Goal: Task Accomplishment & Management: Manage account settings

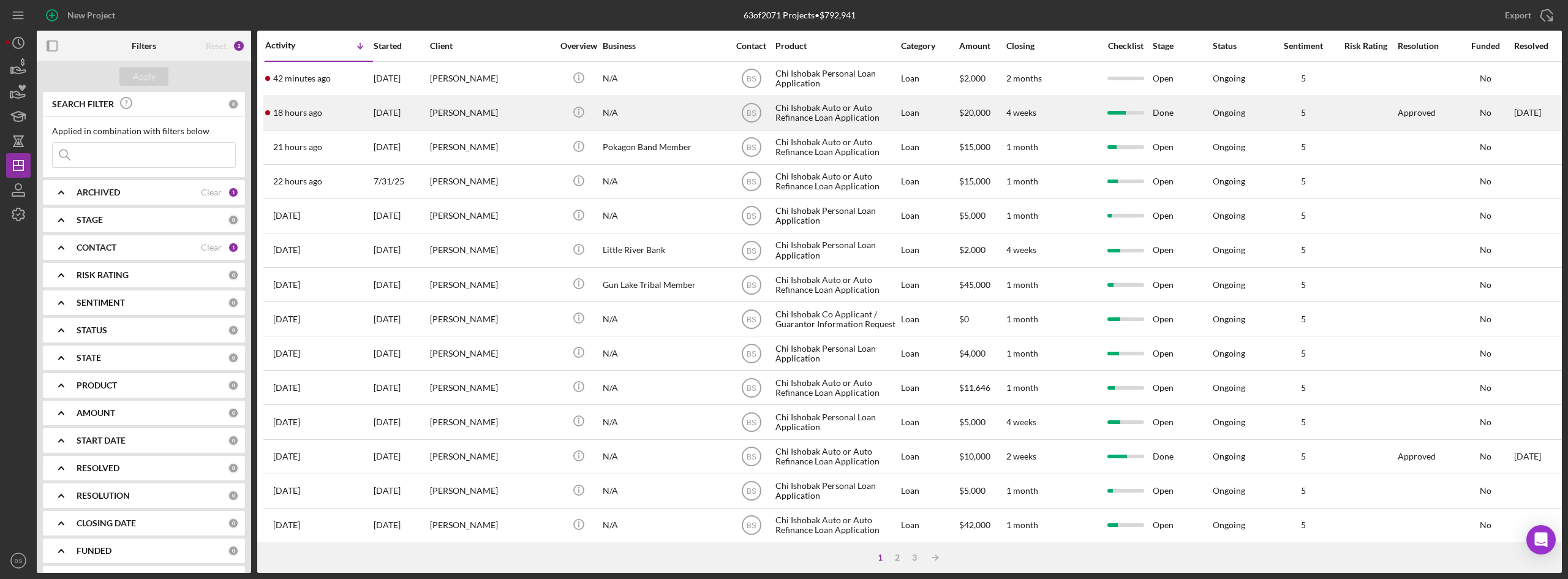
click at [439, 106] on div "[PERSON_NAME]" at bounding box center [492, 113] width 123 height 32
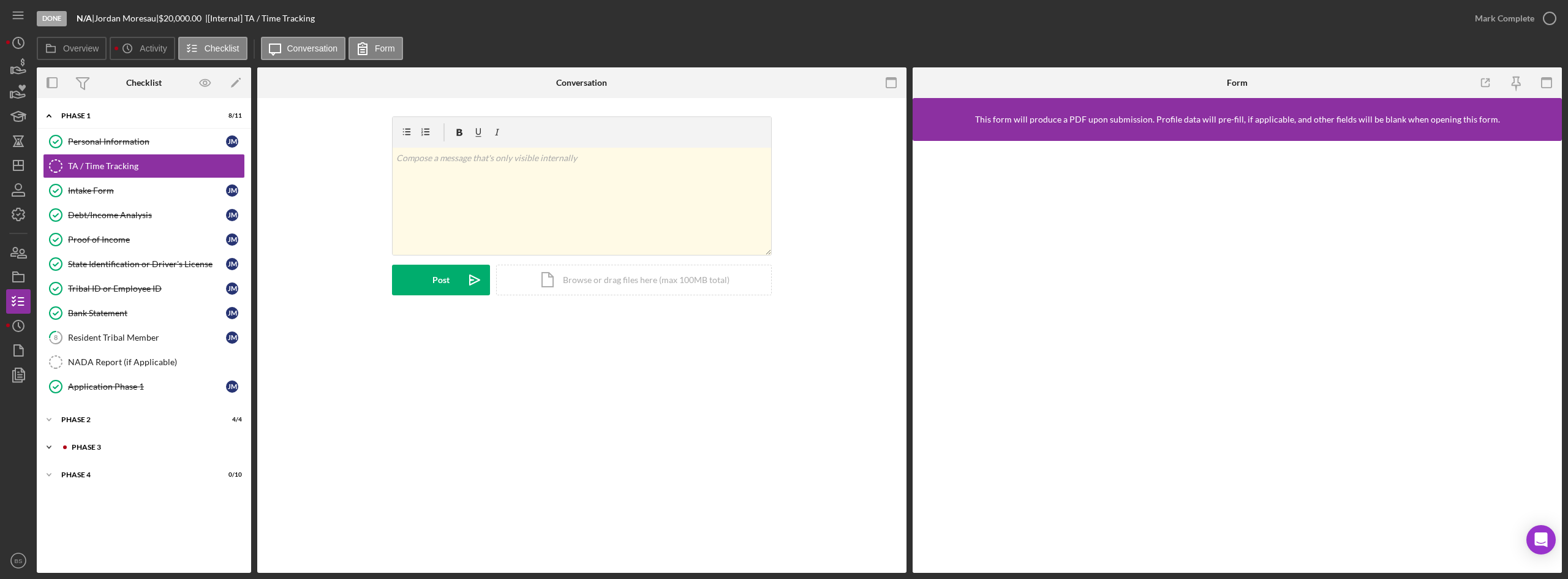
click at [105, 448] on div "Phase 3" at bounding box center [154, 447] width 165 height 8
click at [109, 518] on div "Decision" at bounding box center [147, 522] width 158 height 9
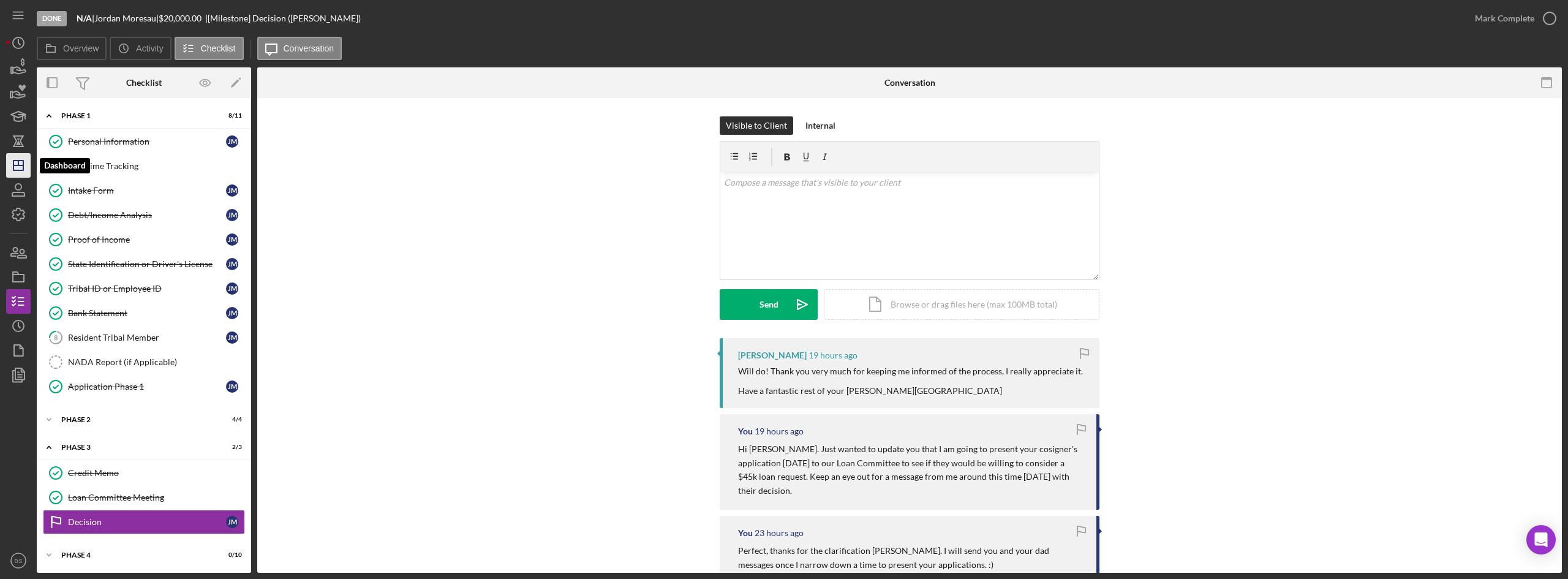
click at [8, 169] on icon "Icon/Dashboard" at bounding box center [18, 166] width 30 height 30
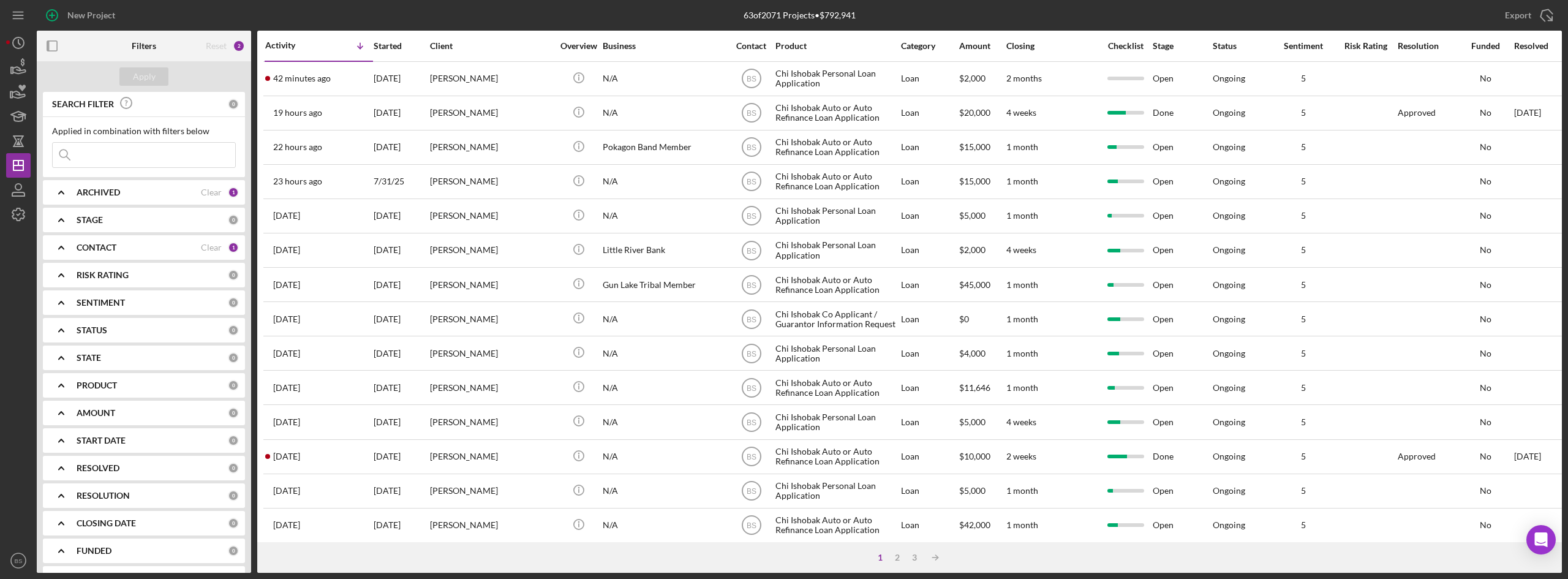
click at [343, 89] on div "42 minutes ago [PERSON_NAME]" at bounding box center [318, 79] width 107 height 32
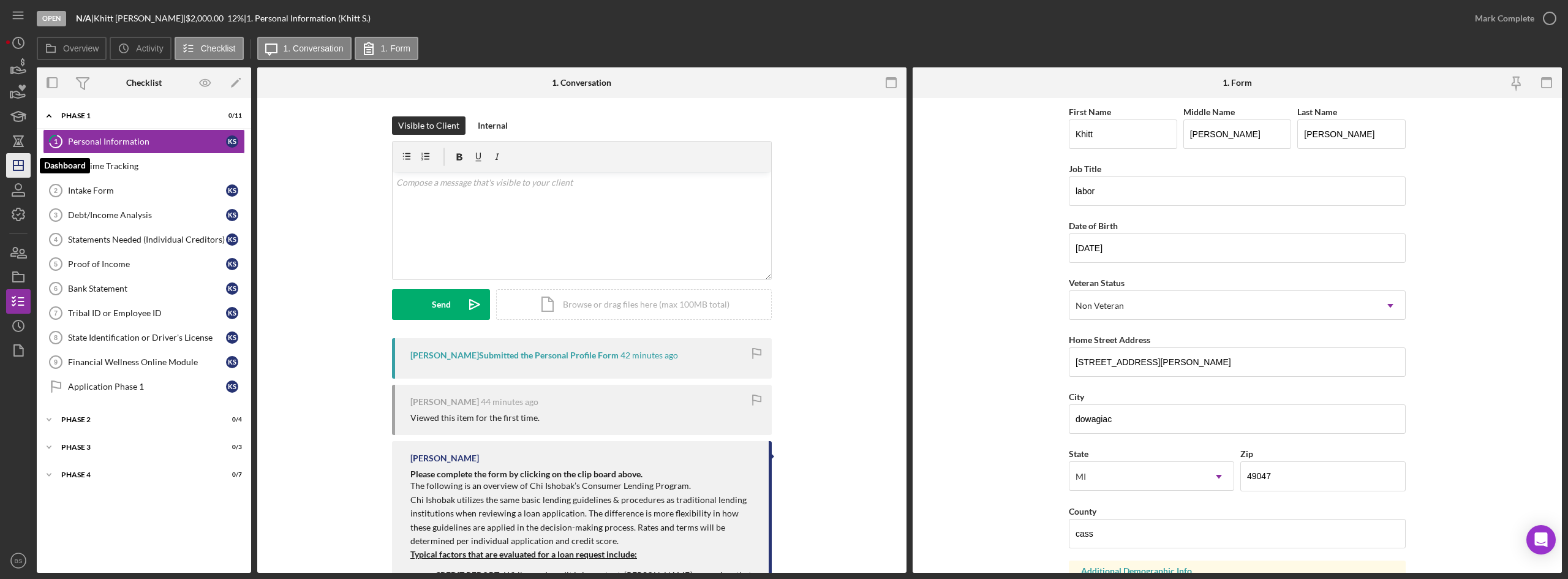
click at [13, 159] on icon "Icon/Dashboard" at bounding box center [18, 166] width 30 height 30
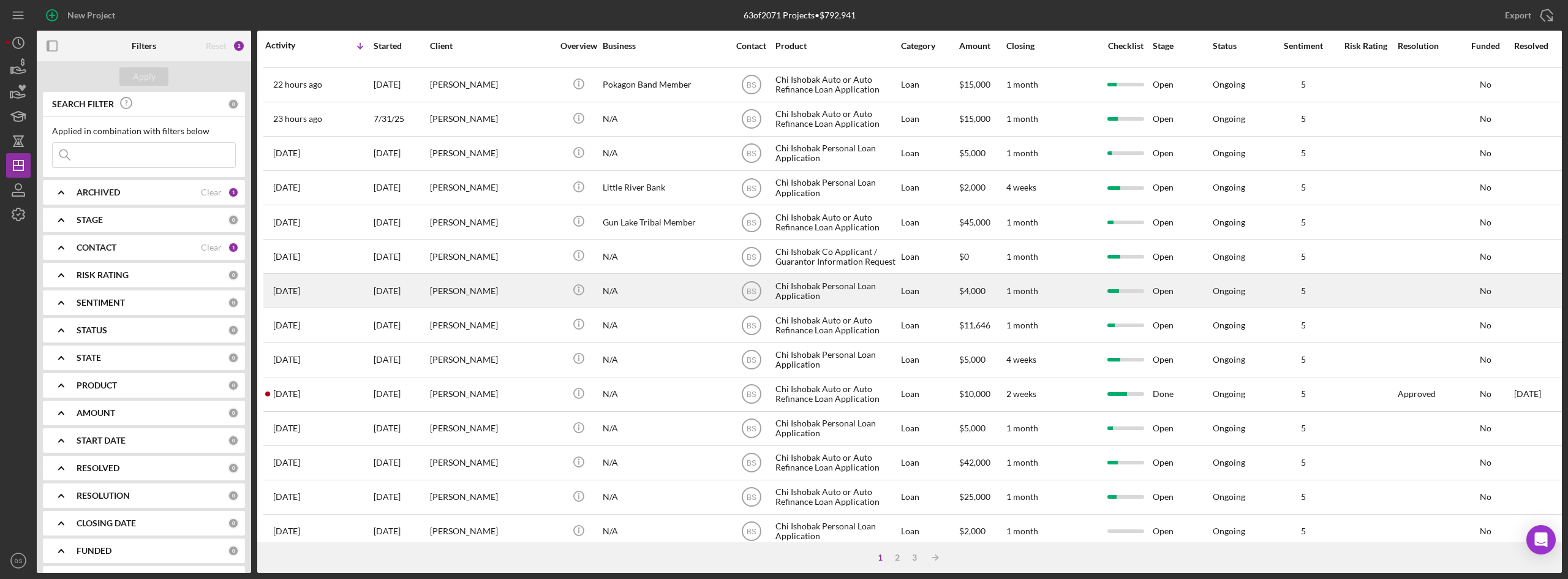
scroll to position [123, 0]
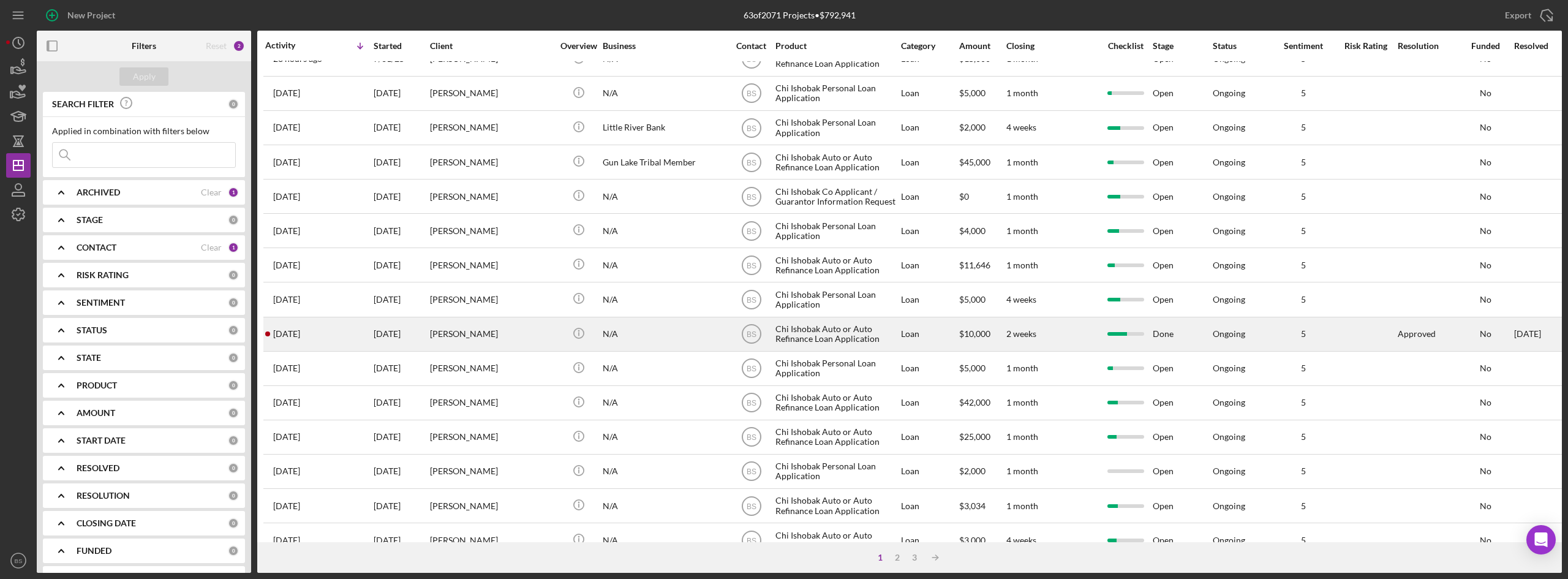
click at [441, 342] on div "[PERSON_NAME]" at bounding box center [492, 334] width 123 height 32
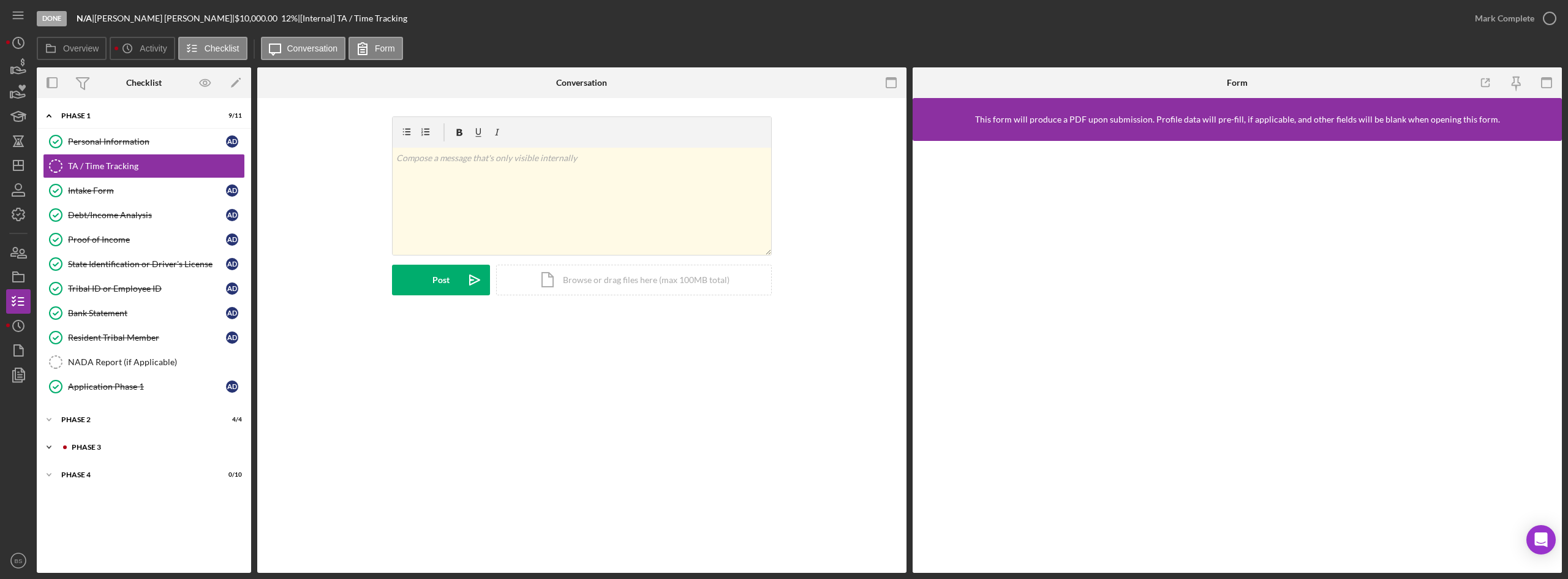
click at [142, 453] on div "Icon/Expander Phase 3 2 / 3" at bounding box center [144, 447] width 215 height 25
click at [139, 520] on div "Decision" at bounding box center [147, 522] width 158 height 9
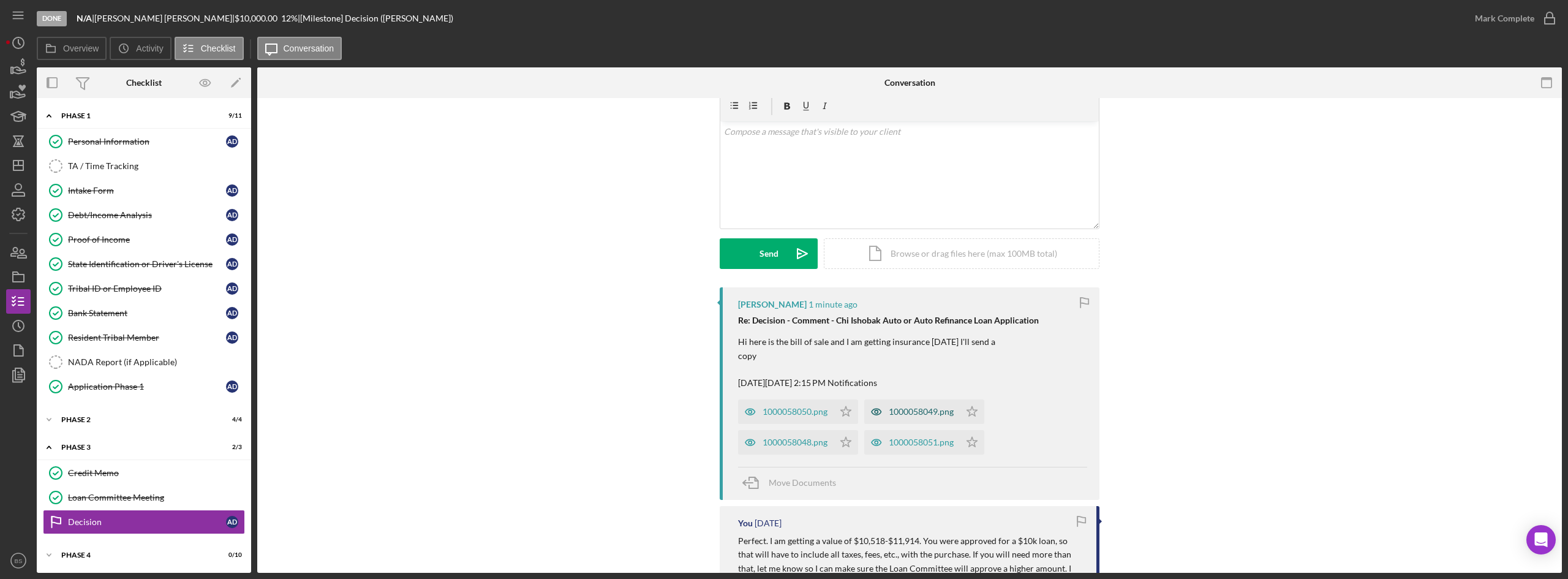
scroll to position [61, 0]
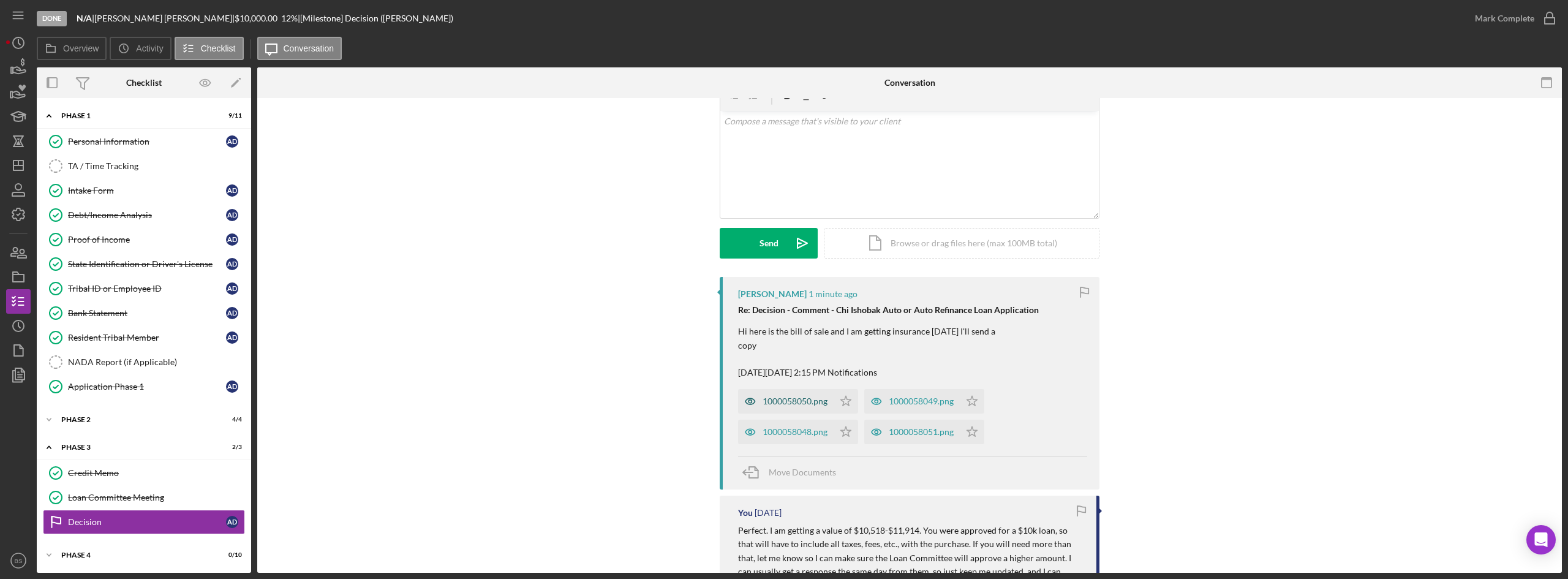
click at [769, 399] on div "1000058050.png" at bounding box center [794, 401] width 65 height 9
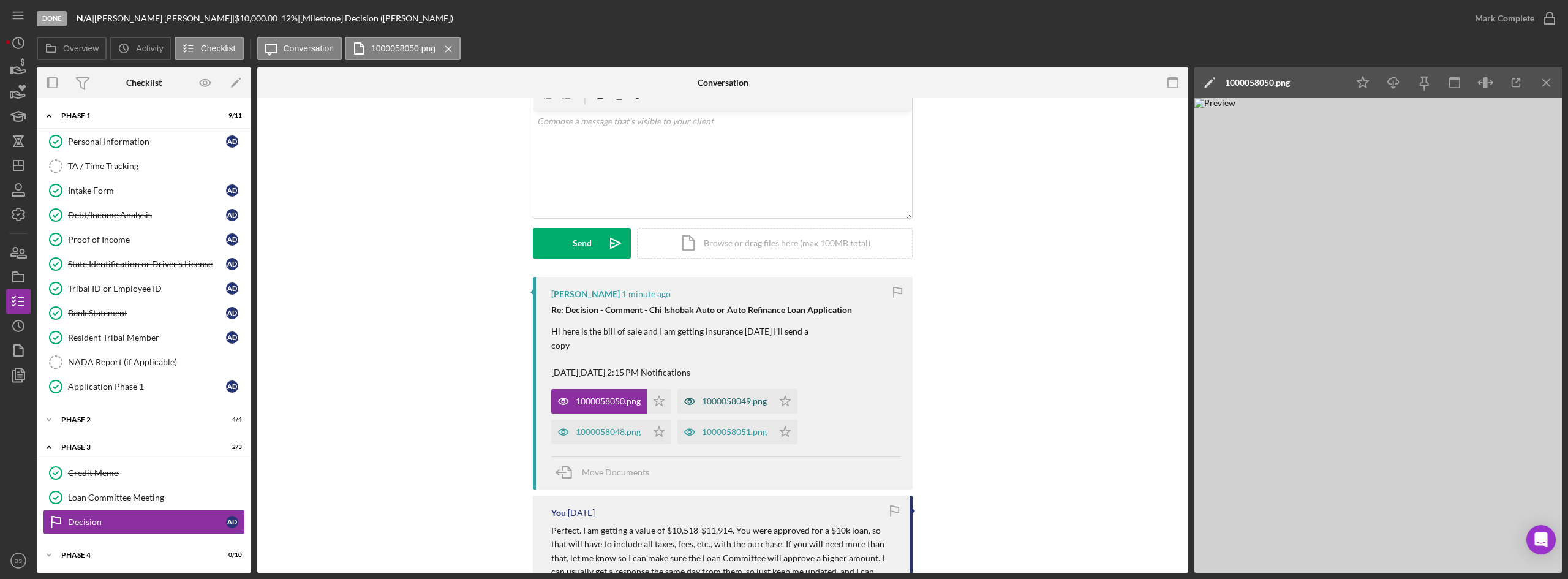
click at [760, 401] on div "1000058049.png" at bounding box center [734, 401] width 65 height 9
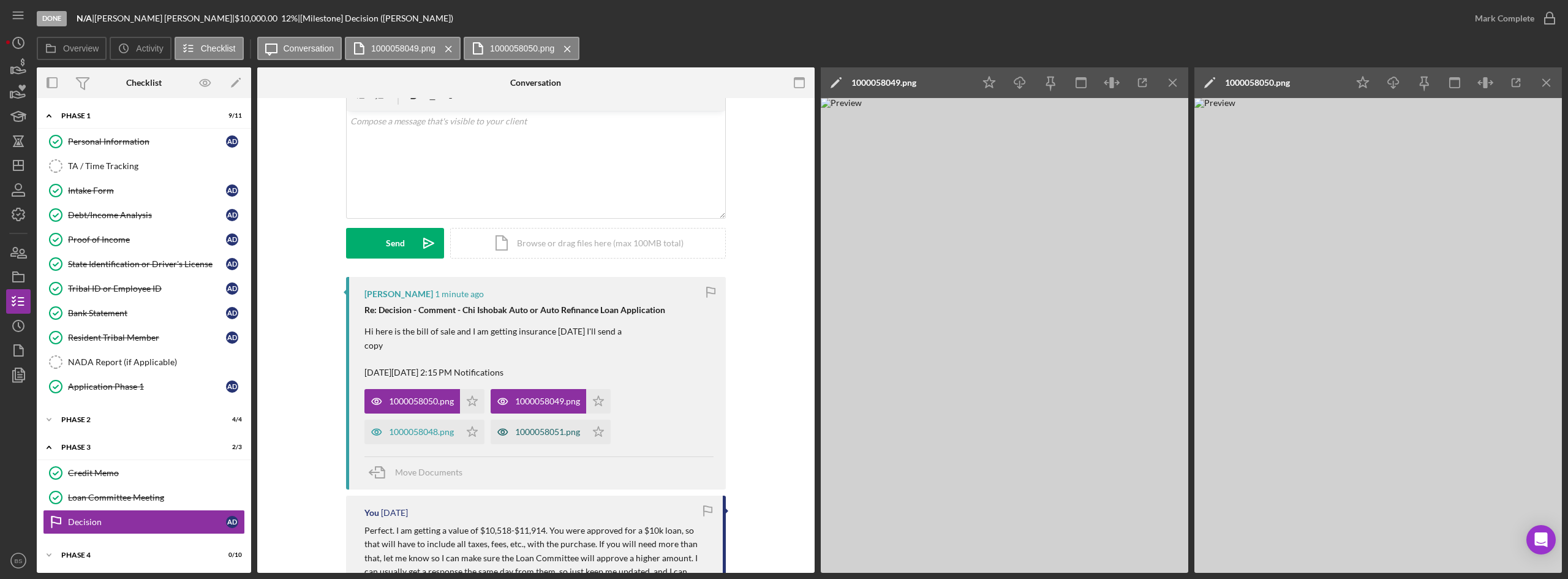
click at [518, 434] on div "1000058051.png" at bounding box center [548, 431] width 65 height 9
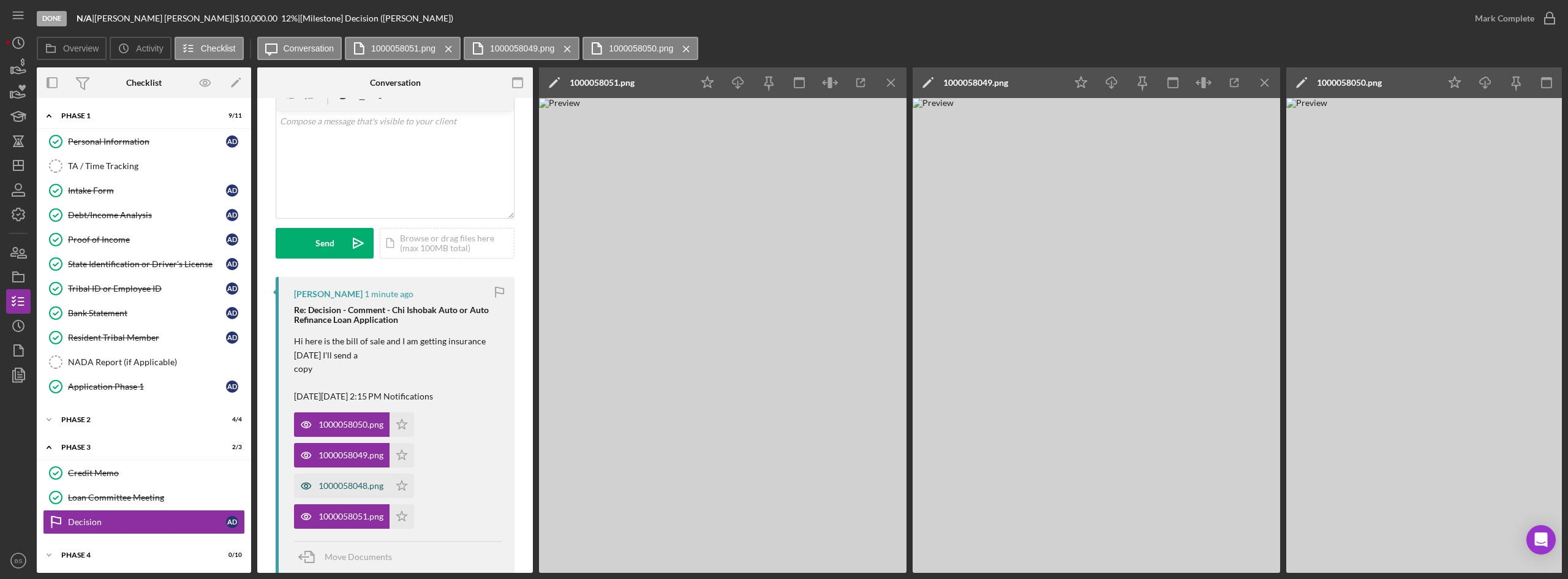
click at [324, 482] on div "1000058048.png" at bounding box center [351, 485] width 65 height 9
click at [729, 80] on icon "Icon/Download" at bounding box center [738, 82] width 27 height 27
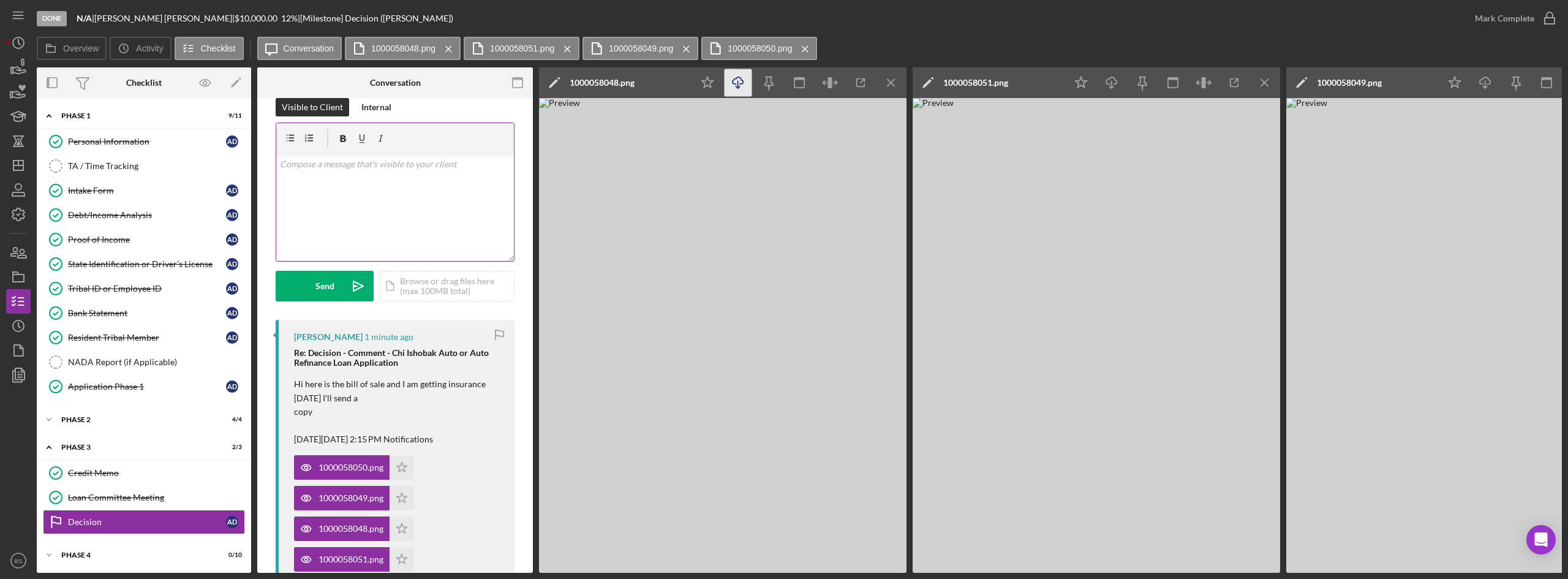
scroll to position [0, 0]
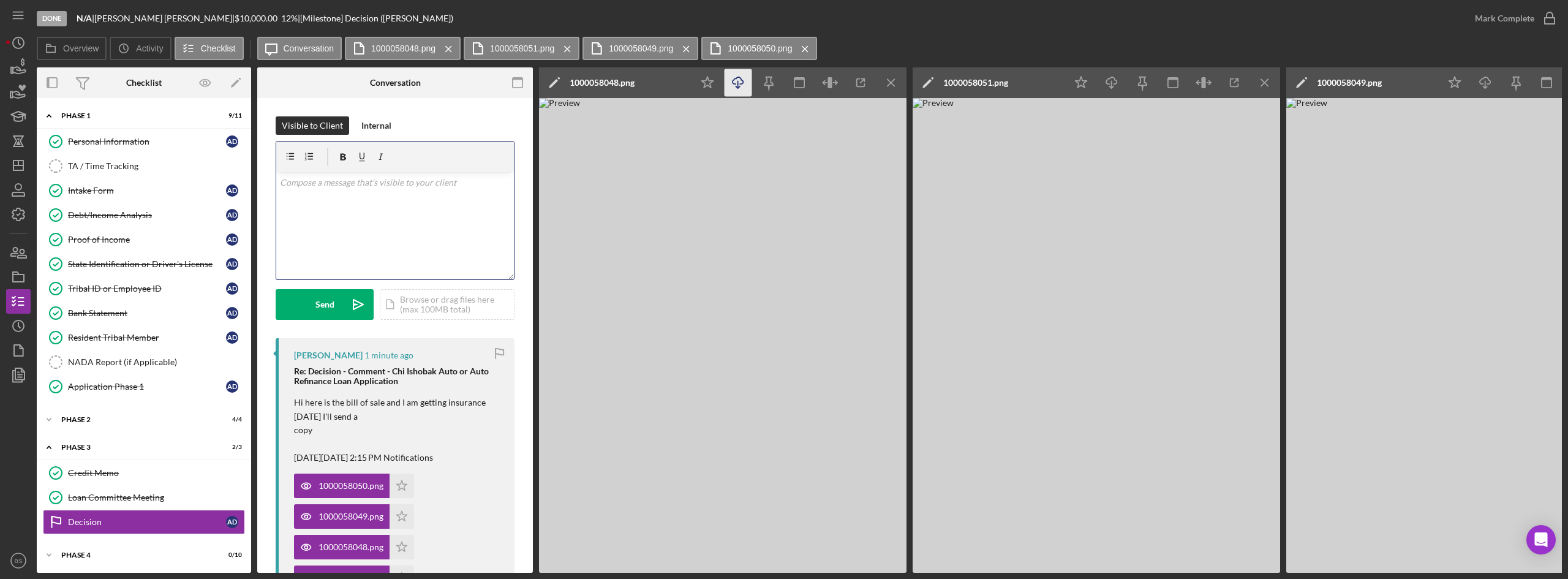
click at [474, 226] on div "v Color teal Color pink Remove color Add row above Add row below Add column bef…" at bounding box center [394, 225] width 237 height 107
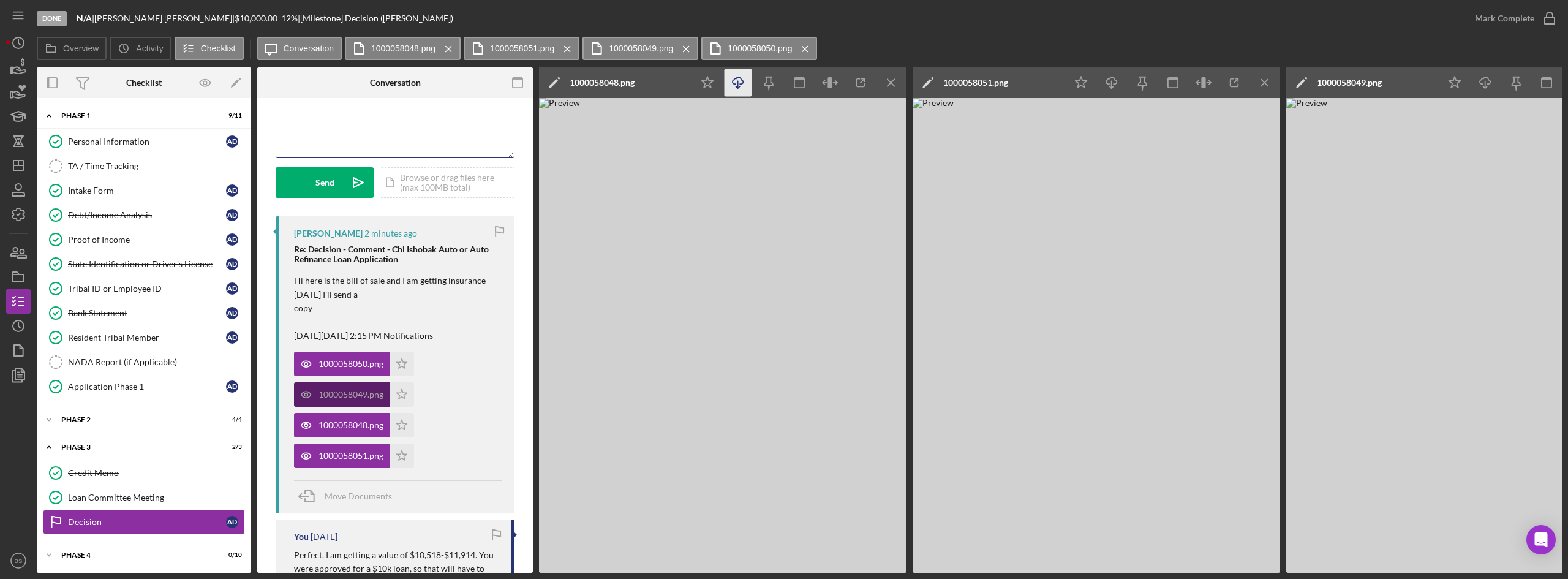
scroll to position [123, 0]
click at [333, 506] on div "Move Documents" at bounding box center [357, 496] width 67 height 30
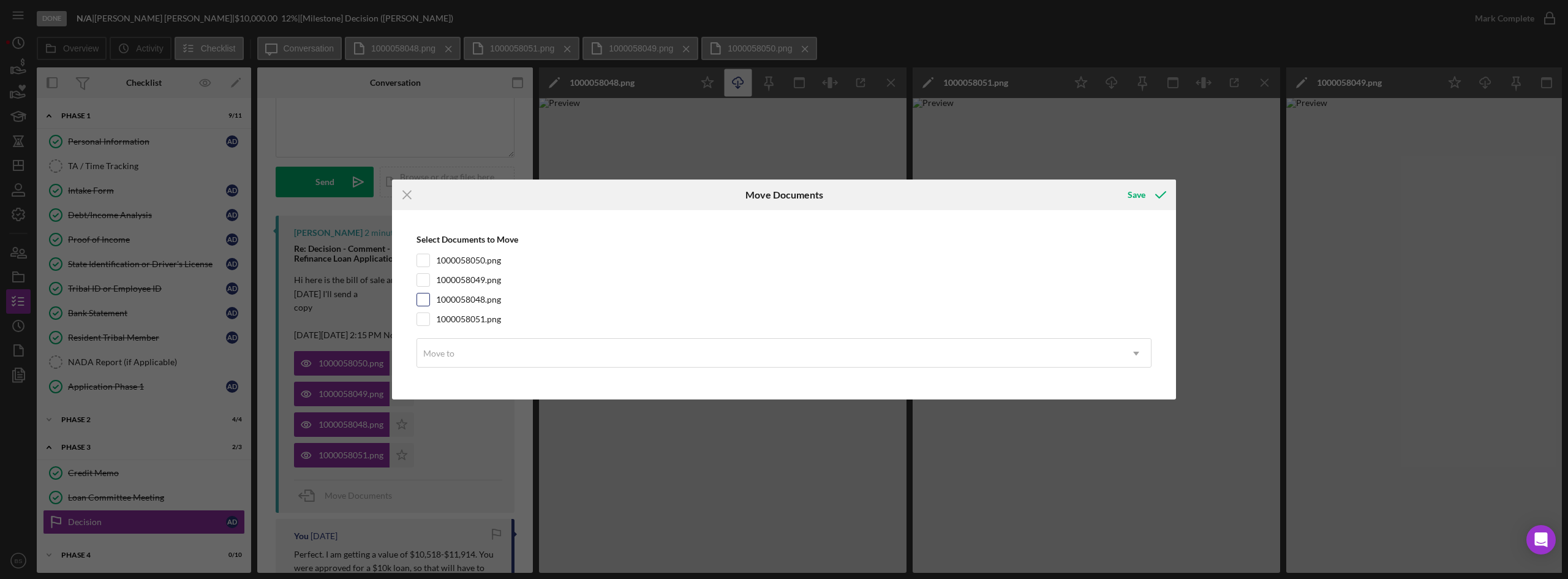
click at [460, 303] on label "1000058048.png" at bounding box center [468, 299] width 65 height 12
click at [429, 303] on input "1000058048.png" at bounding box center [423, 299] width 12 height 12
checkbox input "true"
click at [465, 283] on label "1000058049.png" at bounding box center [468, 279] width 65 height 12
click at [429, 283] on input "1000058049.png" at bounding box center [423, 279] width 12 height 12
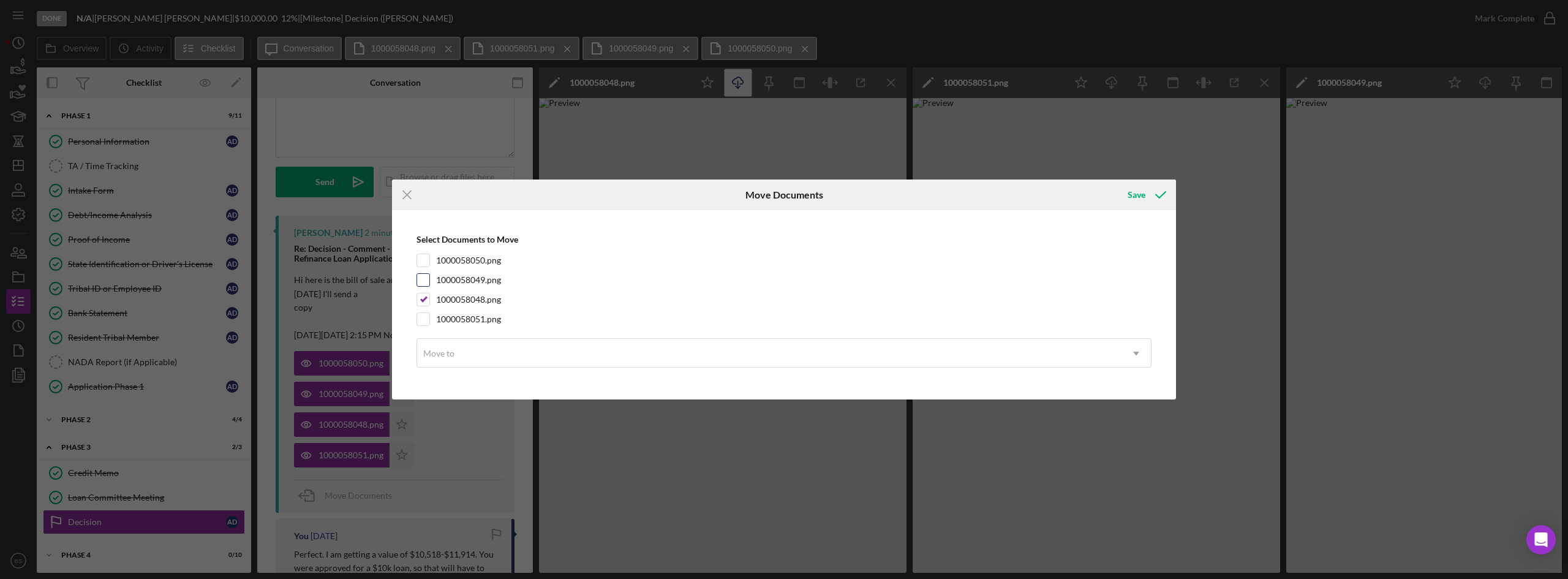
checkbox input "true"
click at [468, 261] on label "1000058050.png" at bounding box center [468, 260] width 65 height 12
click at [429, 261] on input "1000058050.png" at bounding box center [423, 260] width 12 height 12
checkbox input "true"
click at [456, 326] on div "1000058051.png" at bounding box center [783, 319] width 735 height 13
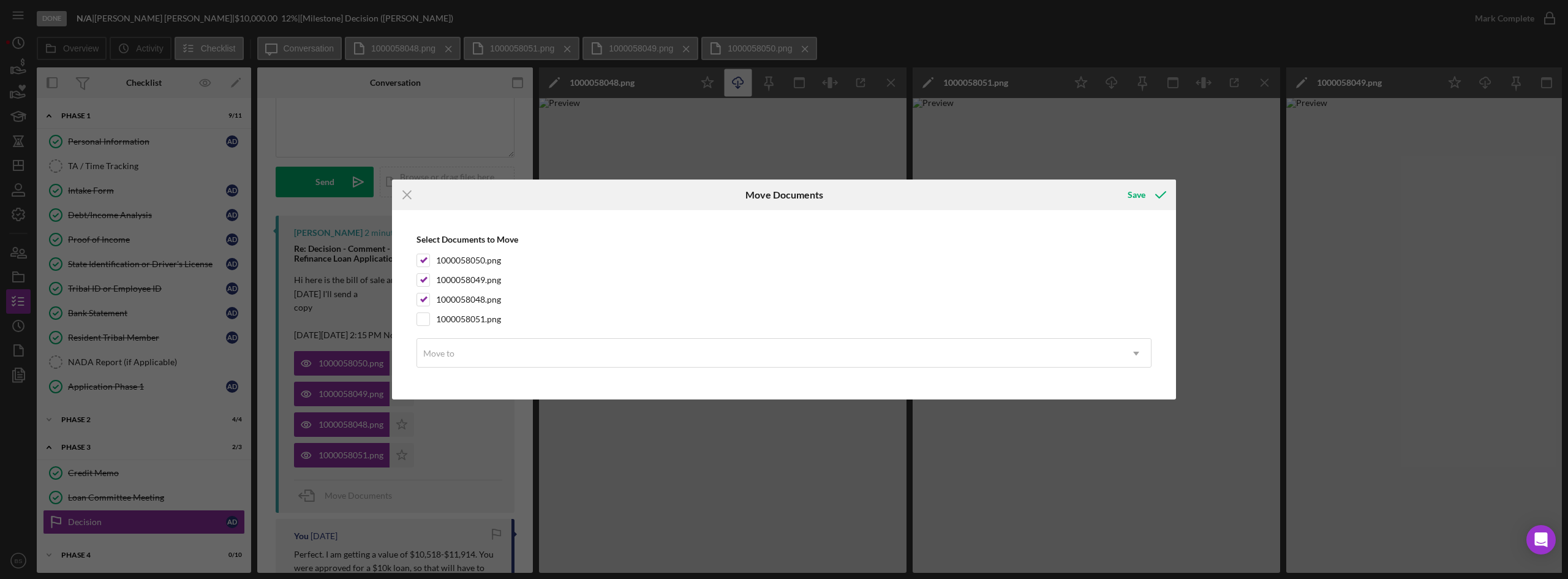
click at [460, 309] on div "Select Documents to Move 1000058050.png 1000058049.png 1000058048.png 100005805…" at bounding box center [784, 305] width 772 height 177
click at [455, 319] on label "1000058051.png" at bounding box center [468, 319] width 65 height 12
click at [429, 319] on input "1000058051.png" at bounding box center [423, 319] width 12 height 12
checkbox input "true"
click at [470, 358] on div "Move to" at bounding box center [769, 354] width 705 height 28
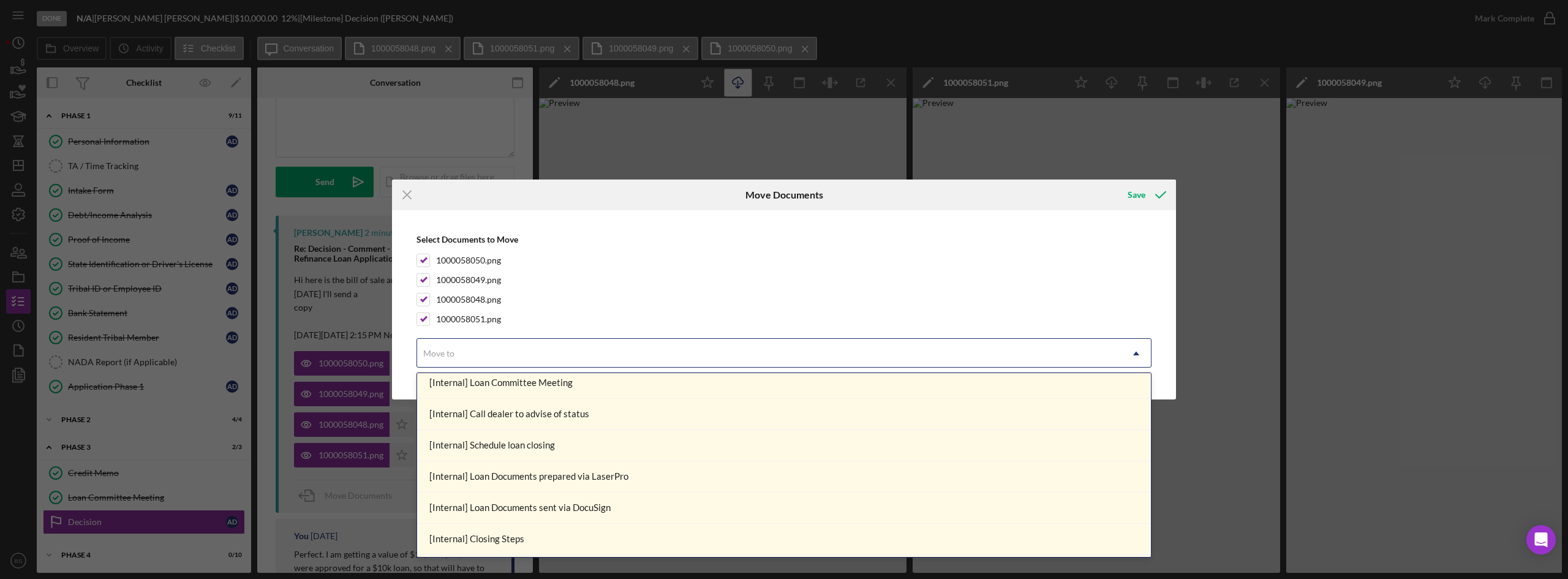
scroll to position [347, 0]
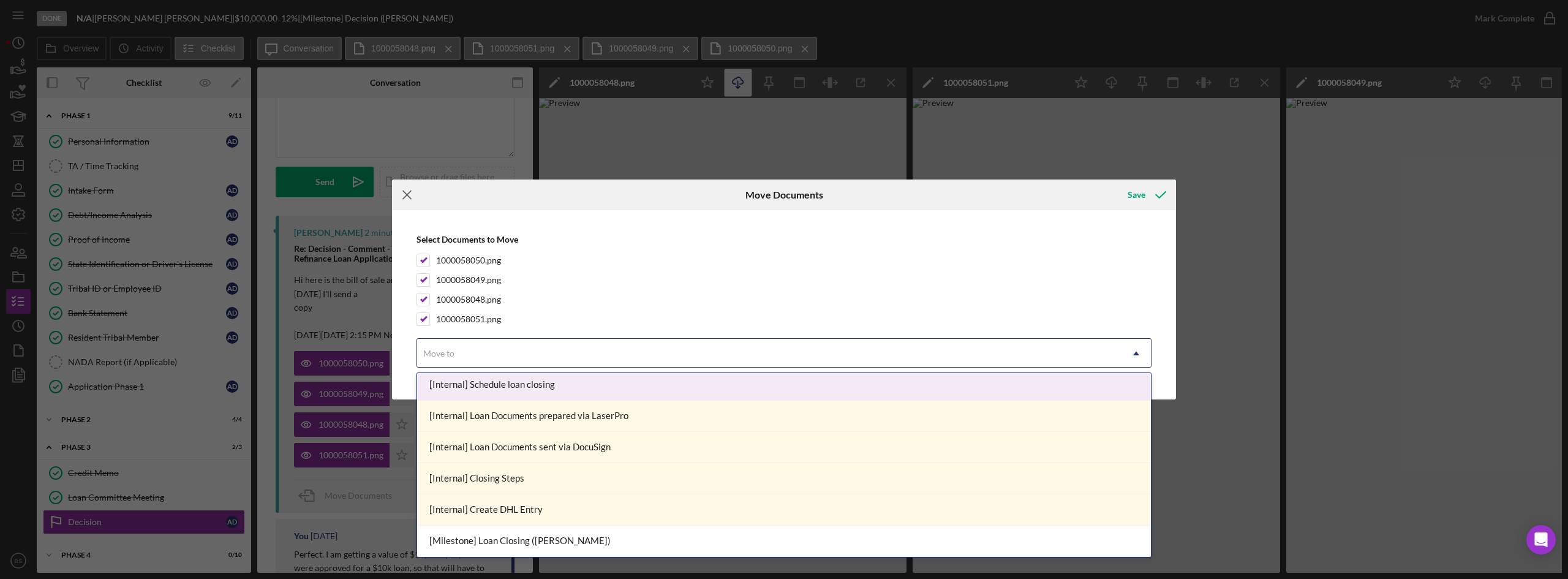
click at [398, 196] on icon "Icon/Menu Close" at bounding box center [407, 195] width 30 height 30
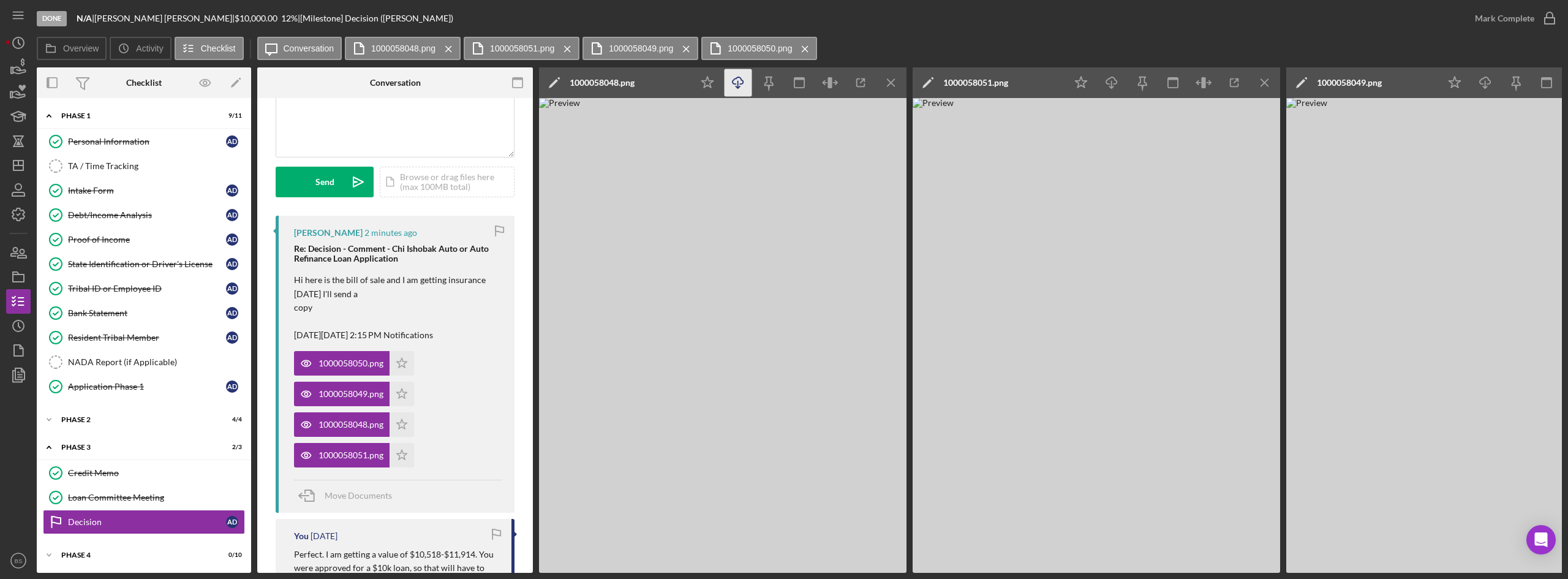
scroll to position [0, 0]
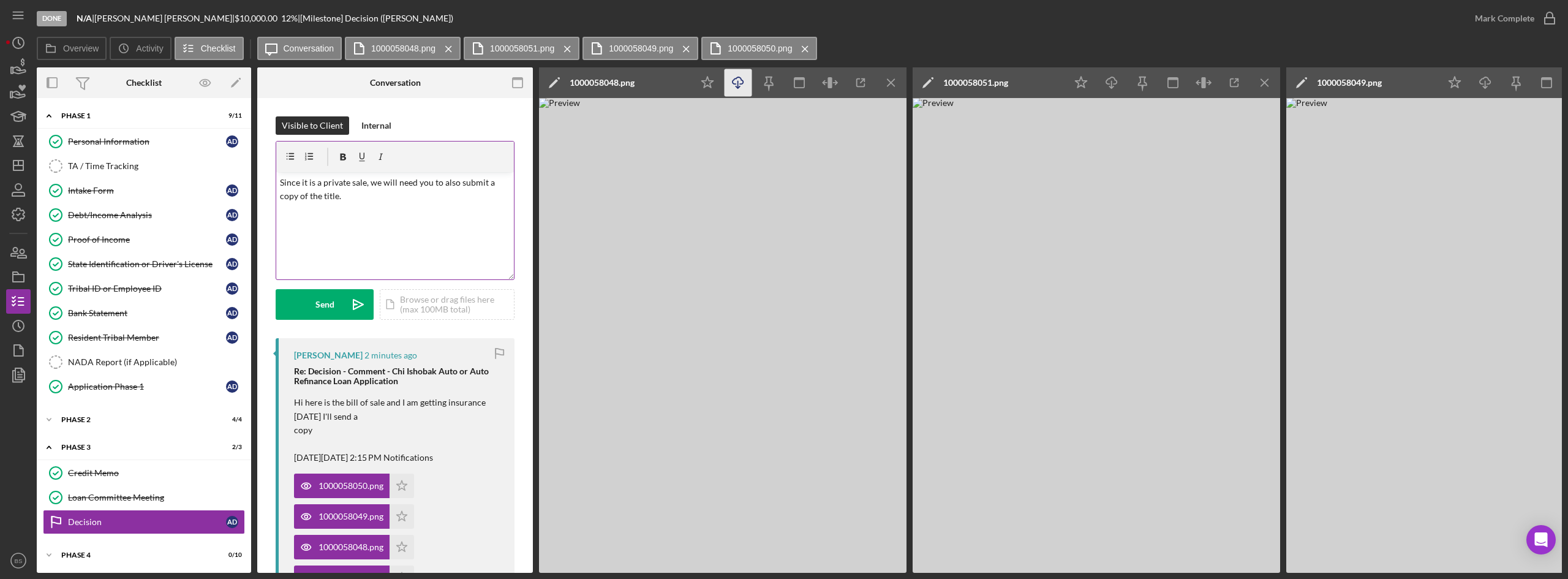
click at [409, 220] on div "v Color teal Color pink Remove color Add row above Add row below Add column bef…" at bounding box center [394, 225] width 237 height 107
click at [384, 187] on p "Since it is a private sale, we will need you to also submit a copy of the title." at bounding box center [395, 189] width 231 height 27
click at [316, 193] on p "Since it is a private sale, could you please also submit a copy of the title?" at bounding box center [395, 189] width 231 height 27
click at [321, 196] on p "Since it is a private sale, could you please also submit a copy of the title?" at bounding box center [395, 189] width 231 height 27
click at [315, 194] on p "Since it is a private sale, could you please also submit a copy of the title?" at bounding box center [395, 189] width 231 height 27
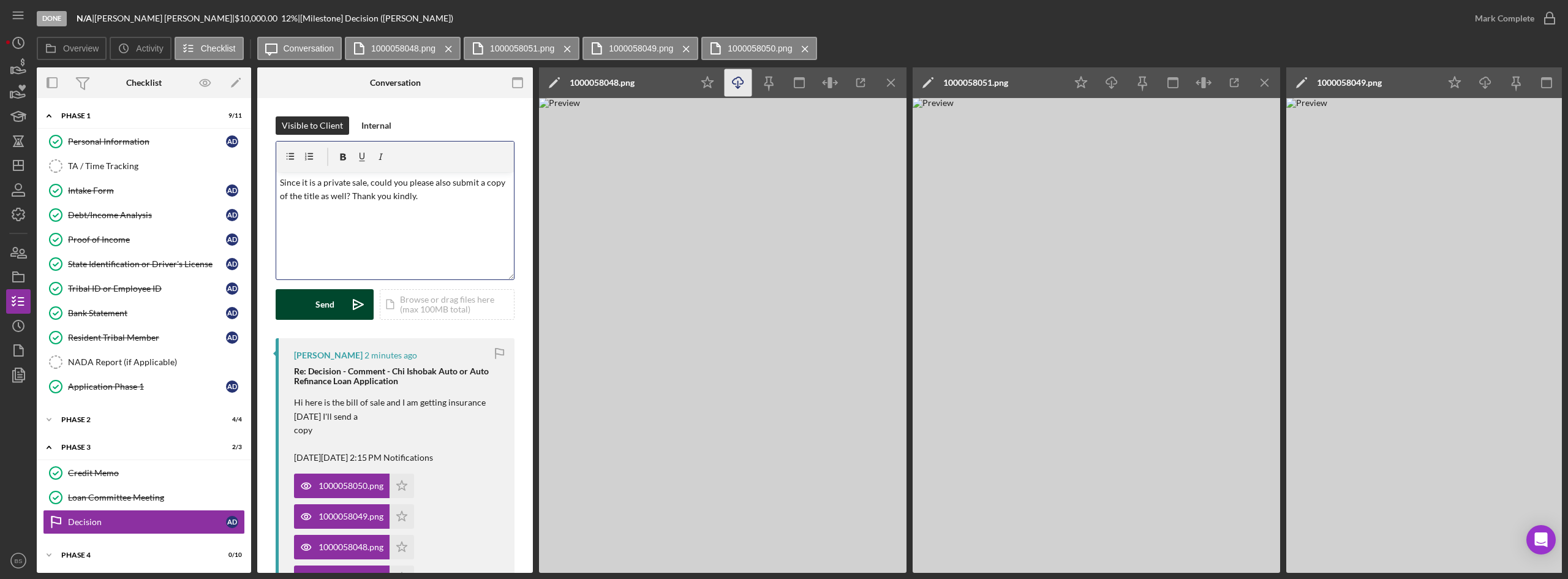
click at [364, 302] on icon "Icon/icon-invite-send" at bounding box center [358, 305] width 30 height 30
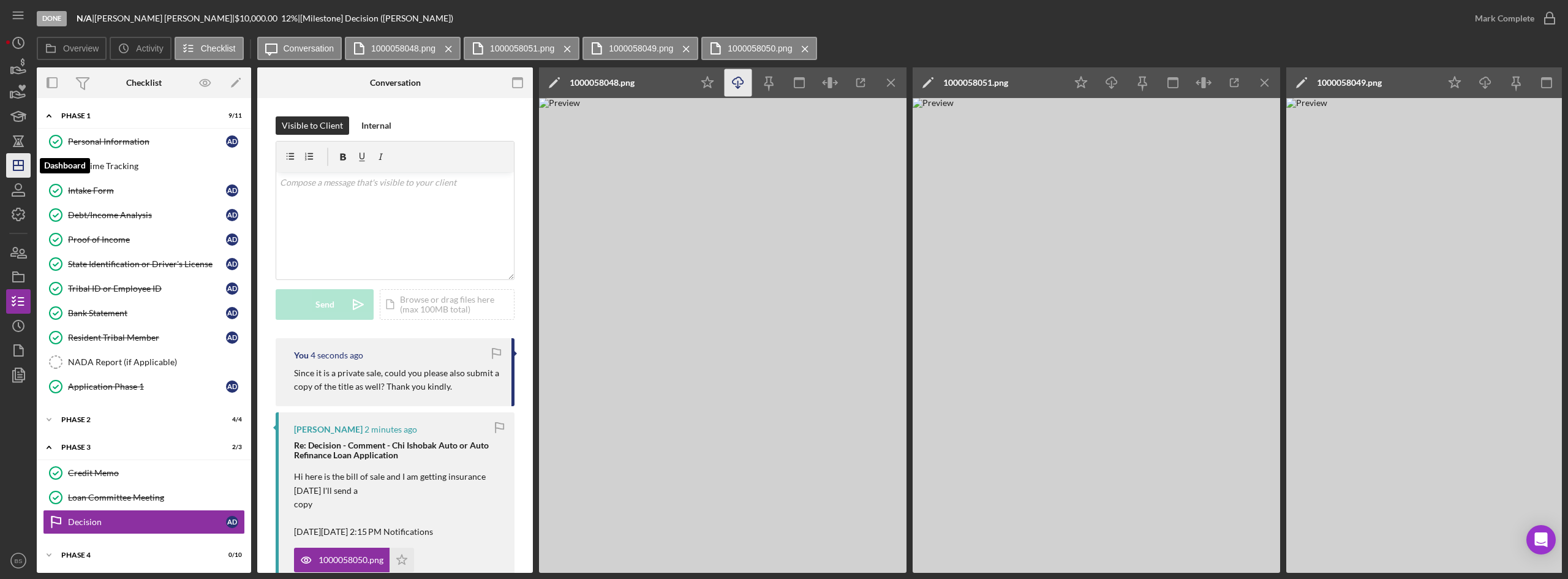
click at [14, 159] on icon "Icon/Dashboard" at bounding box center [18, 166] width 30 height 30
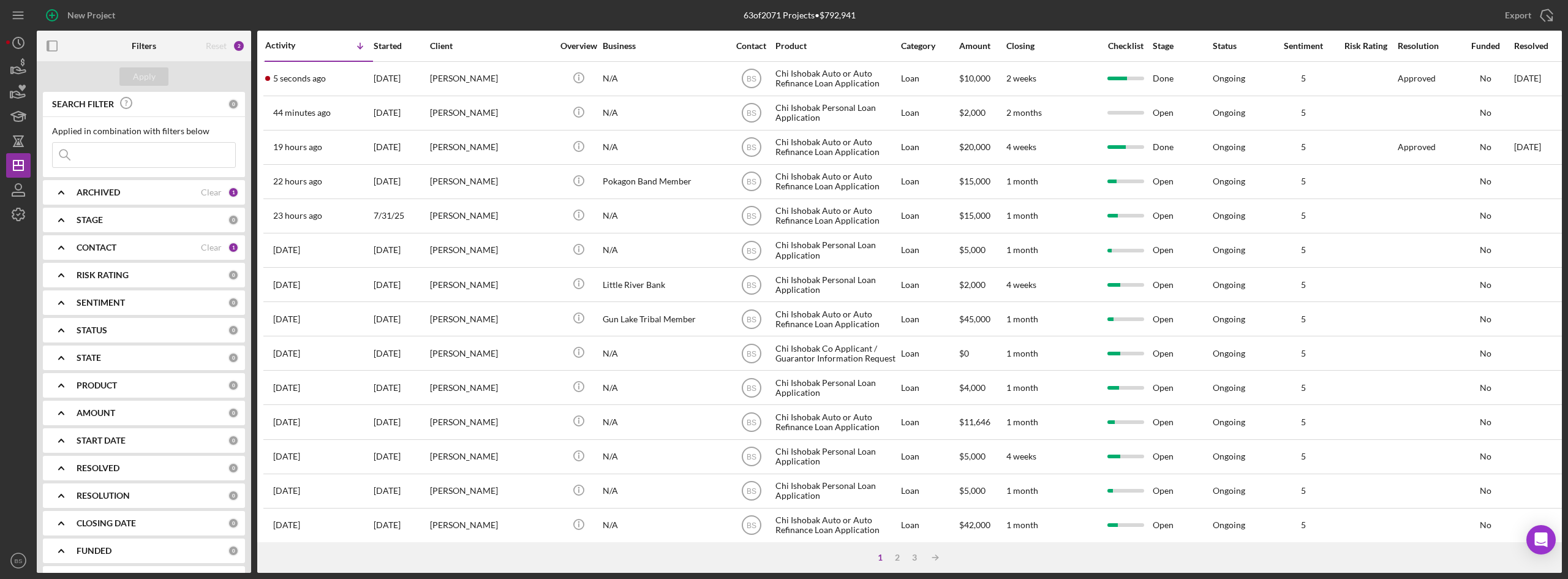
click at [353, 78] on div "5 seconds ago [PERSON_NAME]" at bounding box center [318, 79] width 107 height 32
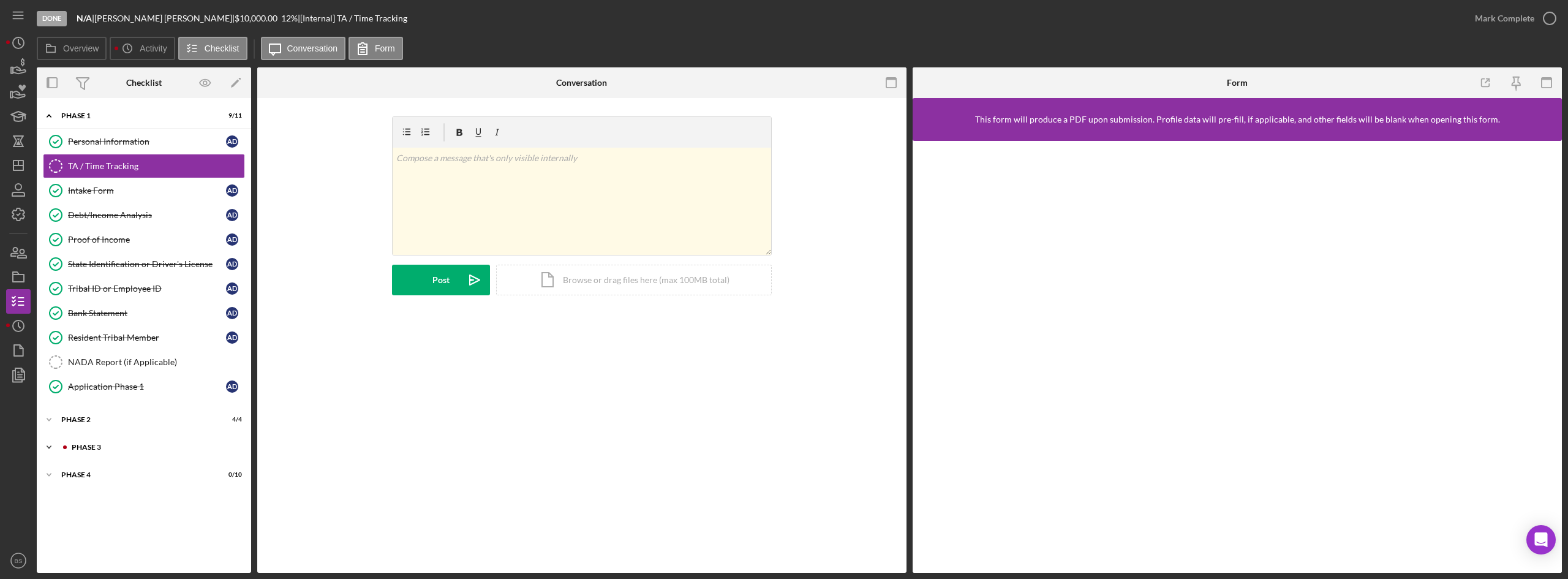
click at [106, 455] on div "Icon/Expander Phase 3 2 / 3" at bounding box center [144, 447] width 215 height 25
click at [100, 510] on link "Decision Decision A D" at bounding box center [144, 522] width 202 height 25
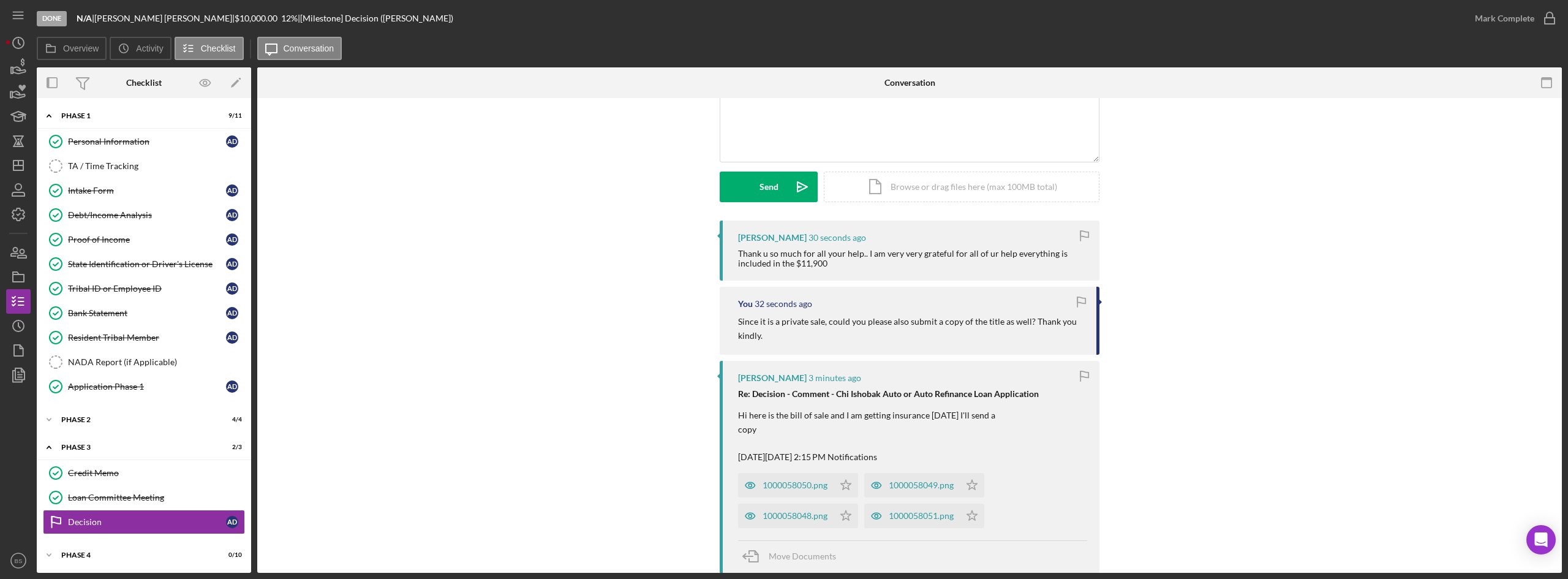
scroll to position [123, 0]
click at [793, 478] on div "1000058050.png" at bounding box center [794, 481] width 65 height 9
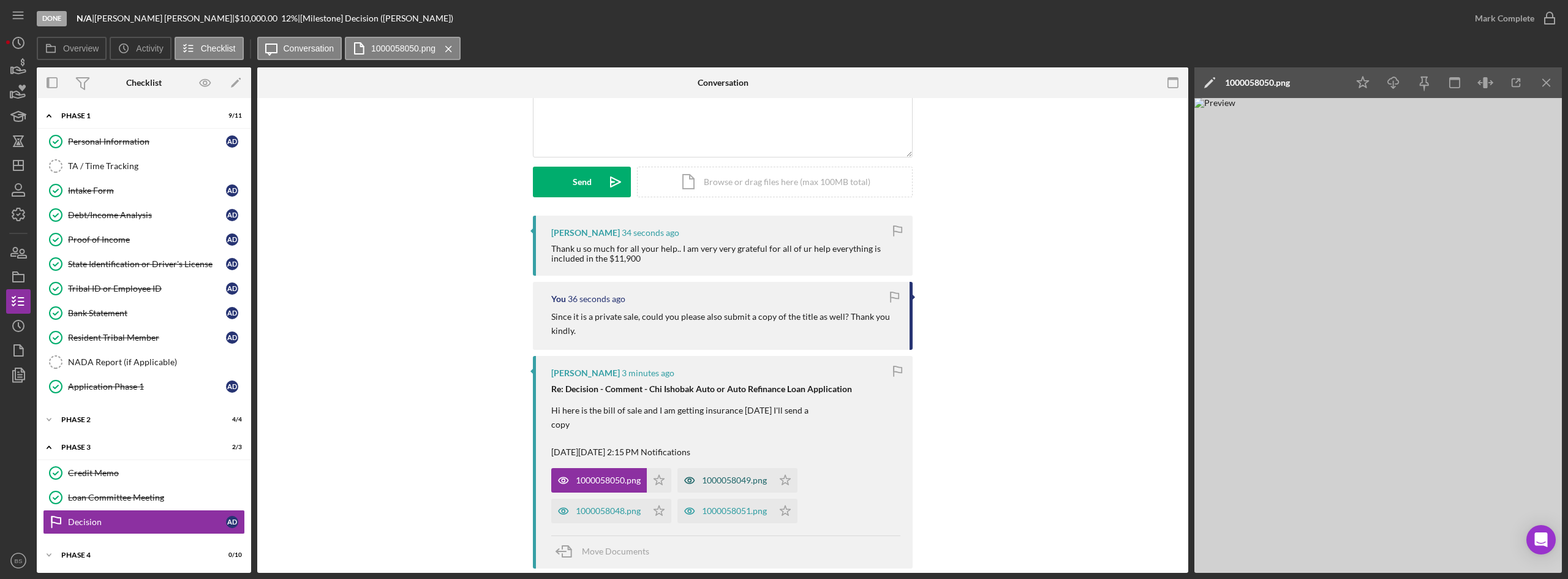
click at [729, 472] on div "1000058049.png" at bounding box center [724, 481] width 96 height 25
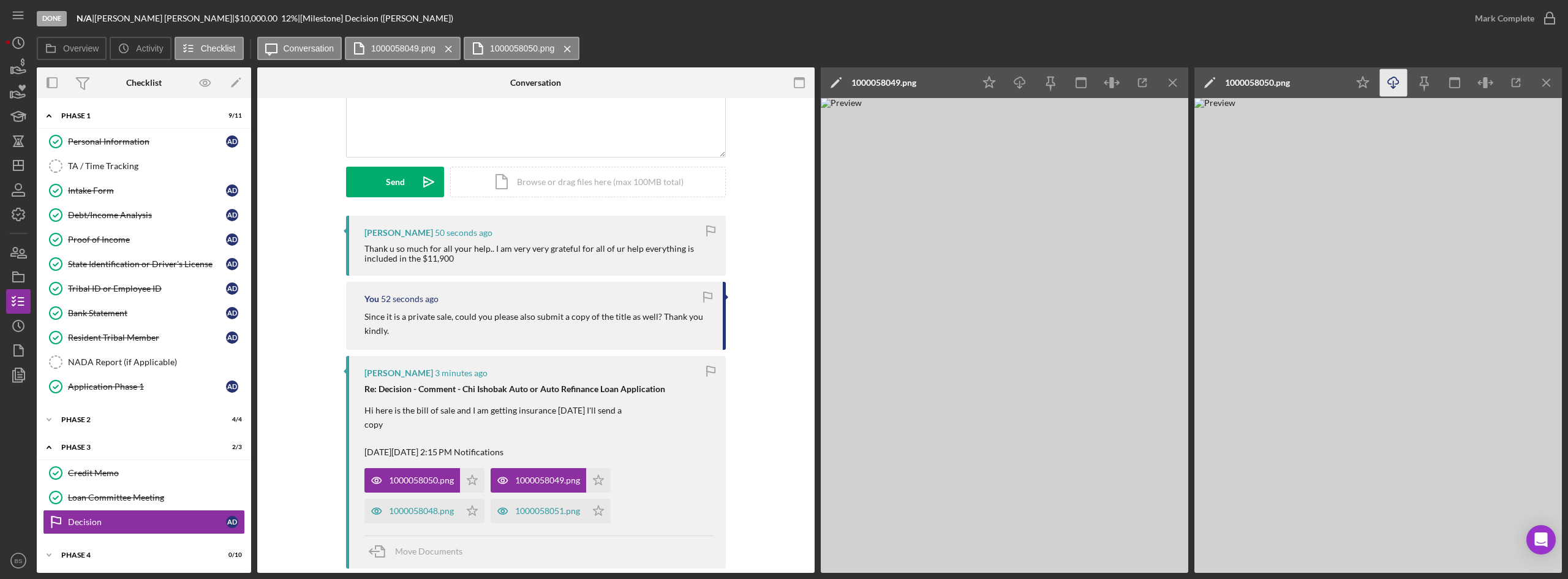
click at [1387, 77] on icon "Icon/Download" at bounding box center [1393, 82] width 27 height 27
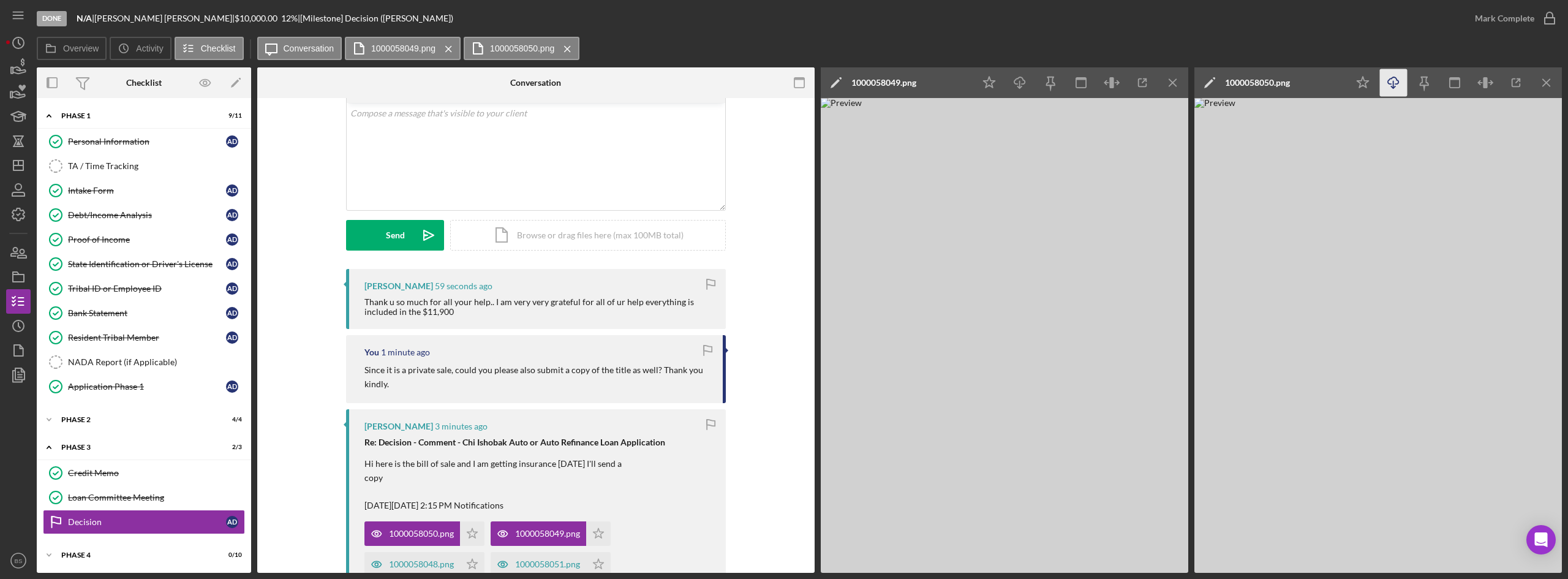
scroll to position [0, 0]
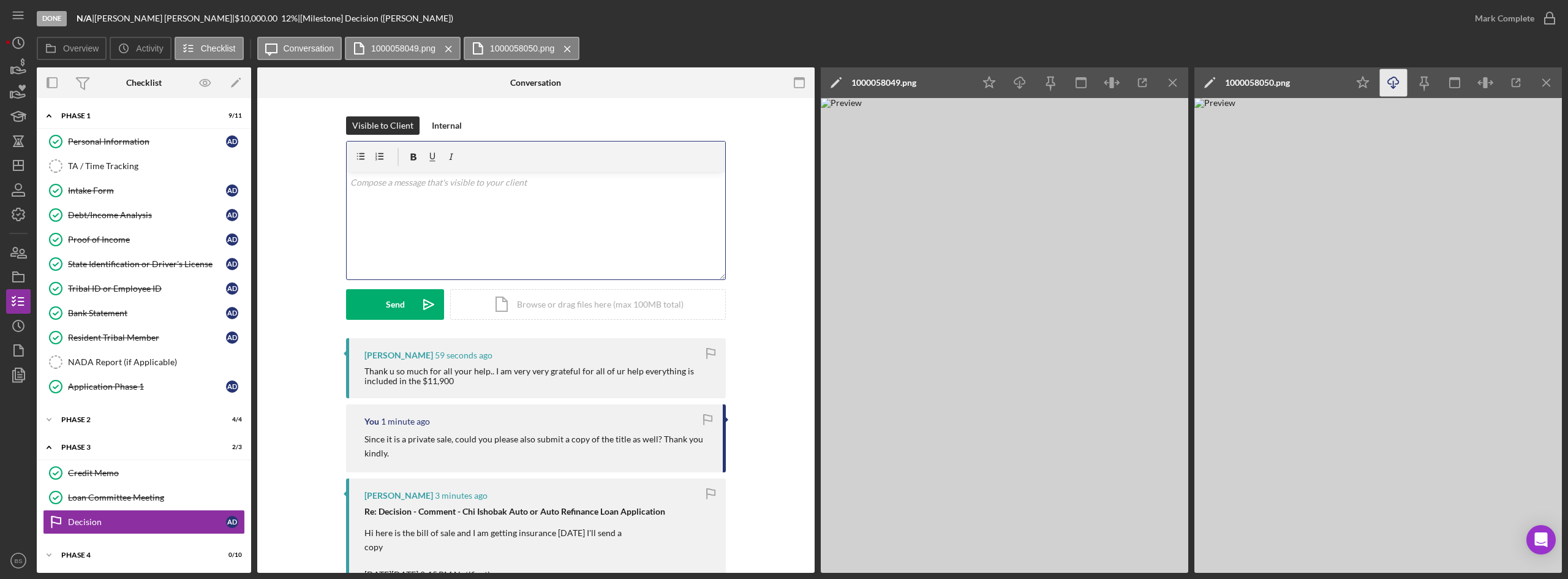
click at [566, 202] on div "v Color teal Color pink Remove color Add row above Add row below Add column bef…" at bounding box center [536, 225] width 378 height 107
drag, startPoint x: 372, startPoint y: 184, endPoint x: 340, endPoint y: 181, distance: 32.1
click at [340, 181] on div "Visible to Client Internal v Color teal Color pink Remove color Add row above A…" at bounding box center [535, 227] width 520 height 221
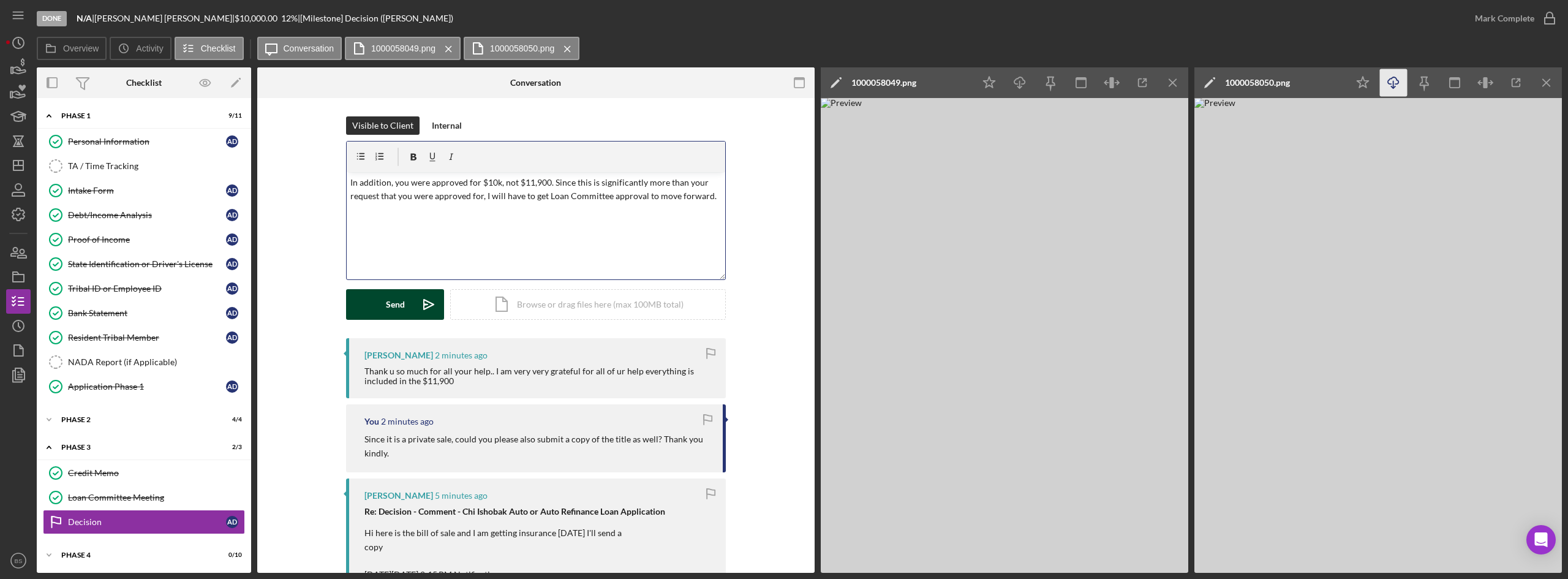
click at [424, 304] on icon "Icon/icon-invite-send" at bounding box center [428, 305] width 30 height 30
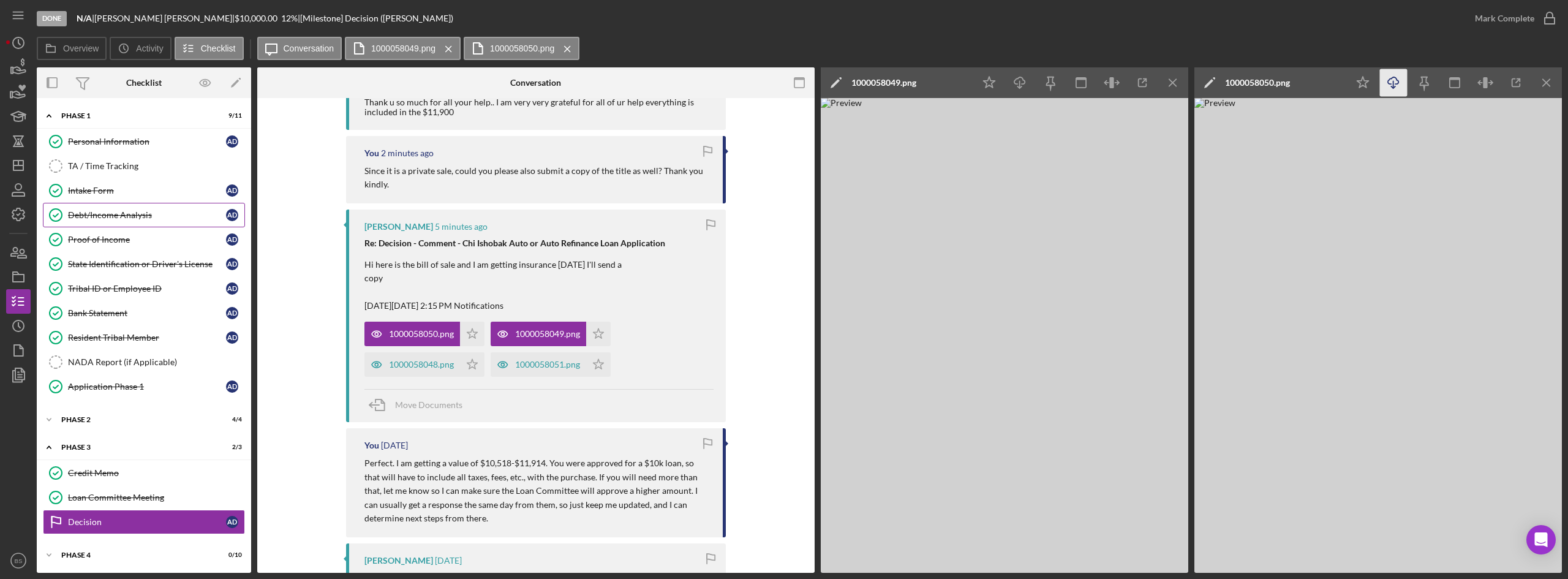
scroll to position [368, 0]
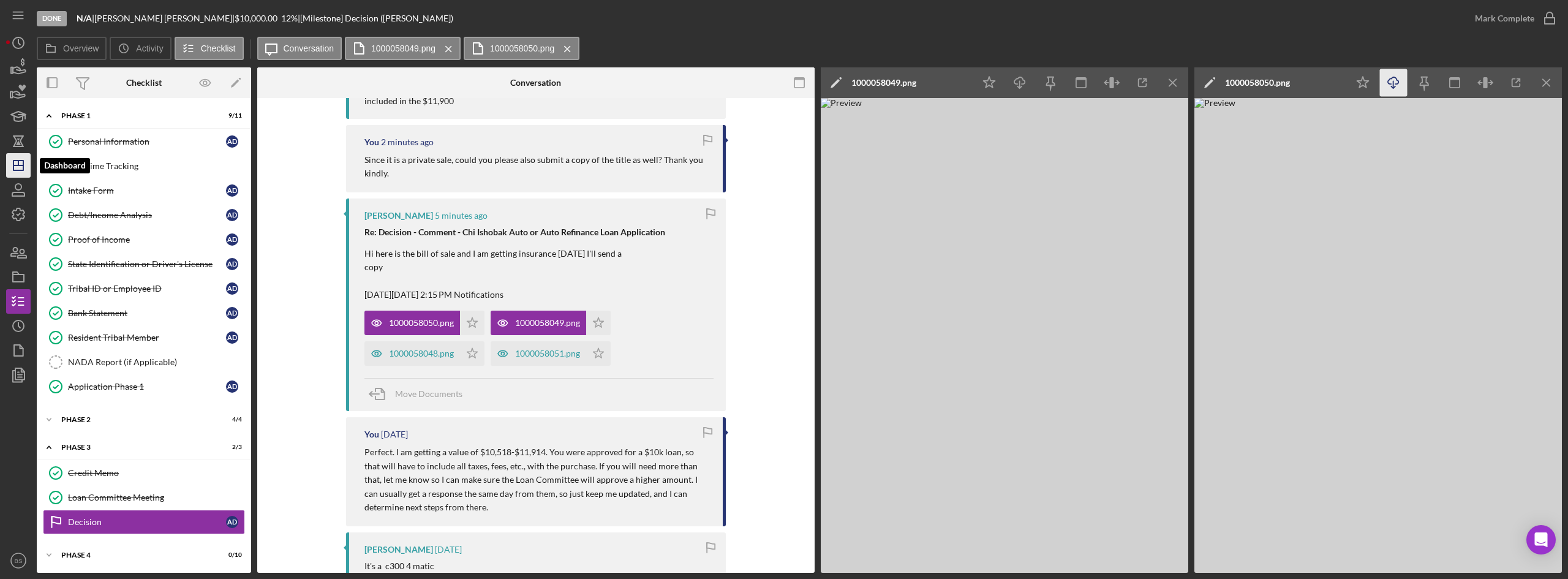
click at [26, 163] on icon "Icon/Dashboard" at bounding box center [18, 166] width 30 height 30
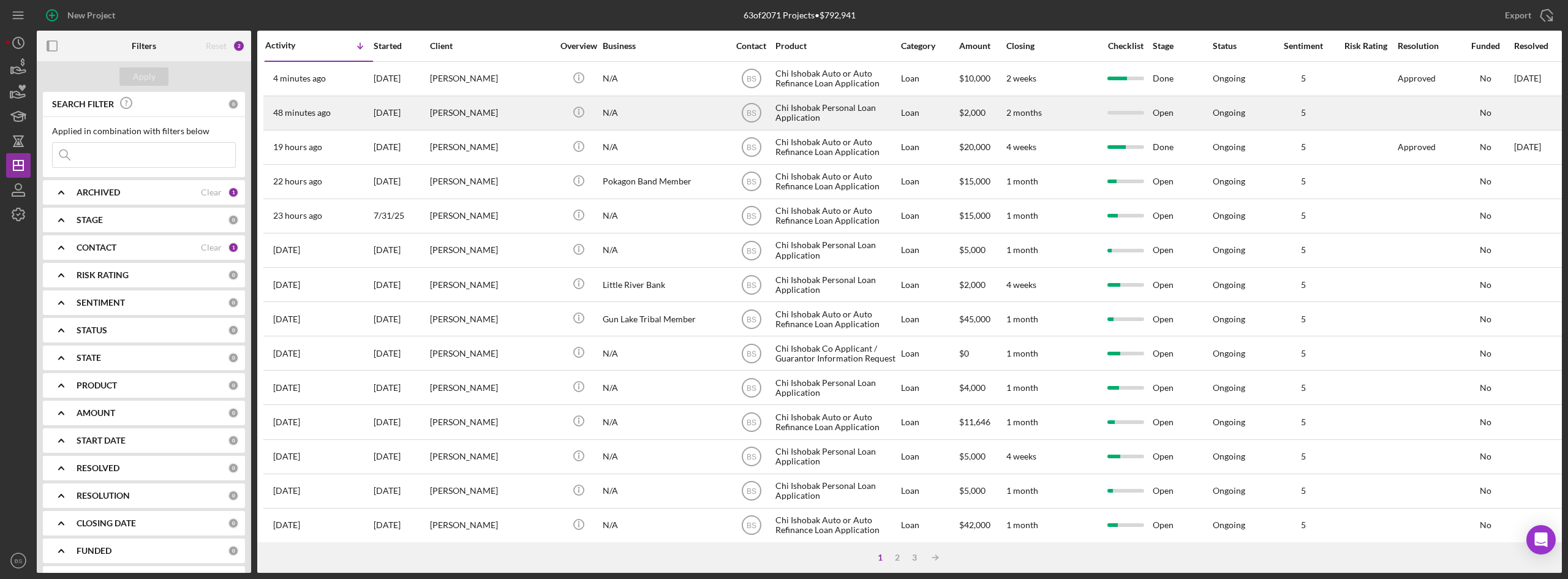
click at [491, 123] on div "[PERSON_NAME]" at bounding box center [492, 113] width 123 height 32
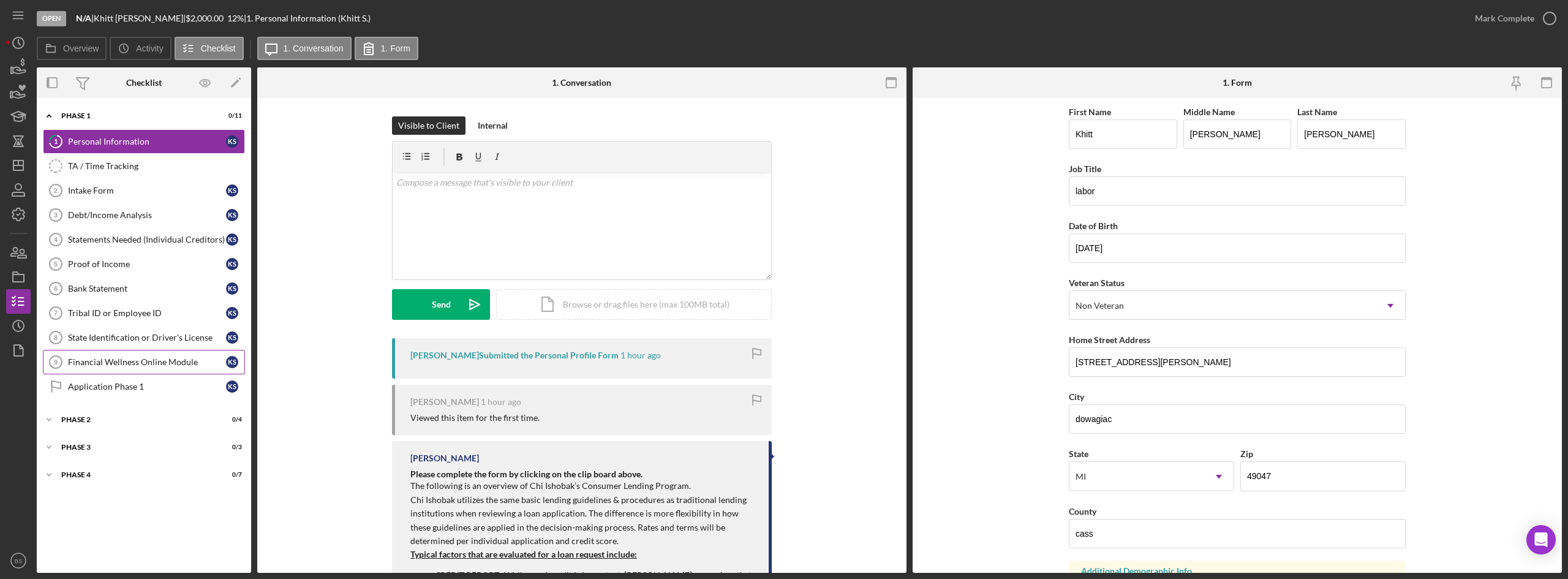
drag, startPoint x: 127, startPoint y: 362, endPoint x: 127, endPoint y: 356, distance: 6.0
click at [127, 362] on div "Financial Wellness Online Module" at bounding box center [147, 362] width 158 height 9
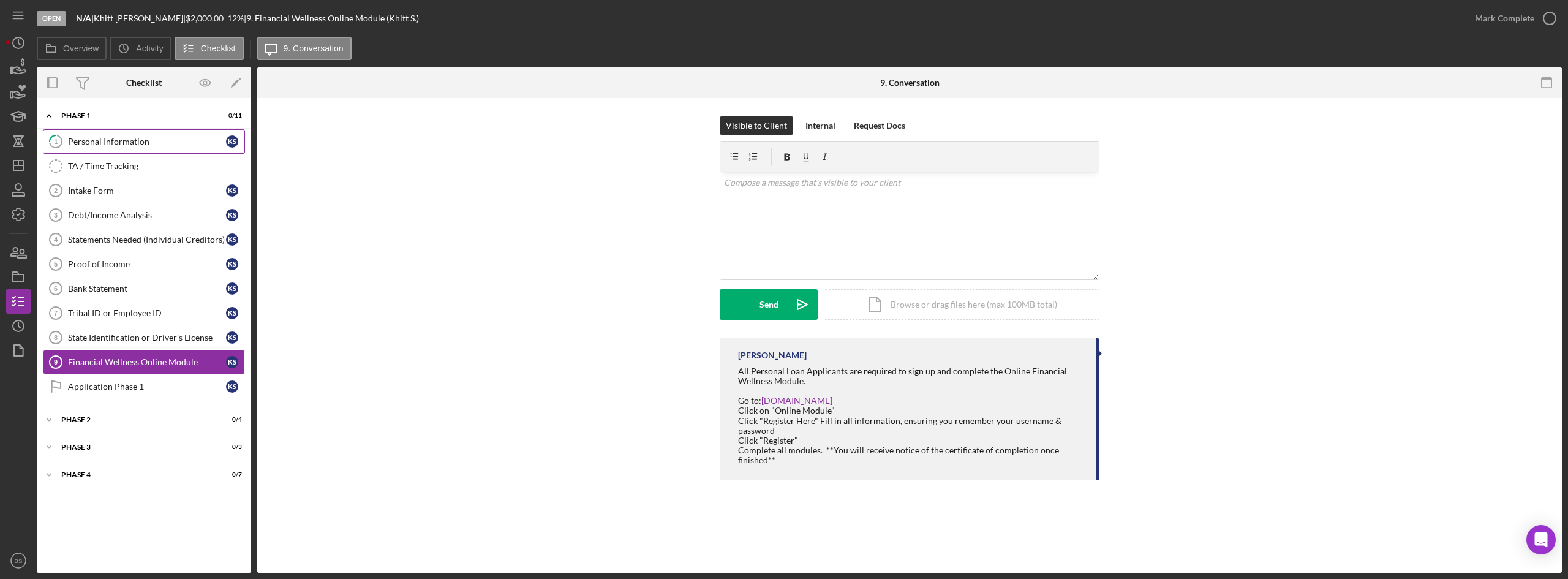
click at [100, 145] on div "Personal Information" at bounding box center [147, 141] width 158 height 9
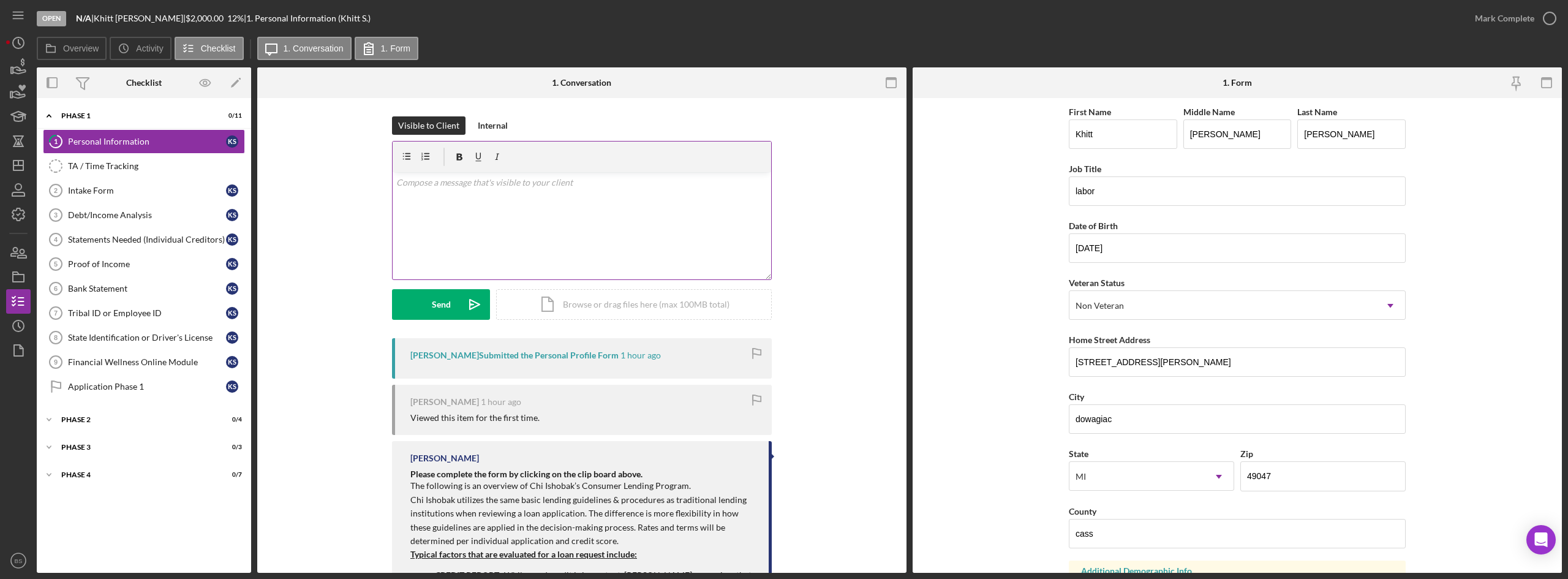
click at [556, 202] on div "v Color teal Color pink Remove color Add row above Add row below Add column bef…" at bounding box center [582, 225] width 378 height 107
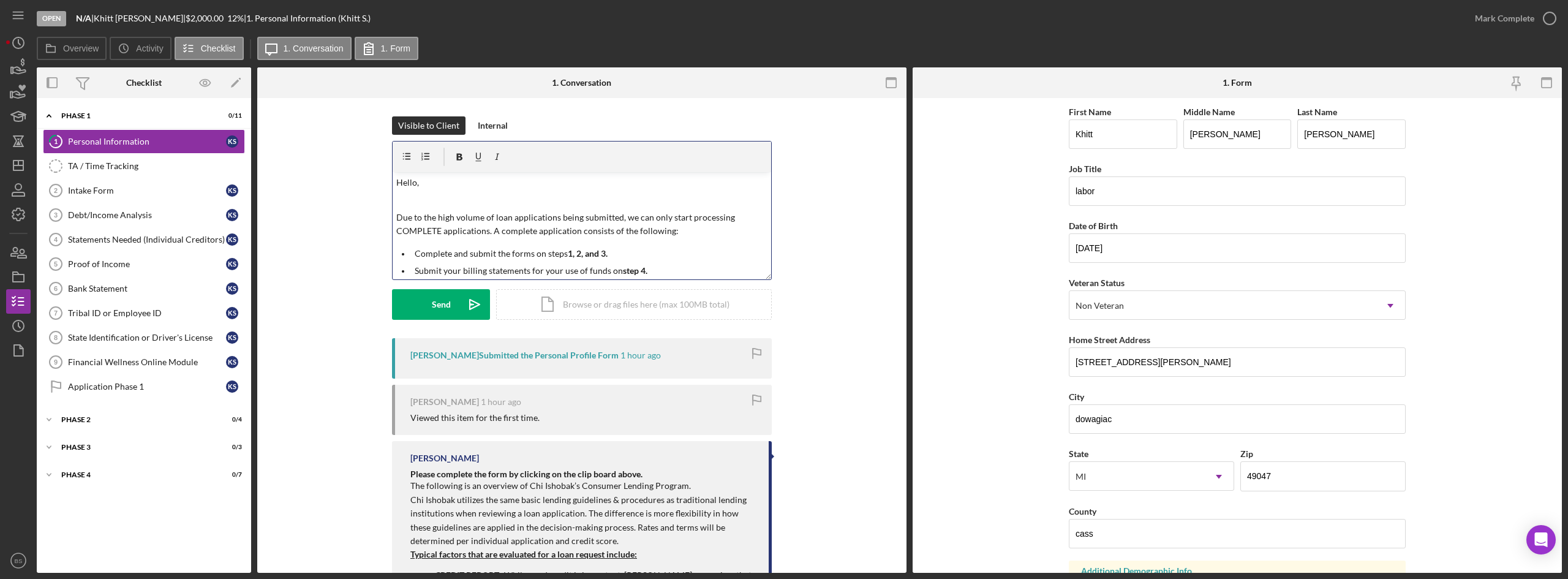
scroll to position [61, 0]
click at [649, 210] on p "Submit your billing statements for your use of funds on step 4." at bounding box center [591, 209] width 354 height 13
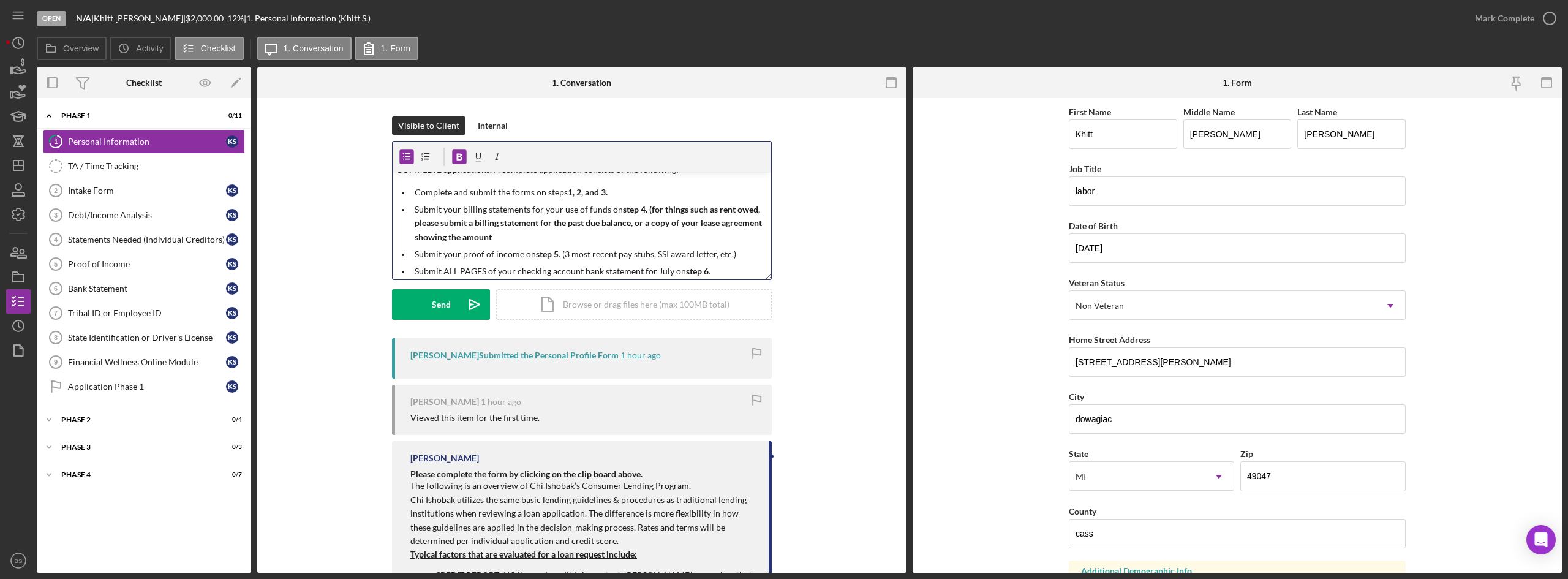
click at [719, 230] on p "Submit your billing statements for your use of funds on step 4. (for things suc…" at bounding box center [591, 222] width 354 height 41
click at [608, 241] on p "Submit your billing statements for your use of funds on step 4. (for things suc…" at bounding box center [591, 222] width 354 height 41
drag, startPoint x: 643, startPoint y: 208, endPoint x: 657, endPoint y: 241, distance: 35.8
click at [657, 241] on p "Submit your billing statements for your use of funds on step 4. (for things suc…" at bounding box center [591, 222] width 354 height 41
click at [456, 153] on icon "button" at bounding box center [459, 157] width 27 height 27
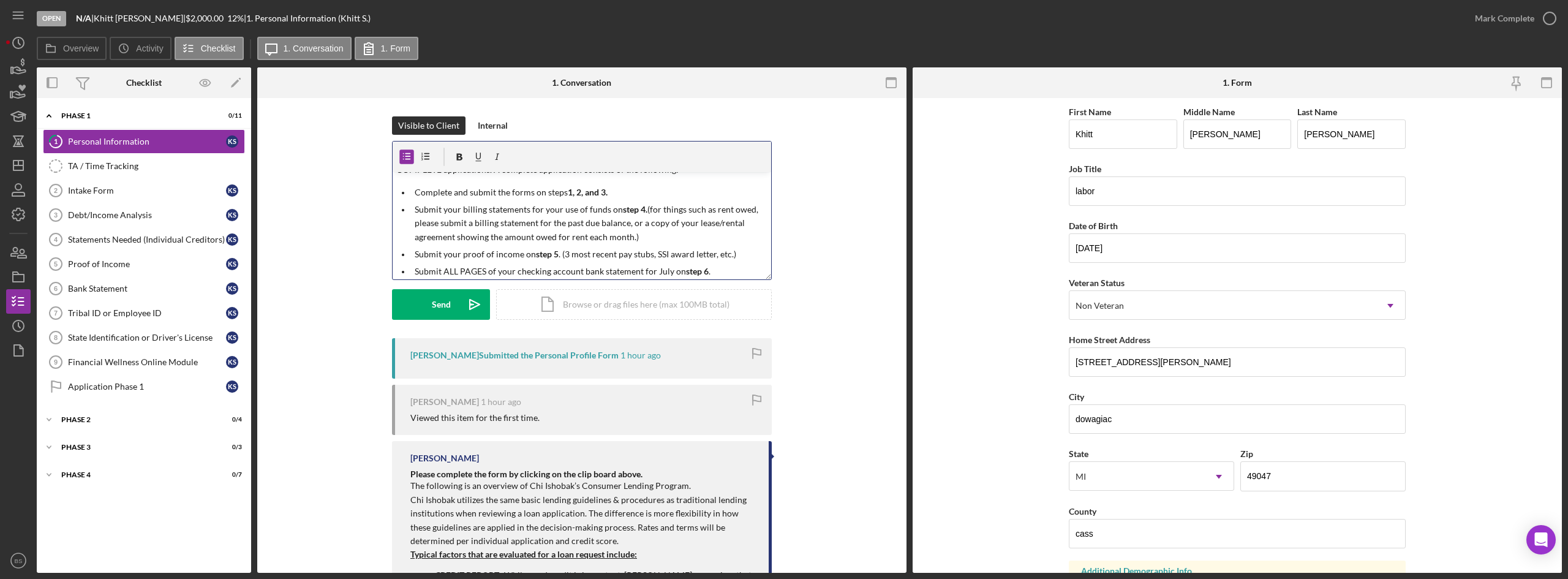
click at [476, 204] on p "Submit your billing statements for your use of funds on step 4. (for things suc…" at bounding box center [591, 222] width 354 height 41
drag, startPoint x: 652, startPoint y: 206, endPoint x: 673, endPoint y: 207, distance: 21.0
click at [652, 206] on p "Submit your billing statements for your use of funds on step 4. (for things suc…" at bounding box center [591, 222] width 354 height 41
click at [713, 211] on p "Submit your billing statements for your use of funds on step 4. (For things suc…" at bounding box center [591, 222] width 354 height 41
click at [619, 227] on p "Submit your billing statements for your use of funds on step 4. (For things suc…" at bounding box center [591, 222] width 354 height 41
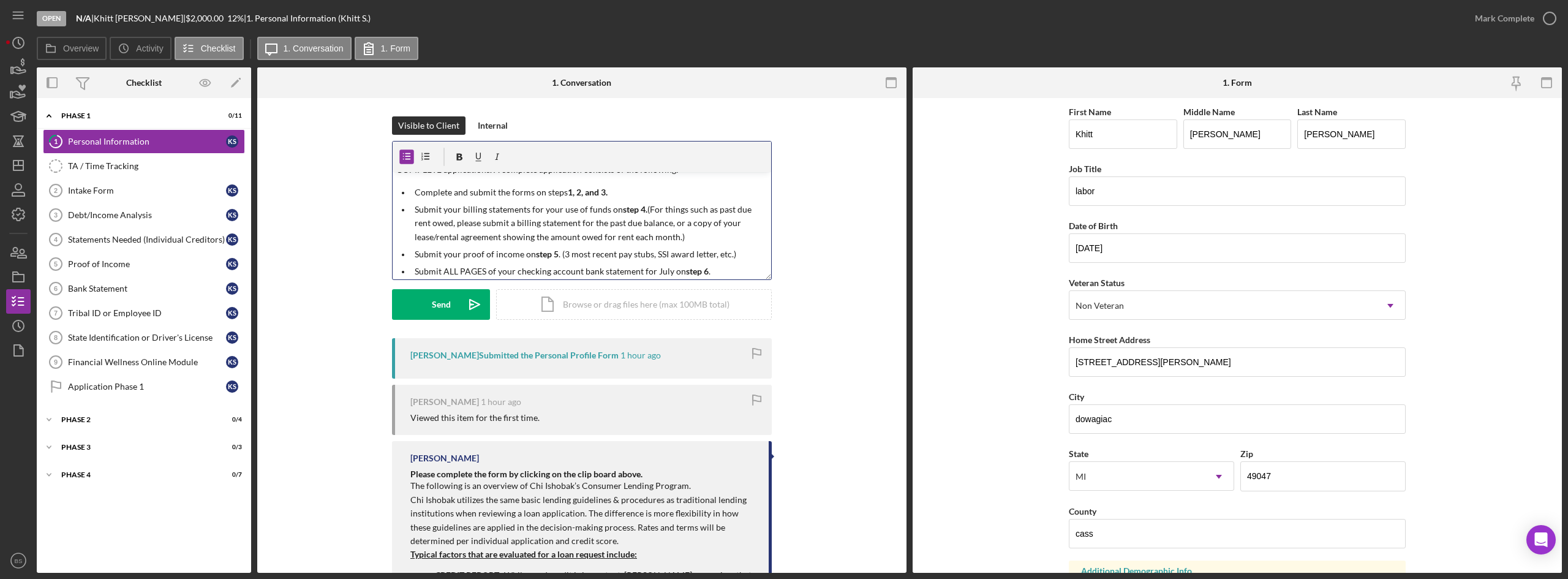
click at [648, 223] on p "Submit your billing statements for your use of funds on step 4. (For things suc…" at bounding box center [591, 222] width 354 height 41
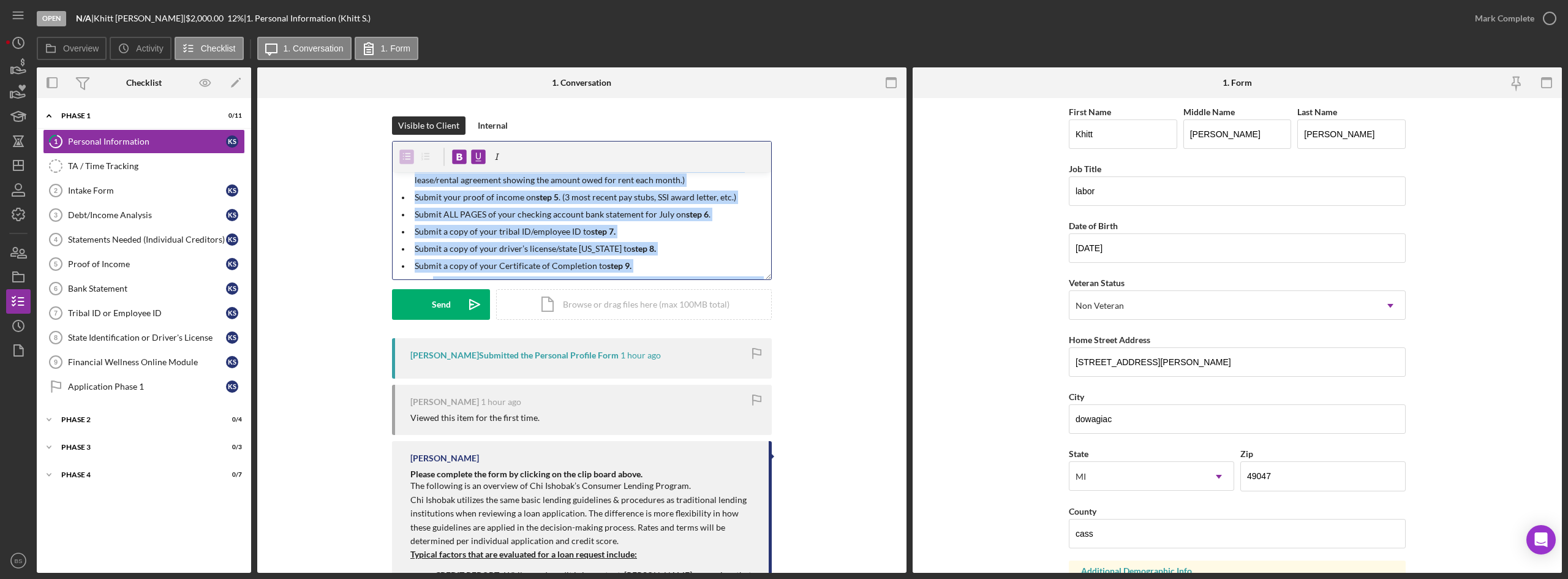
scroll to position [0, 0]
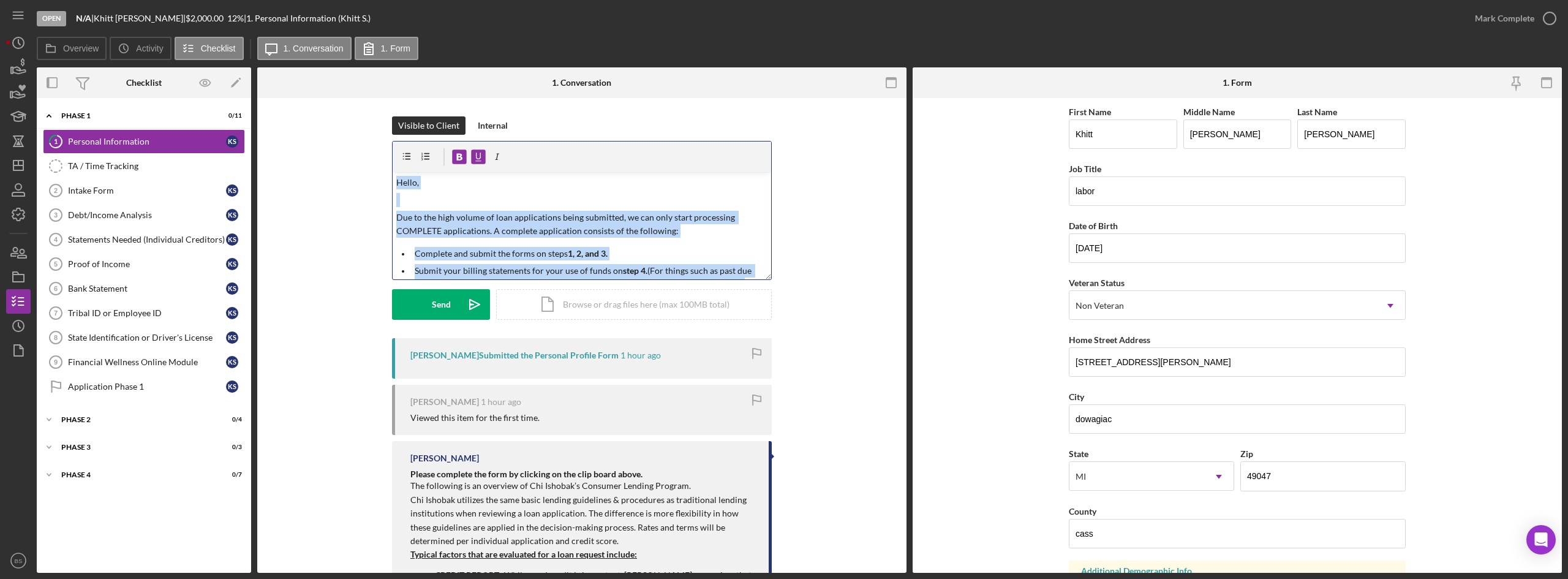
drag, startPoint x: 505, startPoint y: 267, endPoint x: 385, endPoint y: 154, distance: 164.8
click at [385, 154] on div "Visible to Client Internal v Color teal Color pink Remove color Add row above A…" at bounding box center [582, 227] width 613 height 221
click at [486, 260] on ul "Complete and submit the forms on steps 1, 2, and 3. Submit your billing stateme…" at bounding box center [582, 348] width 378 height 202
click at [493, 223] on p "Due to the high volume of loan applications being submitted, we can only start …" at bounding box center [582, 224] width 372 height 27
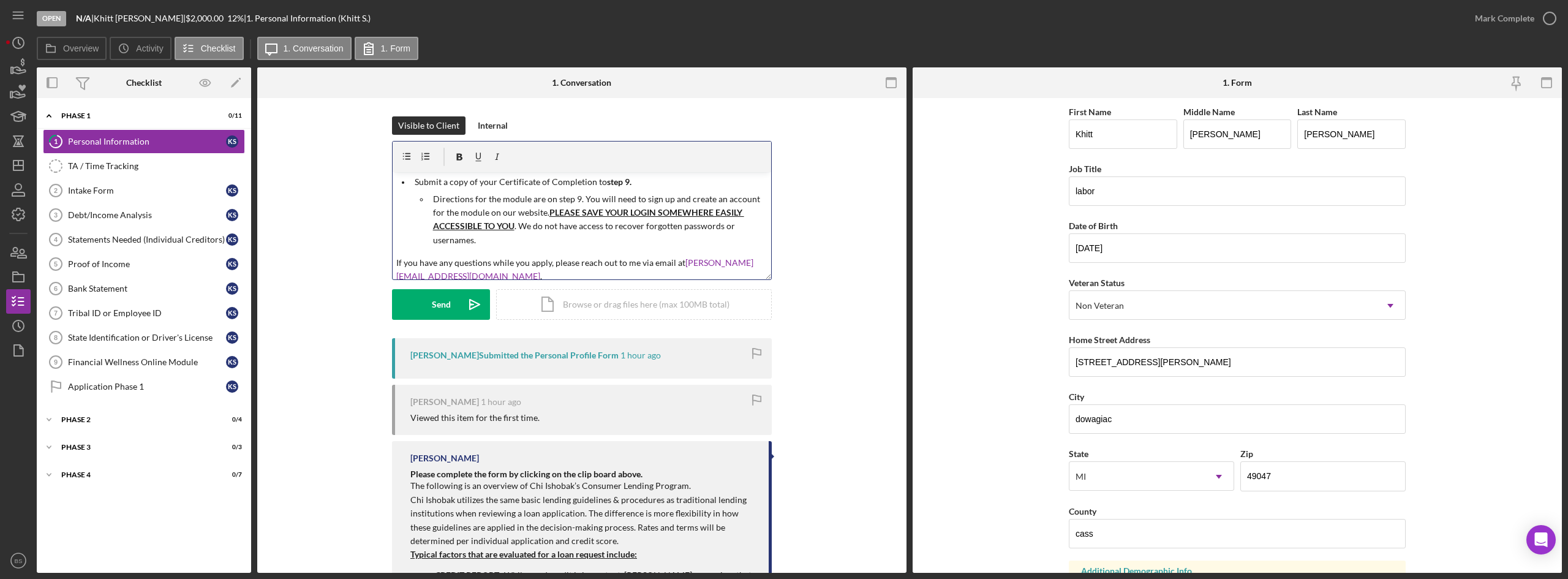
scroll to position [209, 0]
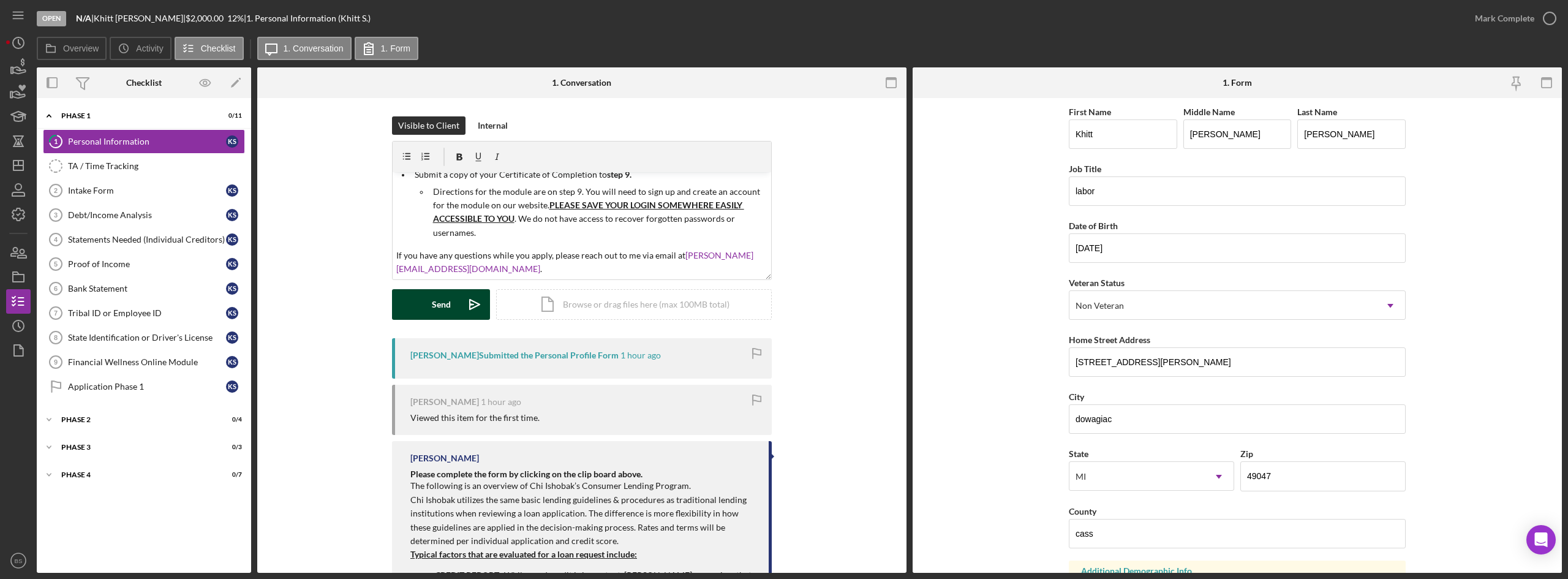
drag, startPoint x: 463, startPoint y: 306, endPoint x: 400, endPoint y: 309, distance: 63.1
click at [400, 309] on button "Send Icon/icon-invite-send" at bounding box center [441, 305] width 98 height 30
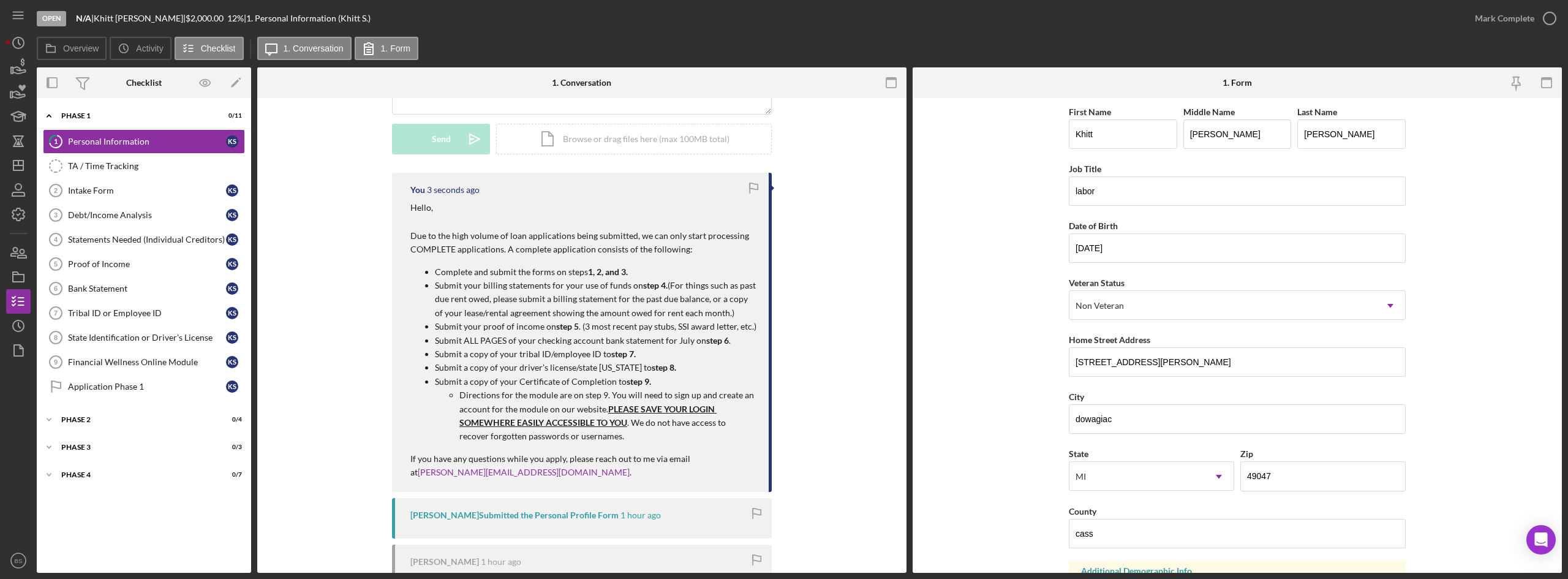
scroll to position [184, 0]
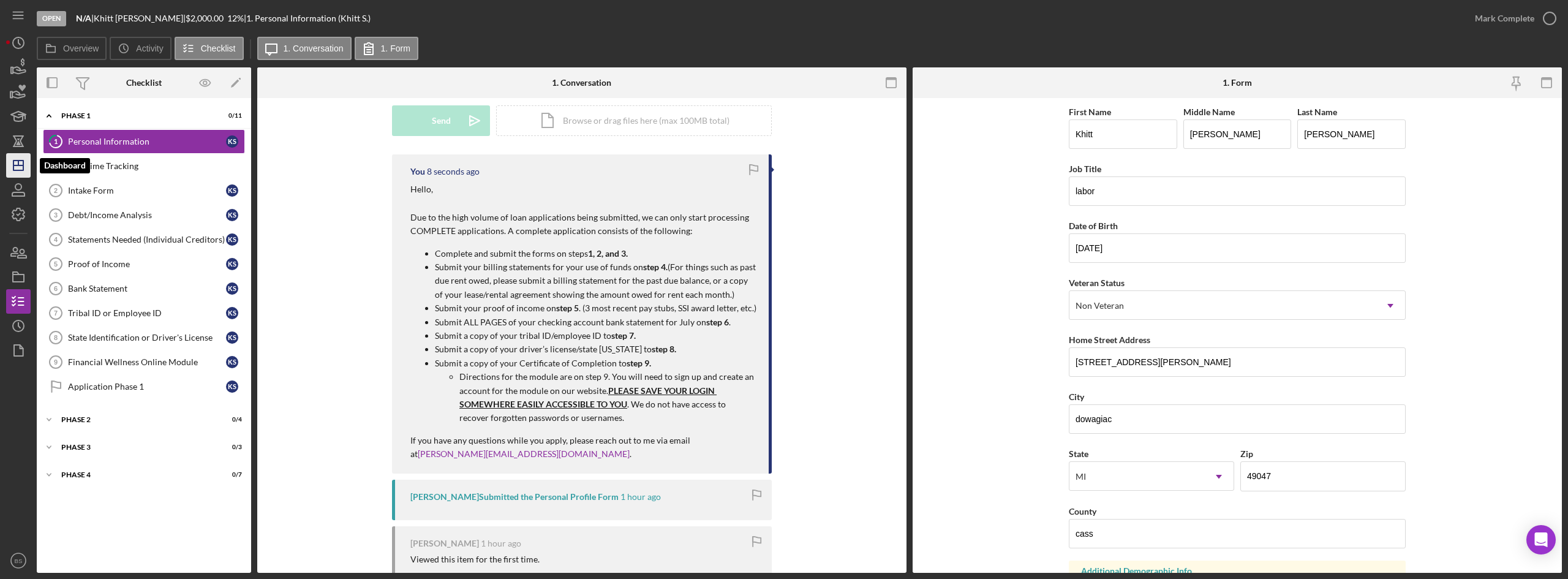
click at [9, 157] on icon "Icon/Dashboard" at bounding box center [18, 166] width 30 height 30
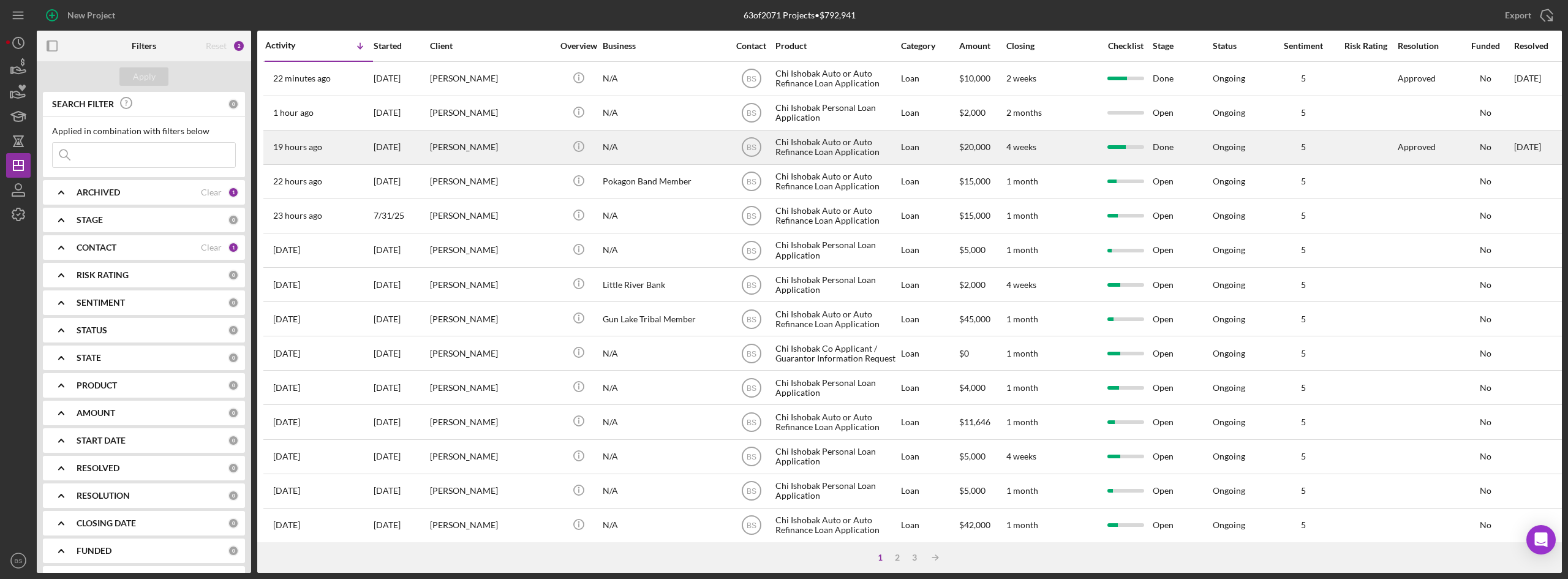
click at [479, 132] on div "[PERSON_NAME]" at bounding box center [492, 148] width 123 height 32
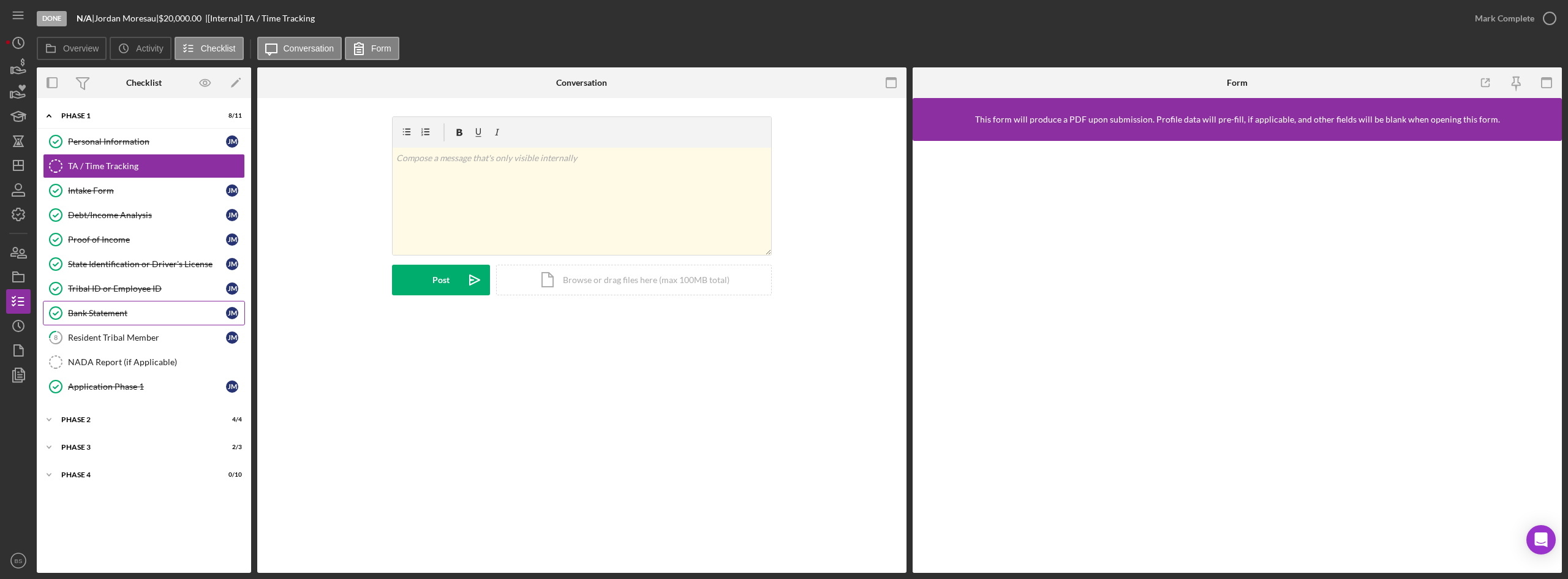
click at [128, 319] on link "Bank Statement Bank Statement [PERSON_NAME]" at bounding box center [144, 313] width 202 height 25
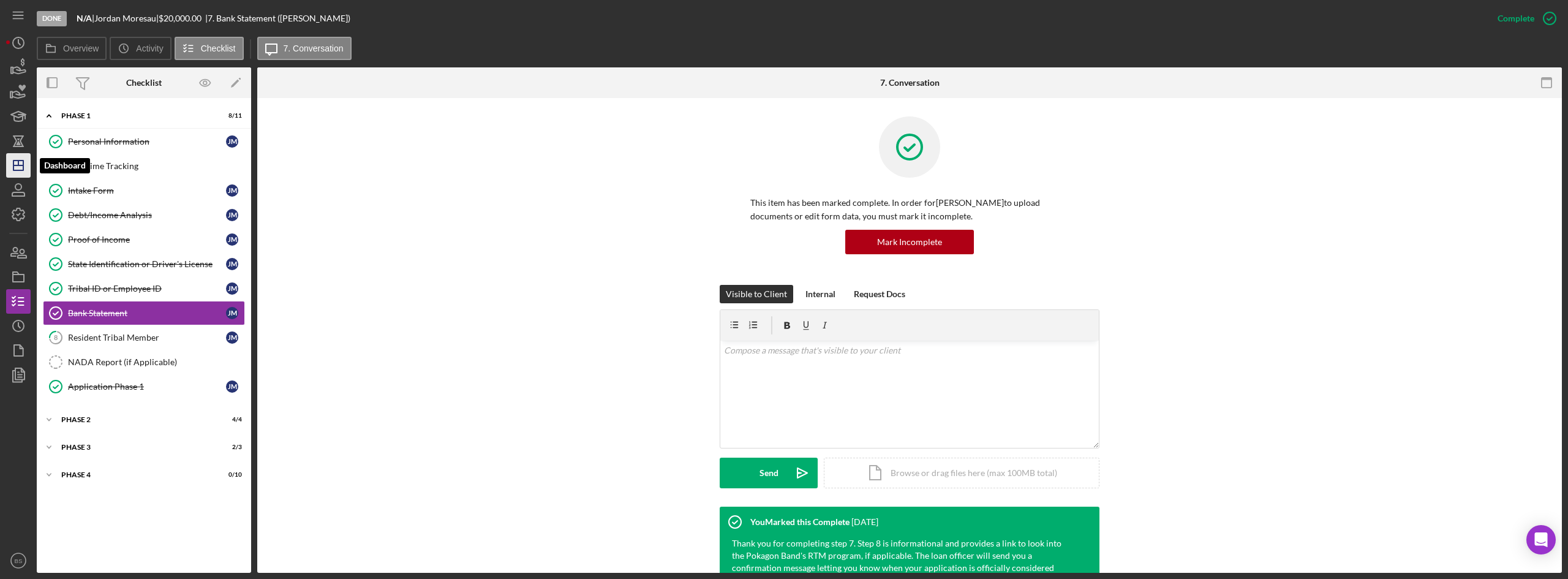
click at [13, 159] on icon "Icon/Dashboard" at bounding box center [18, 166] width 30 height 30
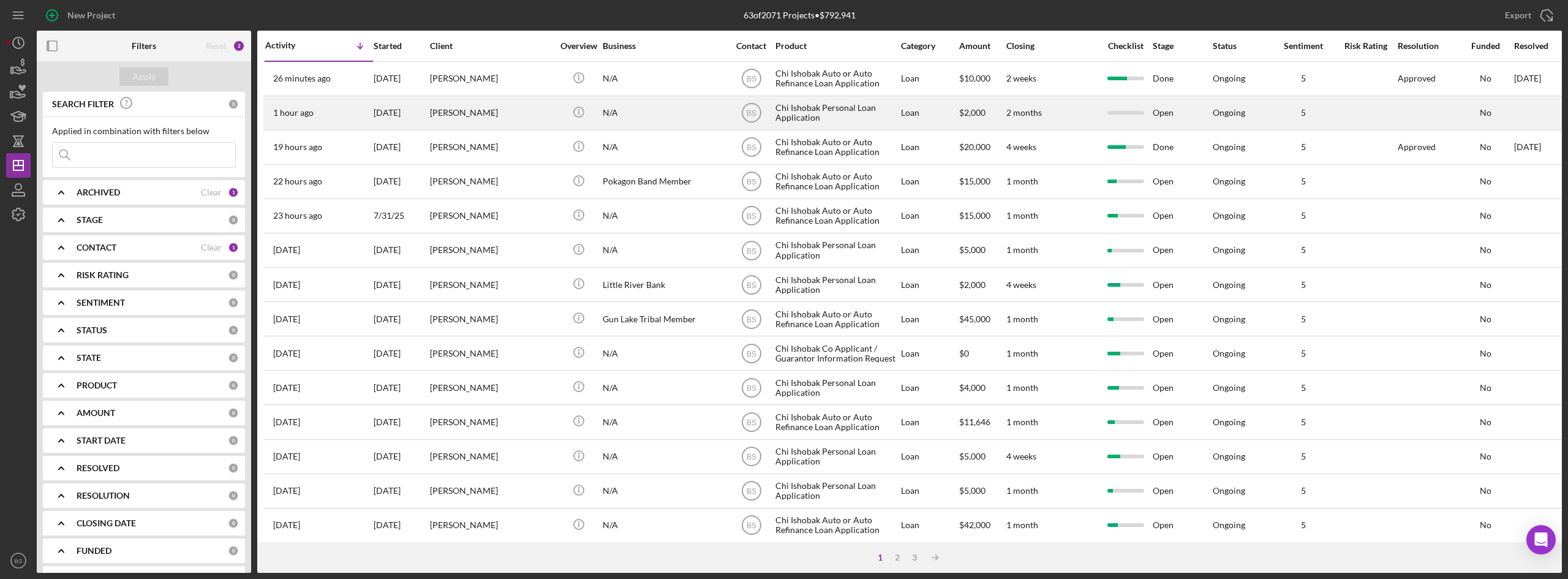
click at [515, 113] on div "[PERSON_NAME]" at bounding box center [492, 113] width 123 height 32
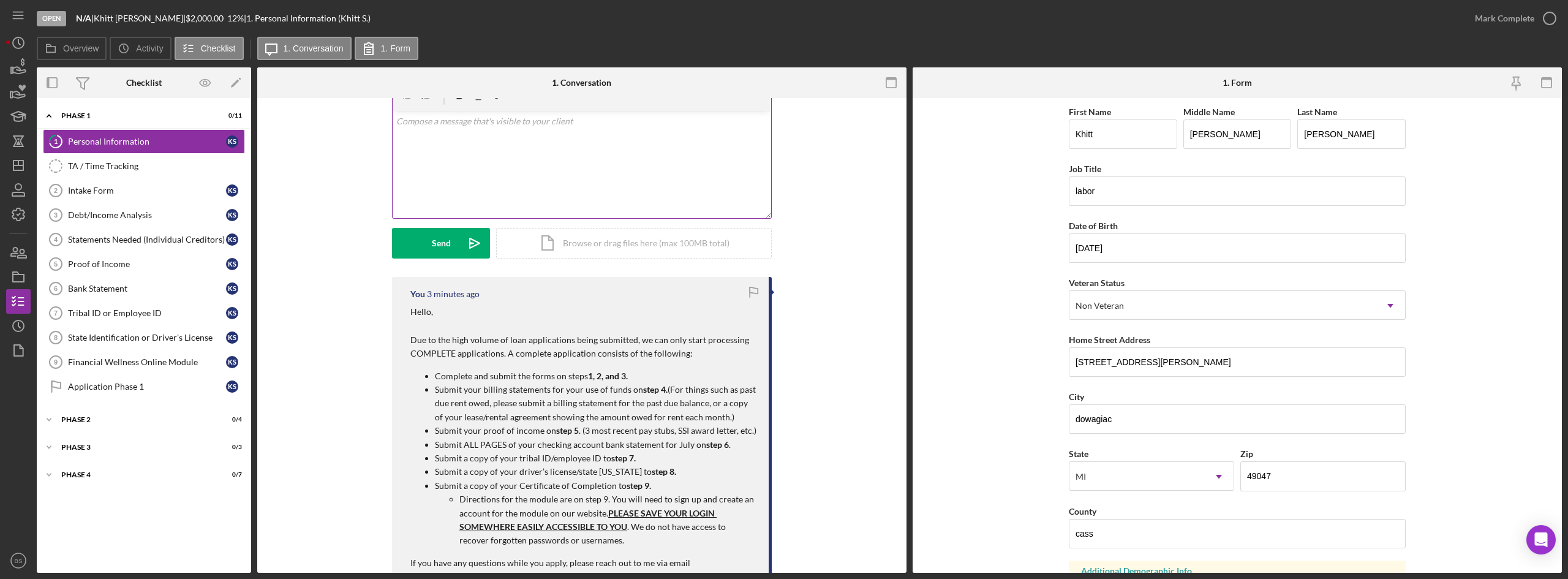
scroll to position [123, 0]
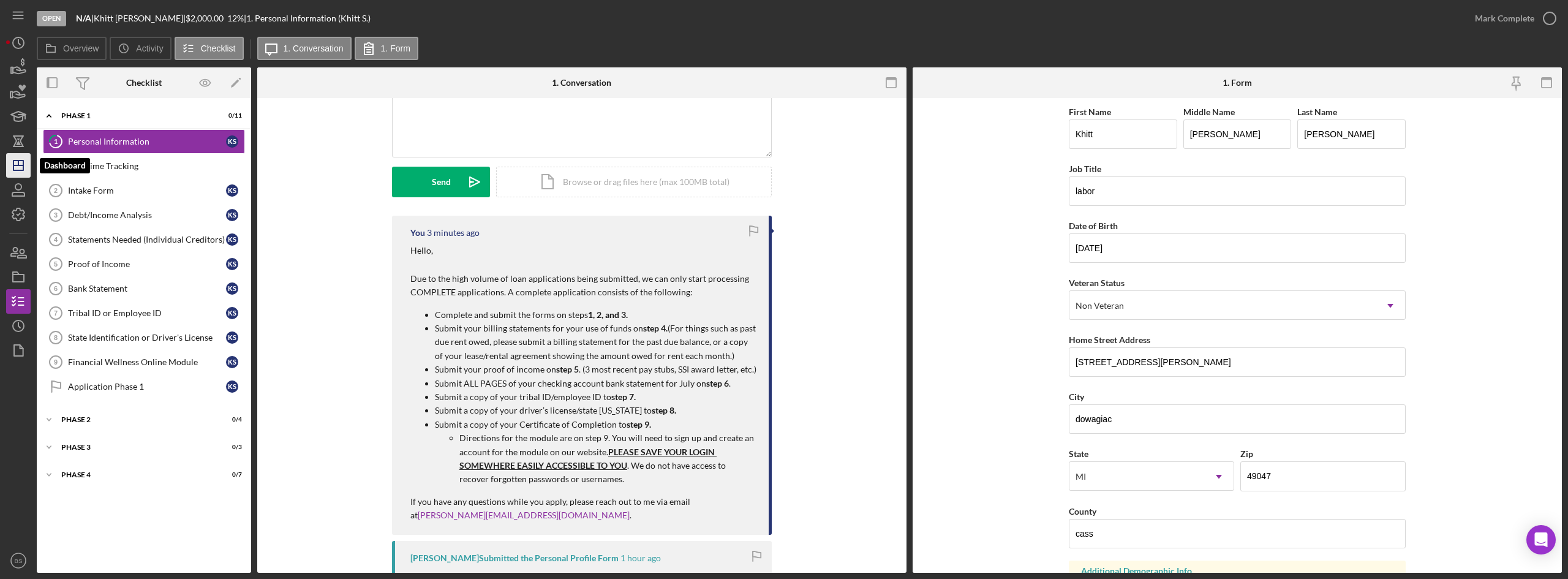
click at [21, 161] on polygon "button" at bounding box center [18, 166] width 9 height 9
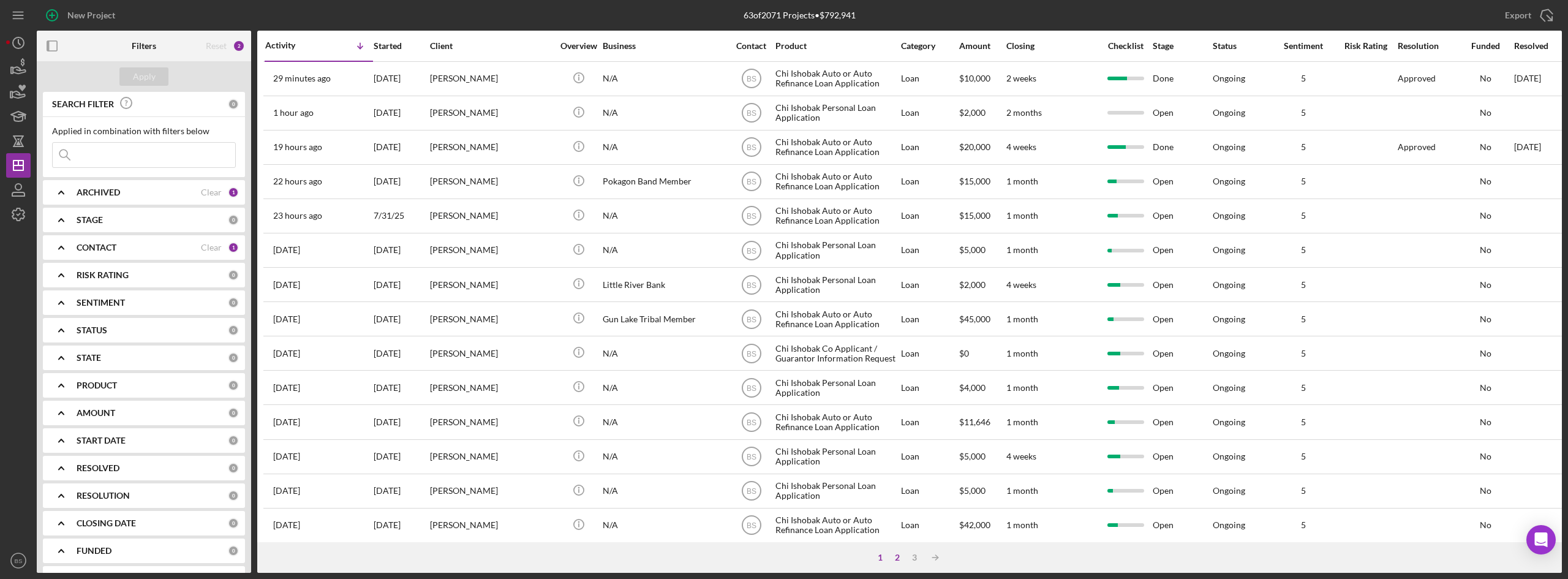
click at [897, 557] on div "2" at bounding box center [897, 557] width 17 height 9
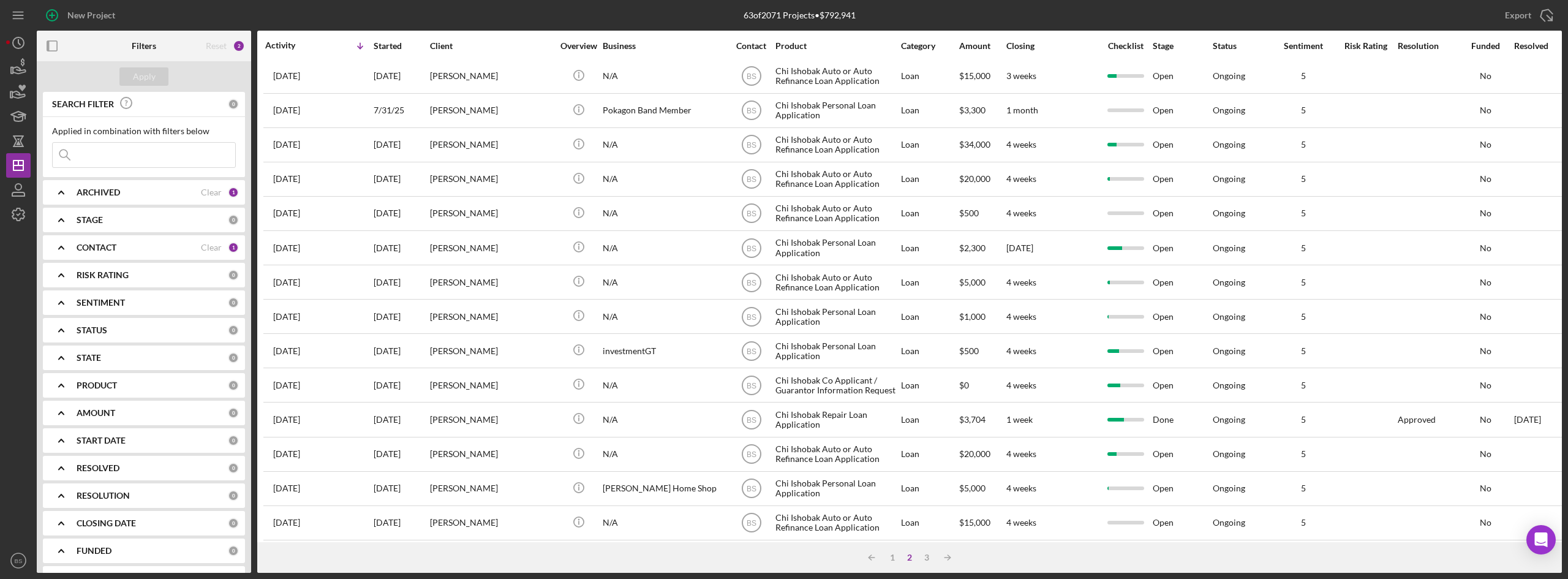
scroll to position [394, 0]
click at [926, 560] on div "3" at bounding box center [927, 557] width 17 height 9
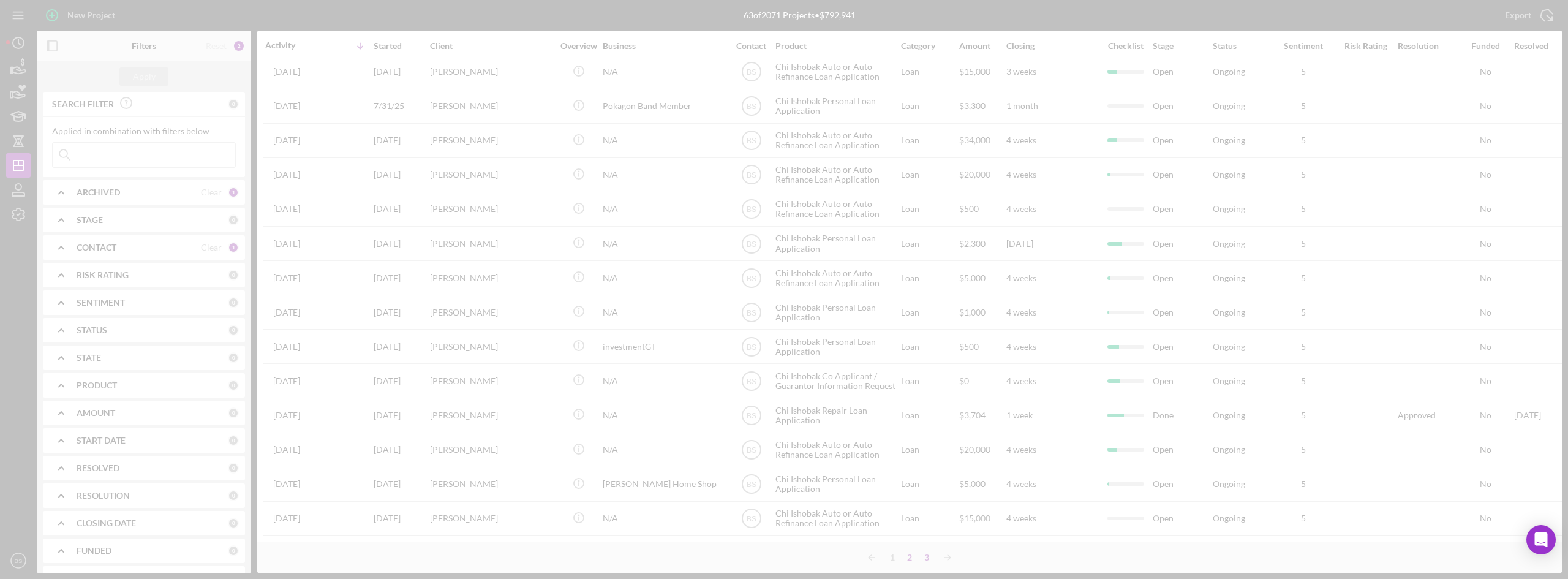
scroll to position [0, 0]
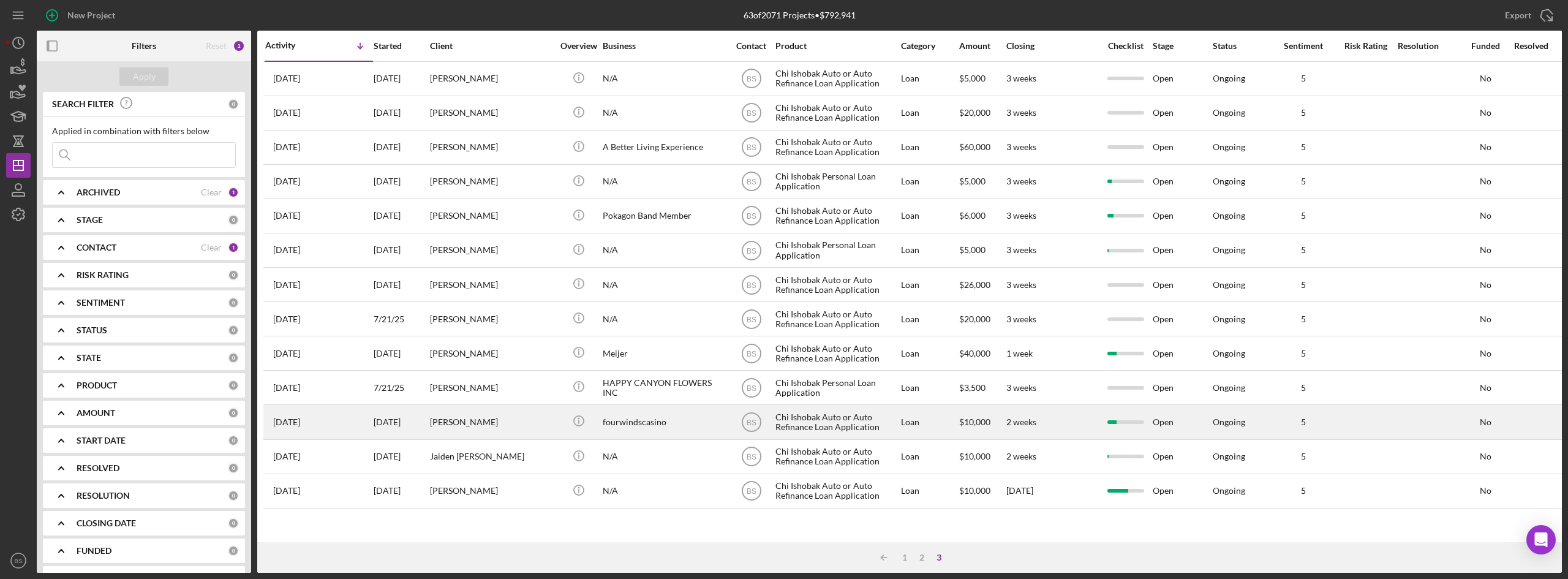
click at [510, 412] on div "[PERSON_NAME]" at bounding box center [492, 422] width 123 height 32
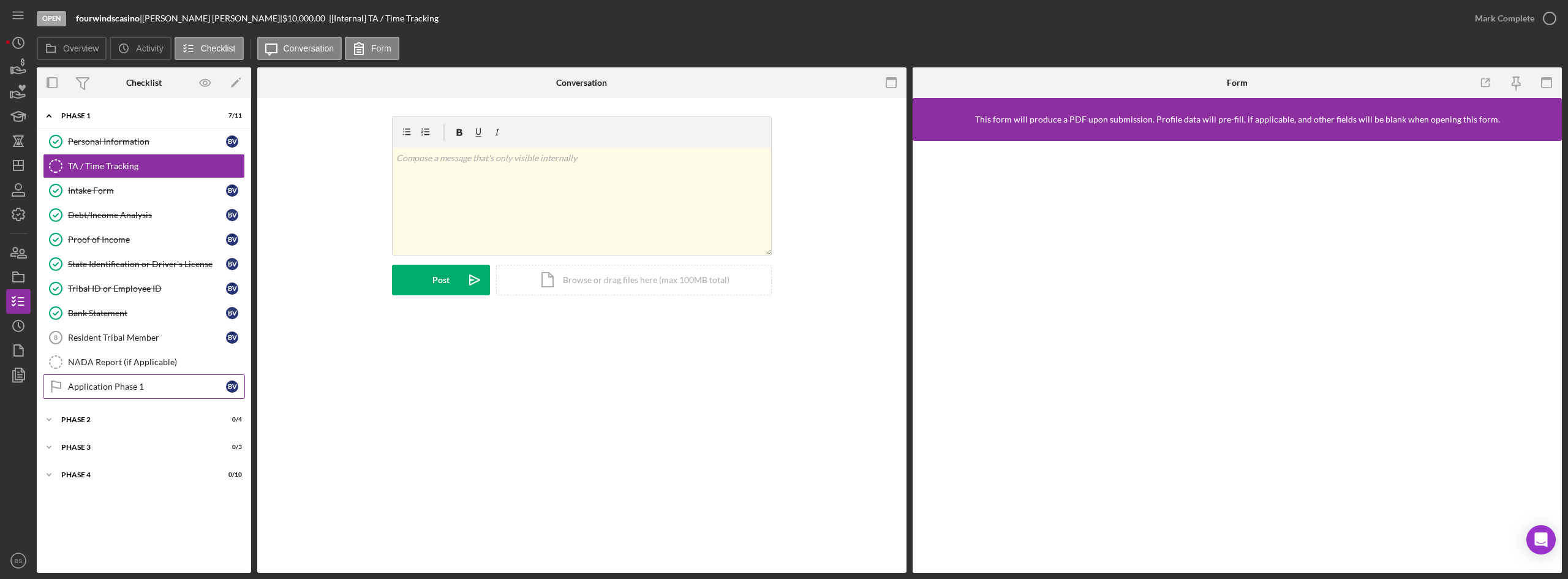
click at [195, 384] on div "Application Phase 1" at bounding box center [147, 386] width 158 height 9
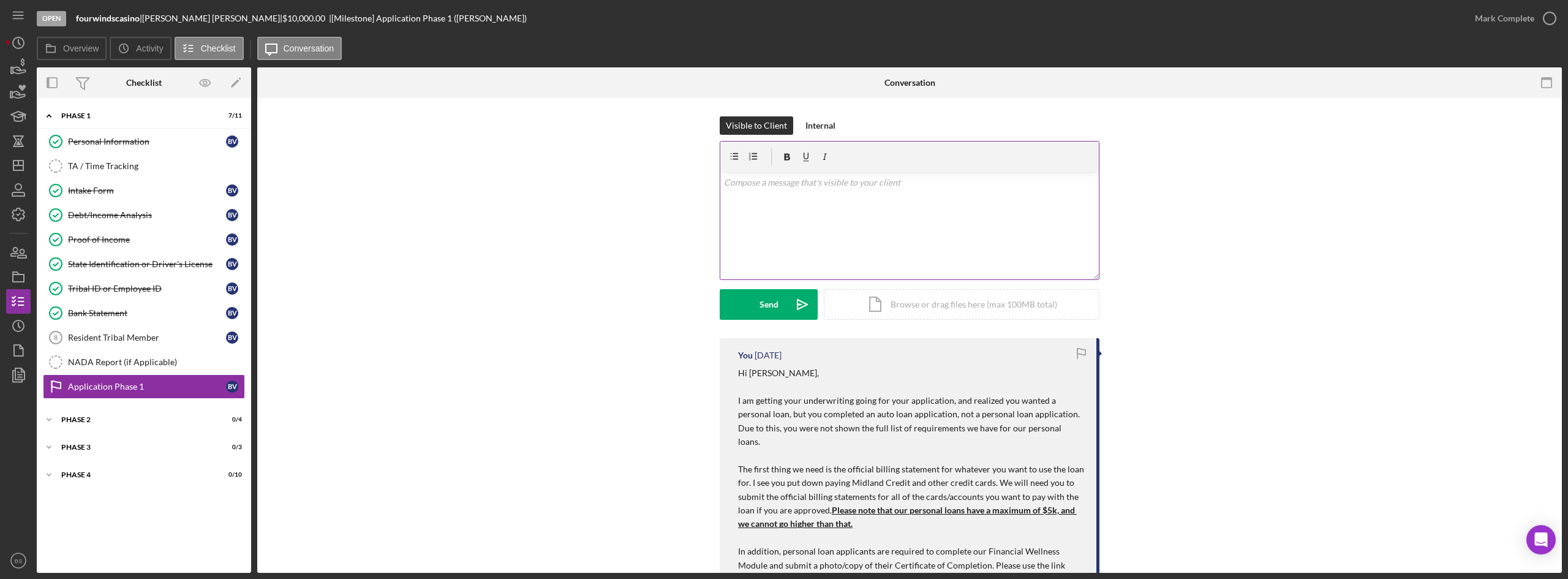
click at [958, 211] on div "v Color teal Color pink Remove color Add row above Add row below Add column bef…" at bounding box center [910, 225] width 378 height 107
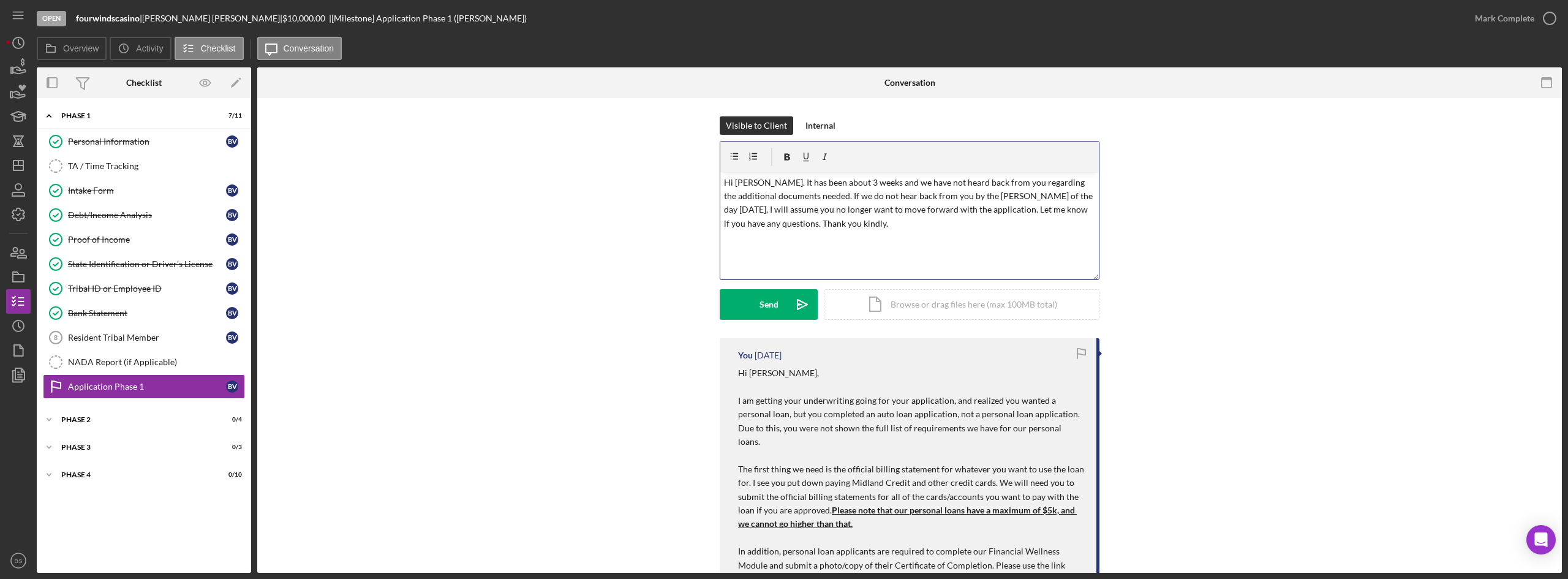
click at [858, 187] on p "Hi [PERSON_NAME]. It has been about 3 weeks and we have not heard back from you…" at bounding box center [909, 203] width 372 height 55
click at [946, 194] on p "Hi [PERSON_NAME]. It has been about 3 weeks, and we have not heard back from yo…" at bounding box center [909, 203] width 372 height 55
click at [795, 194] on p "Hi [PERSON_NAME]. It has been about 3 weeks, and we have not heard back from yo…" at bounding box center [909, 203] width 372 height 55
click at [806, 304] on icon "Icon/icon-invite-send" at bounding box center [802, 305] width 30 height 30
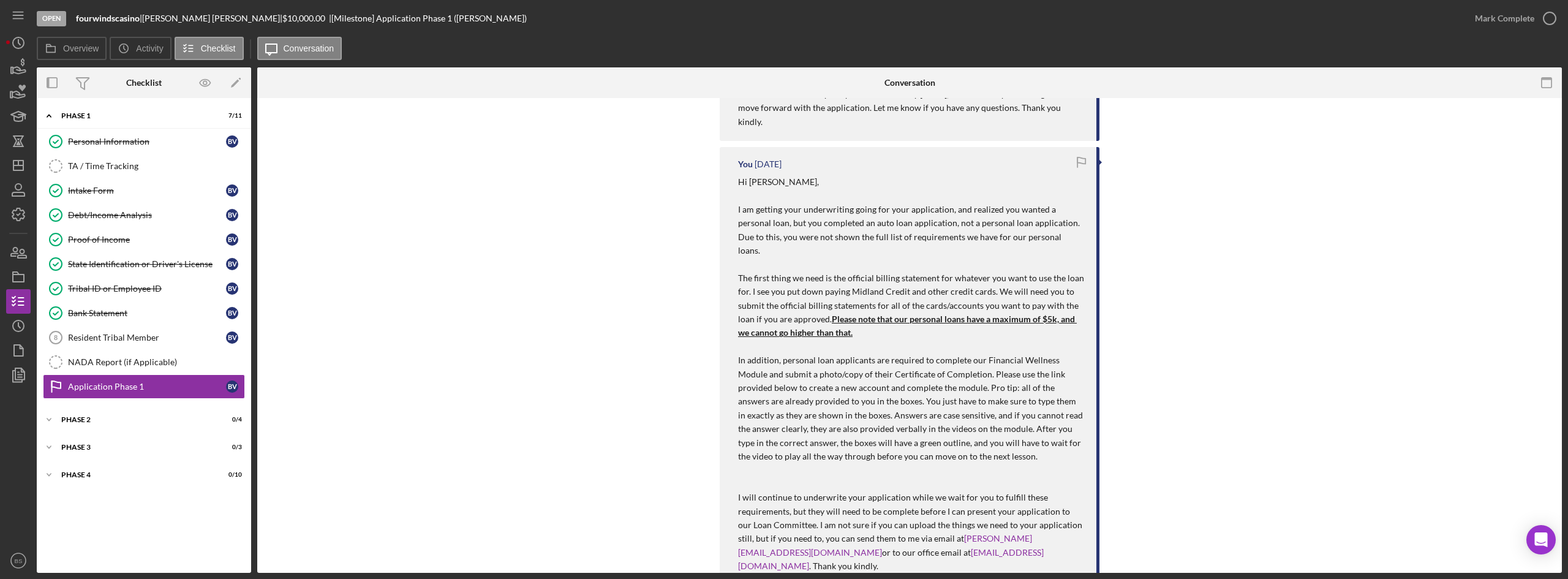
scroll to position [368, 0]
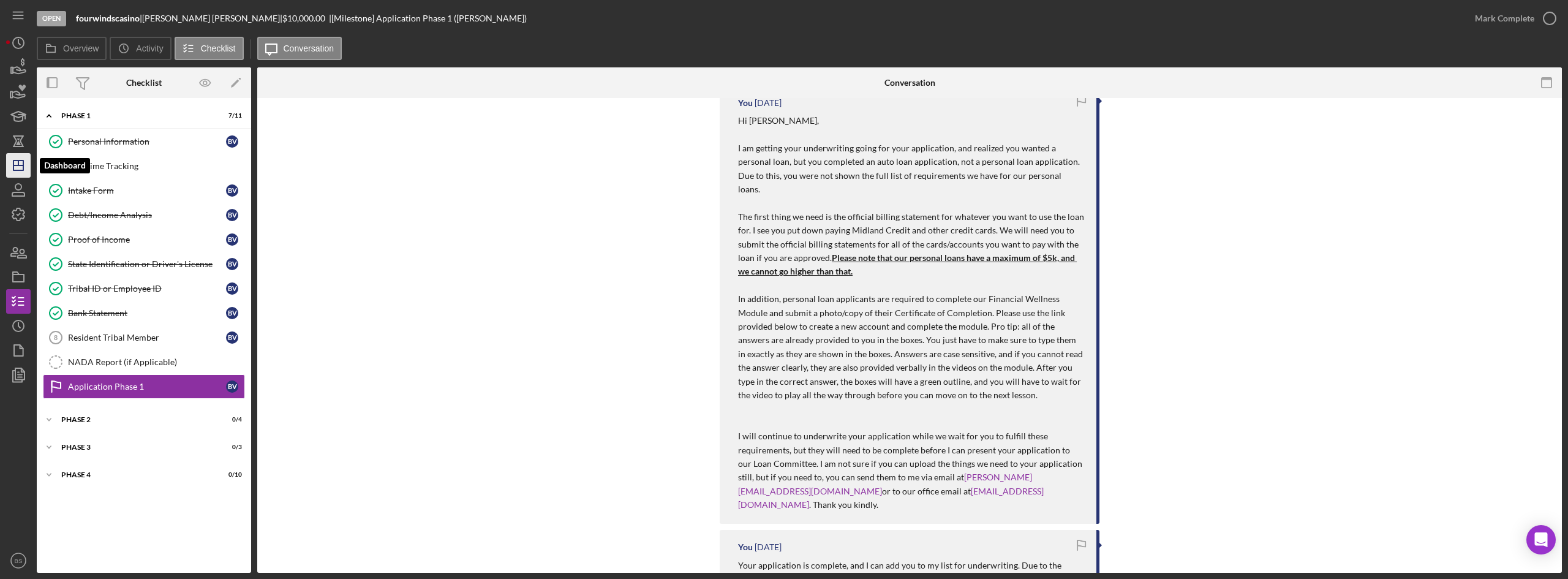
click at [16, 156] on icon "Icon/Dashboard" at bounding box center [18, 166] width 30 height 30
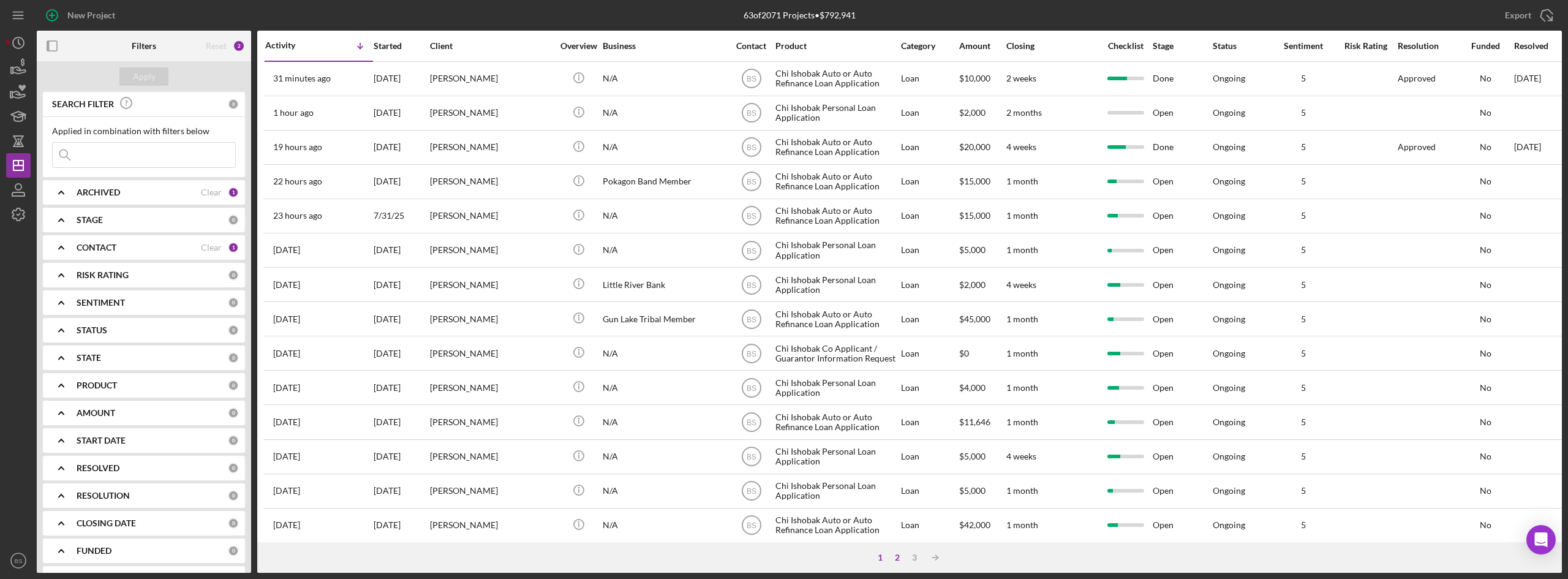
click at [898, 562] on div "2" at bounding box center [897, 557] width 17 height 9
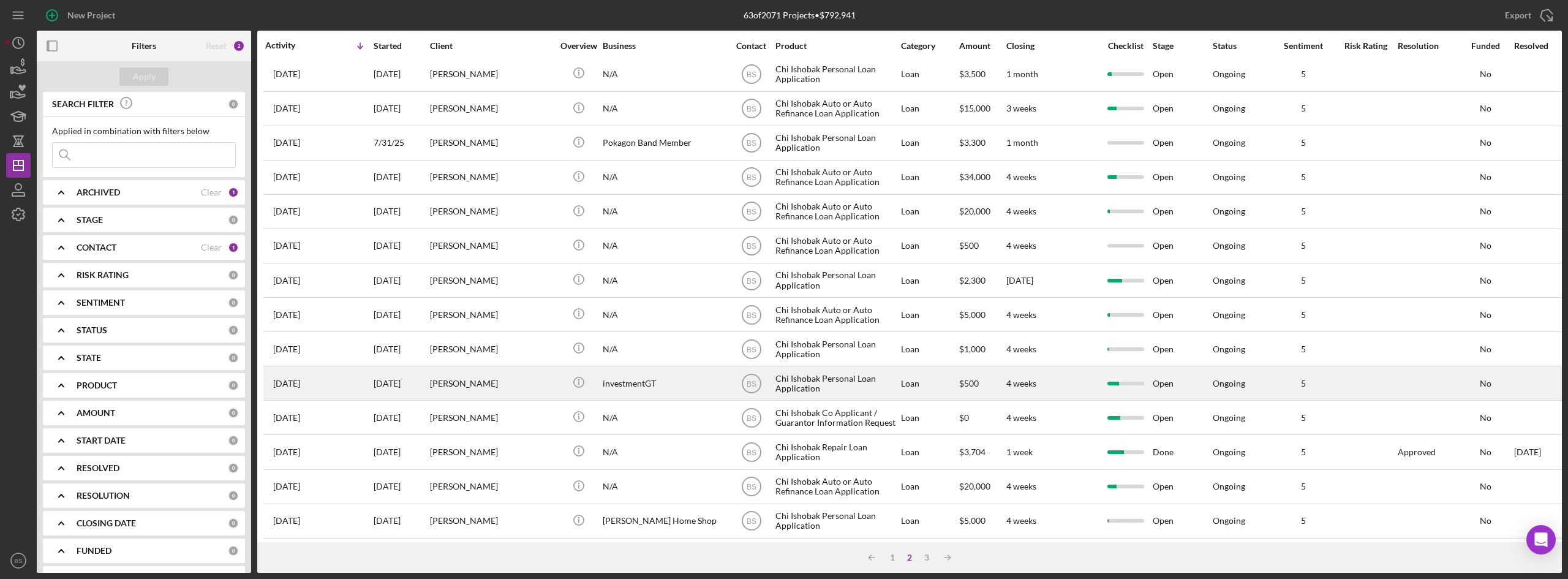
scroll to position [368, 0]
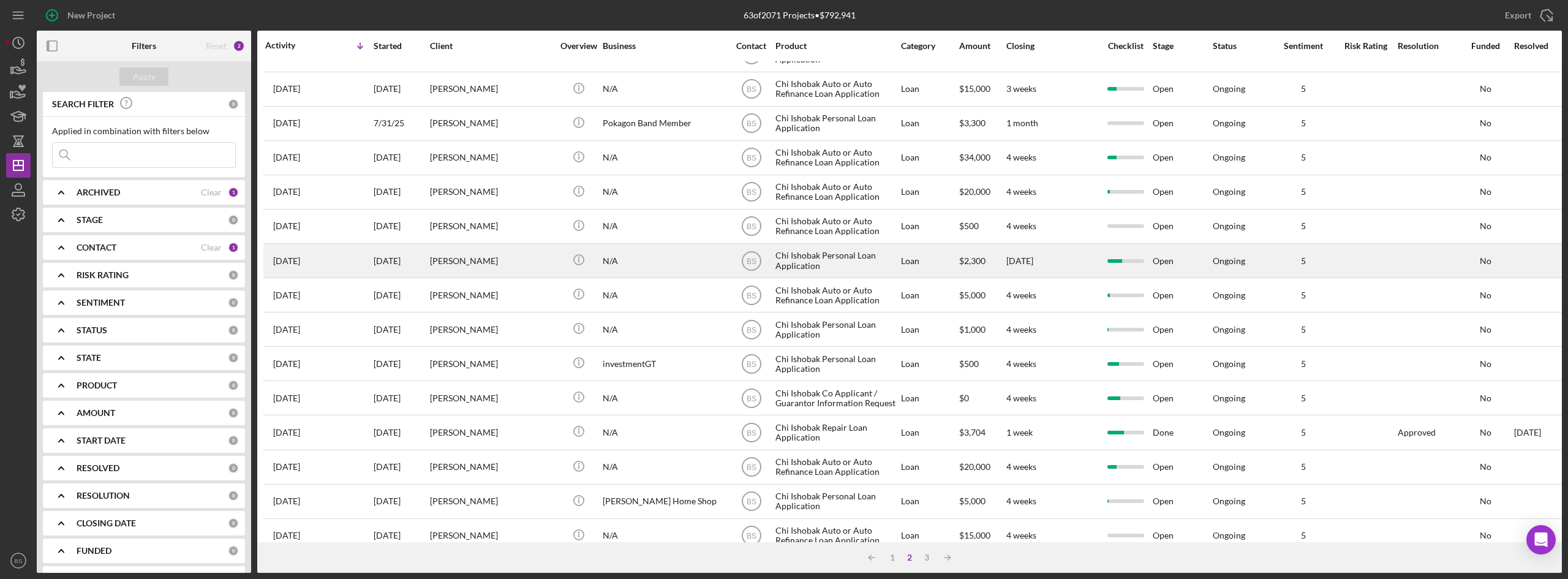
click at [517, 254] on div "[PERSON_NAME]" at bounding box center [492, 260] width 123 height 32
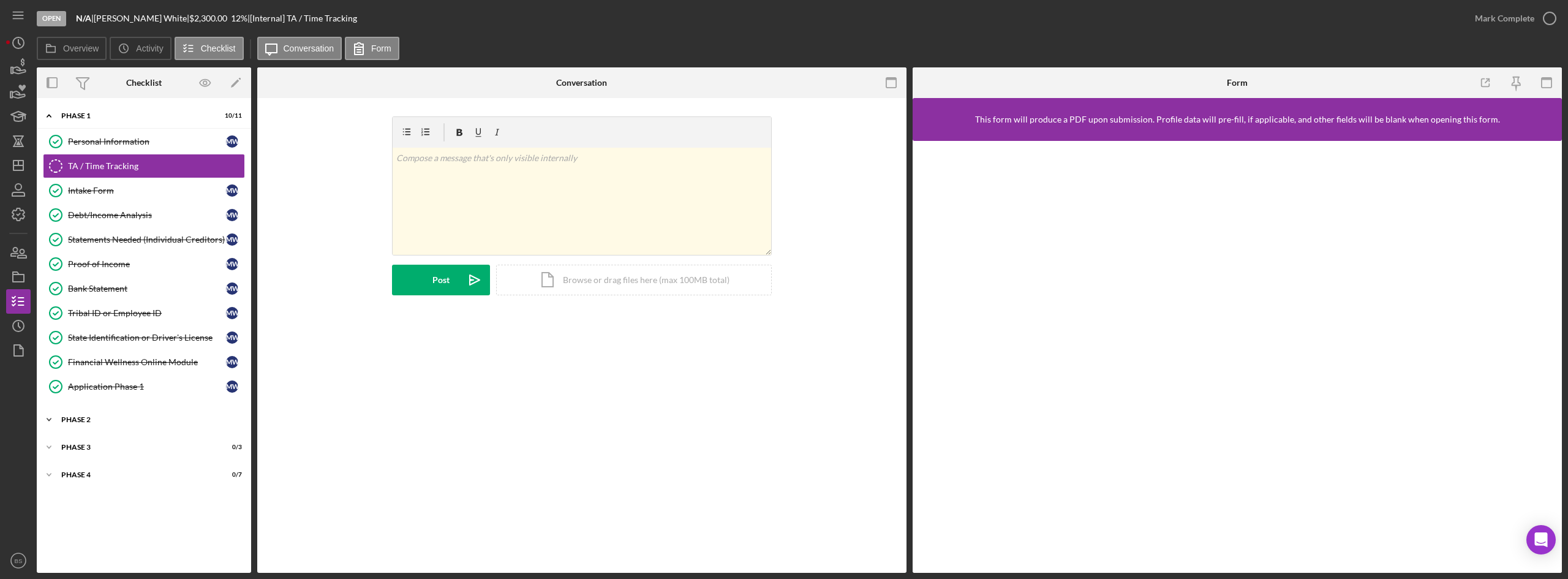
click at [130, 424] on div "Icon/Expander Phase 2 0 / 4" at bounding box center [144, 420] width 215 height 25
click at [117, 527] on link "Application Stage 2 Application Stage 2 M W" at bounding box center [144, 519] width 202 height 25
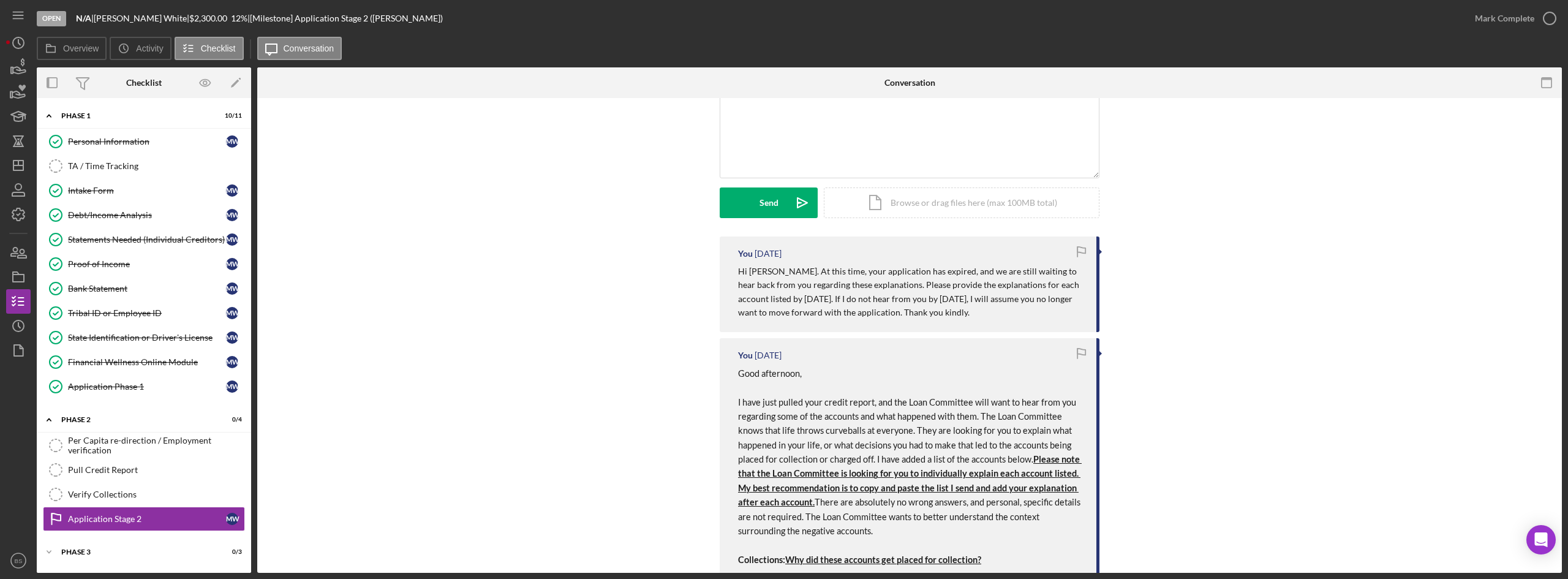
scroll to position [123, 0]
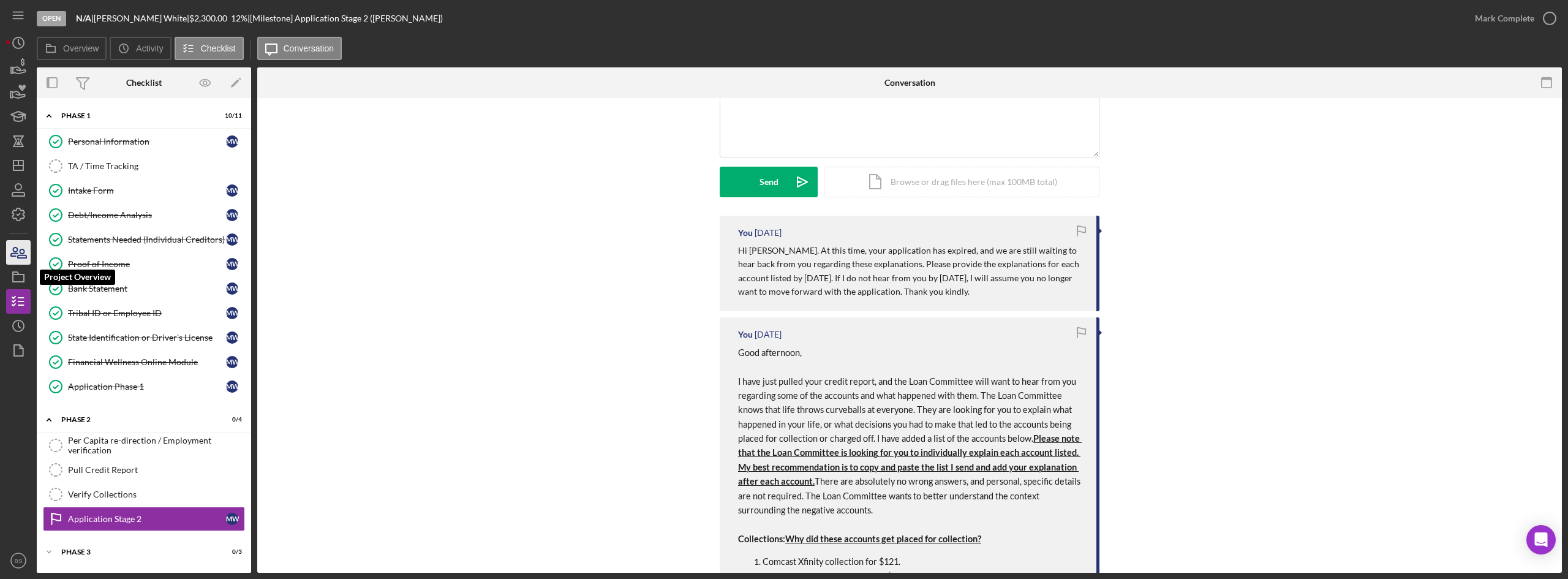
click at [27, 263] on icon "button" at bounding box center [18, 253] width 30 height 30
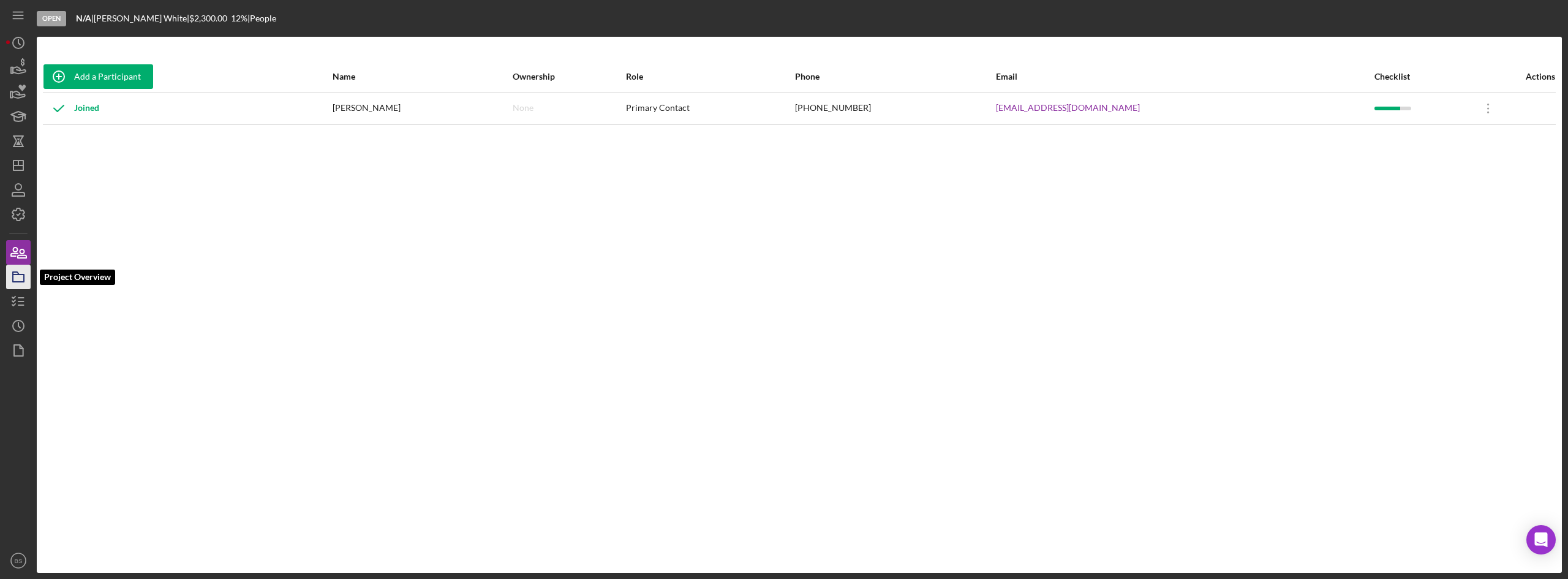
click at [25, 267] on icon "button" at bounding box center [18, 277] width 30 height 30
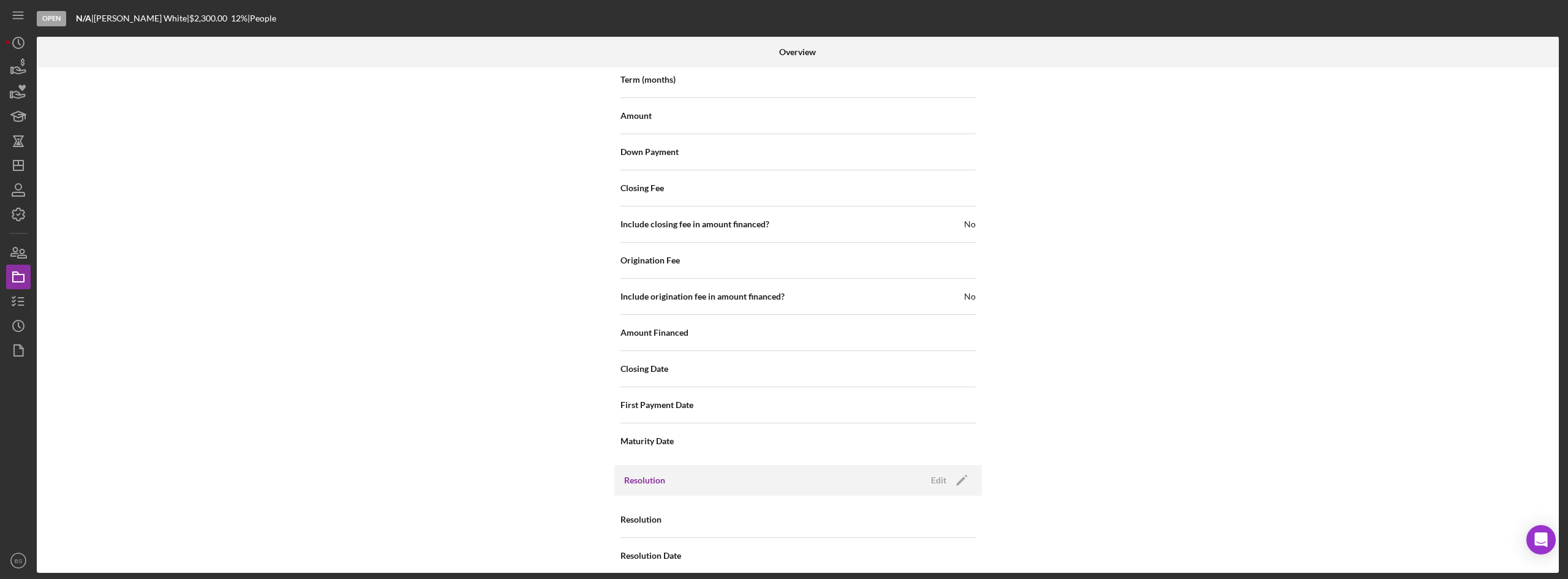
scroll to position [1316, 0]
click at [935, 470] on div "Edit" at bounding box center [938, 479] width 15 height 18
click at [889, 518] on div "Select..." at bounding box center [872, 519] width 147 height 28
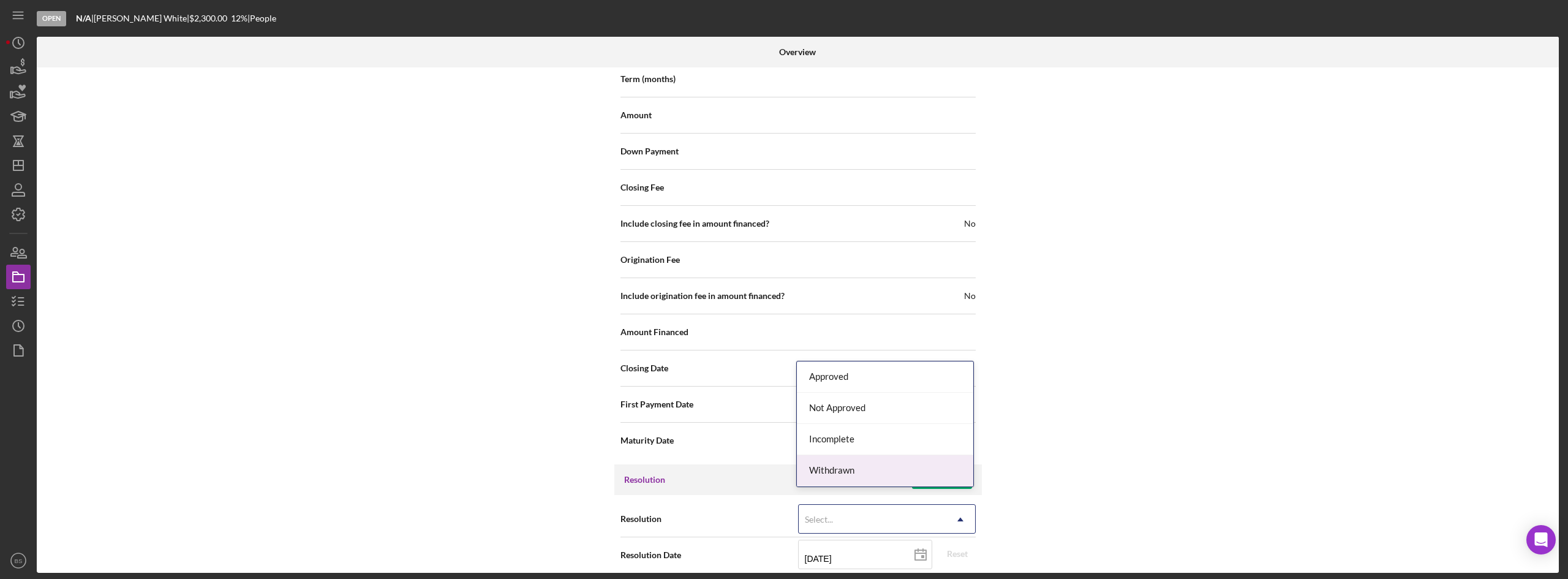
click at [884, 476] on div "Withdrawn" at bounding box center [885, 470] width 177 height 31
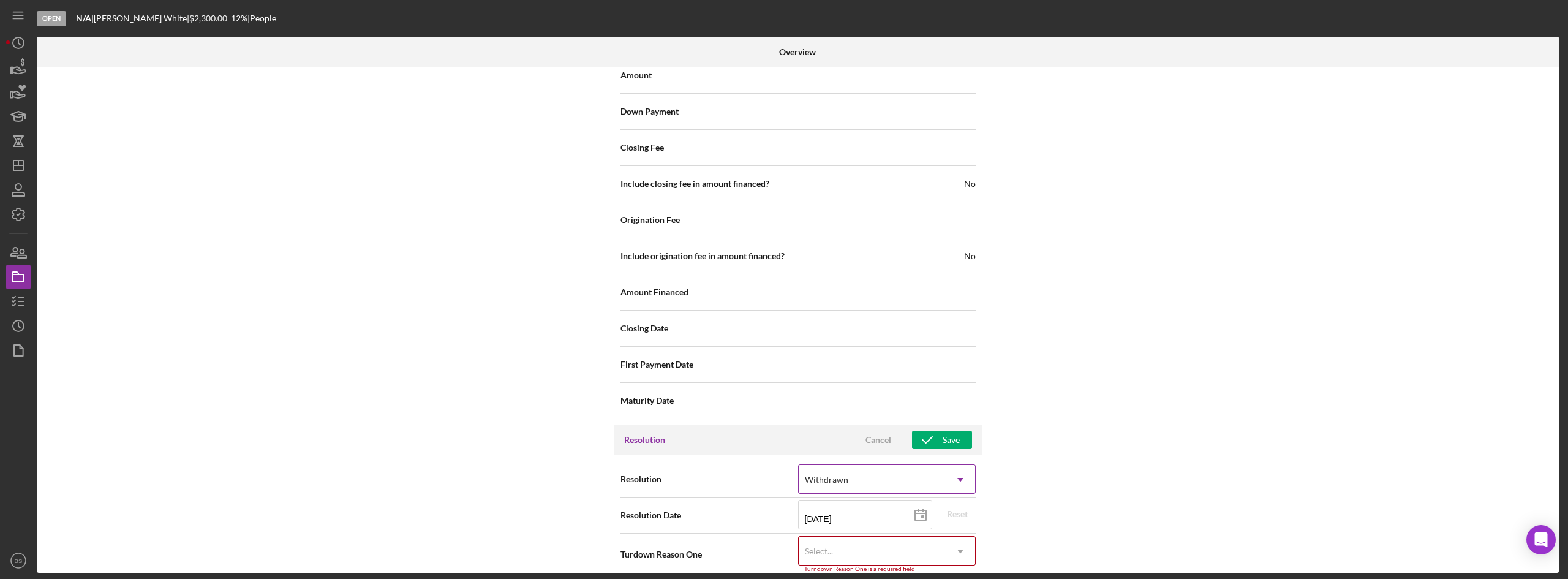
scroll to position [1395, 0]
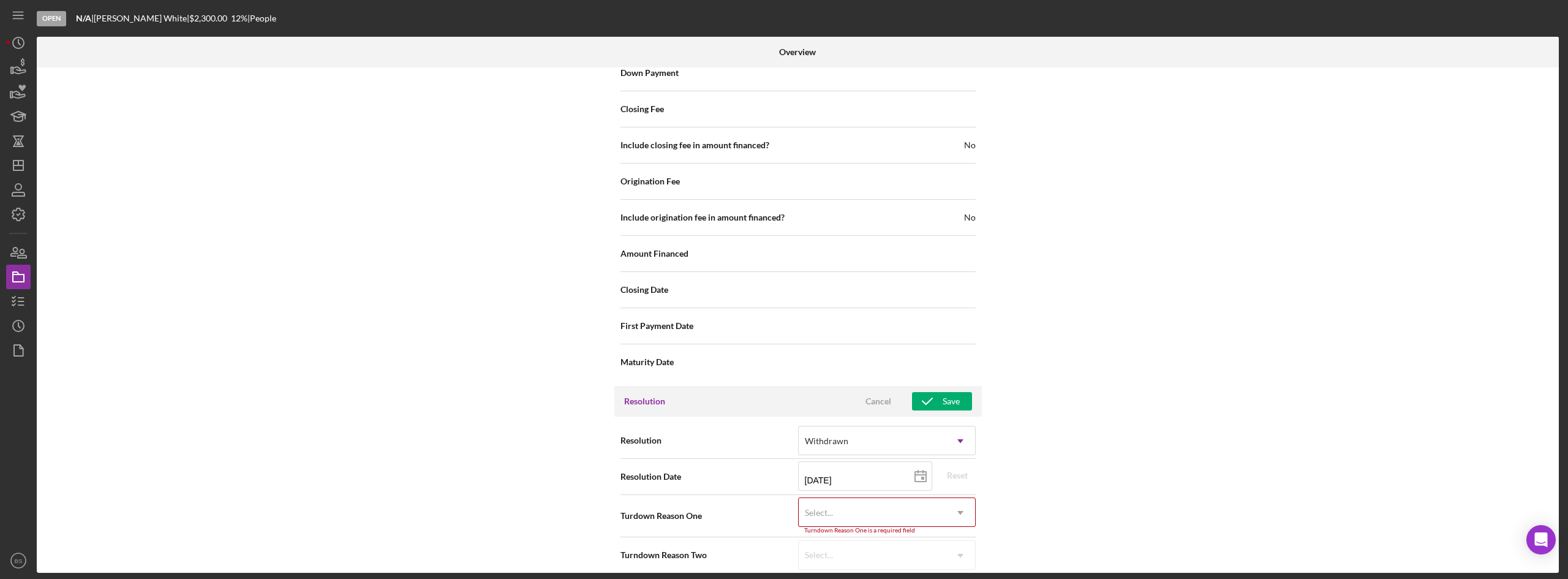
click at [870, 499] on div "Select..." at bounding box center [872, 513] width 147 height 28
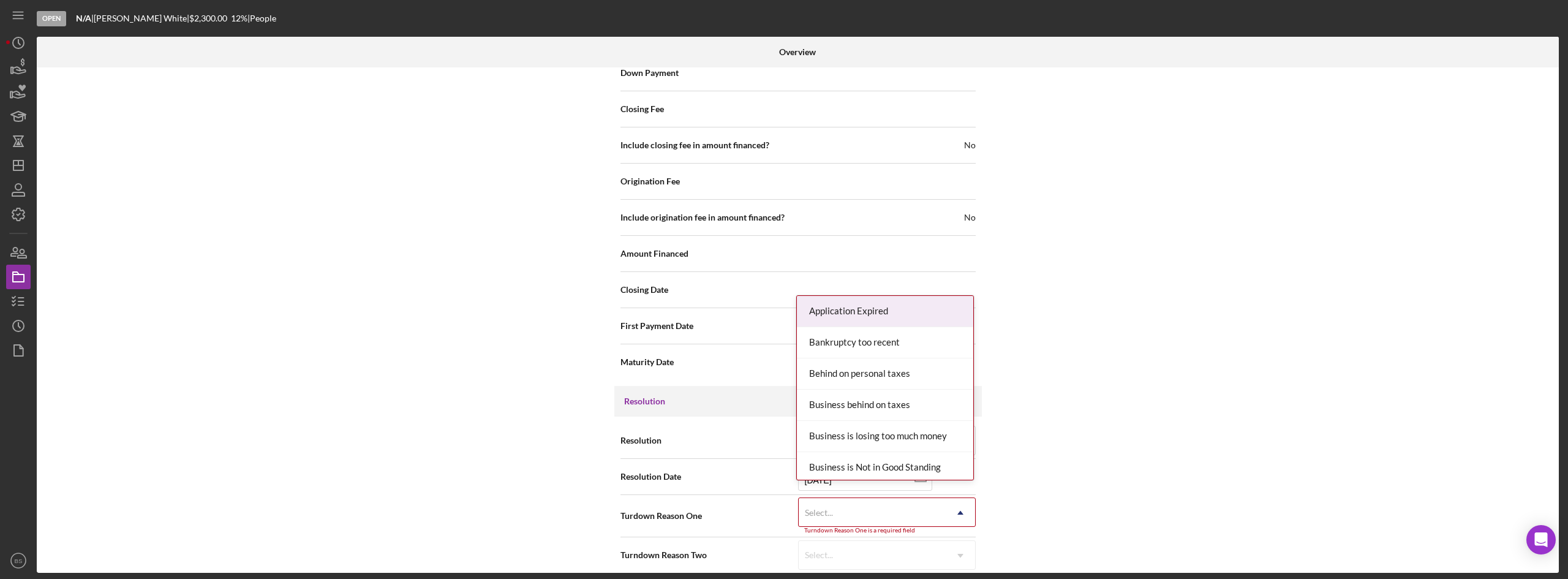
click at [894, 315] on div "Application Expired" at bounding box center [885, 311] width 177 height 31
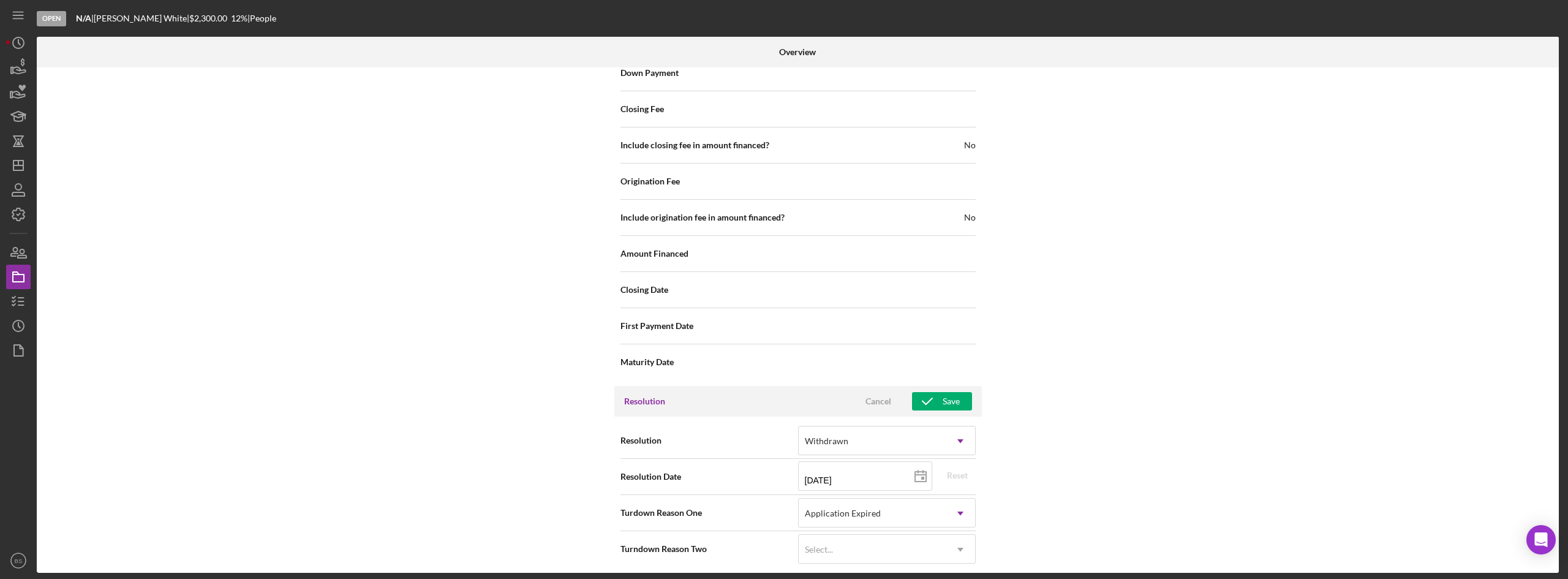
scroll to position [1389, 0]
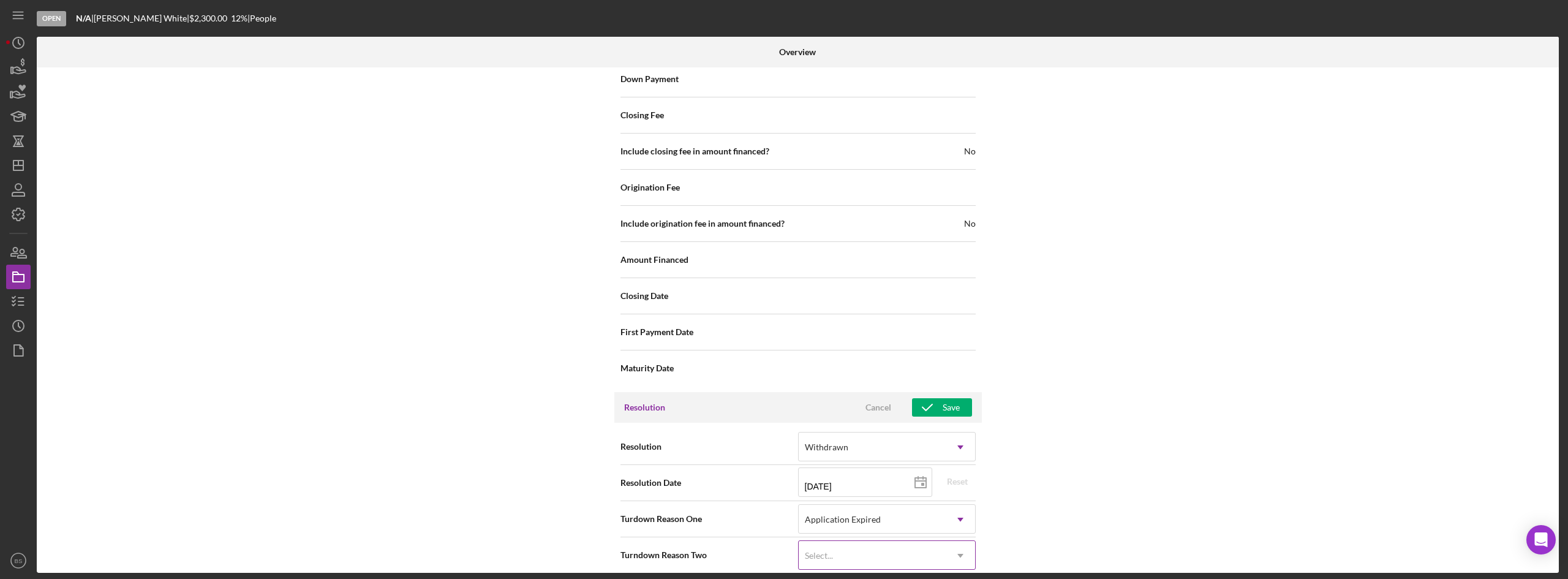
click at [862, 545] on div "Select..." at bounding box center [872, 556] width 147 height 28
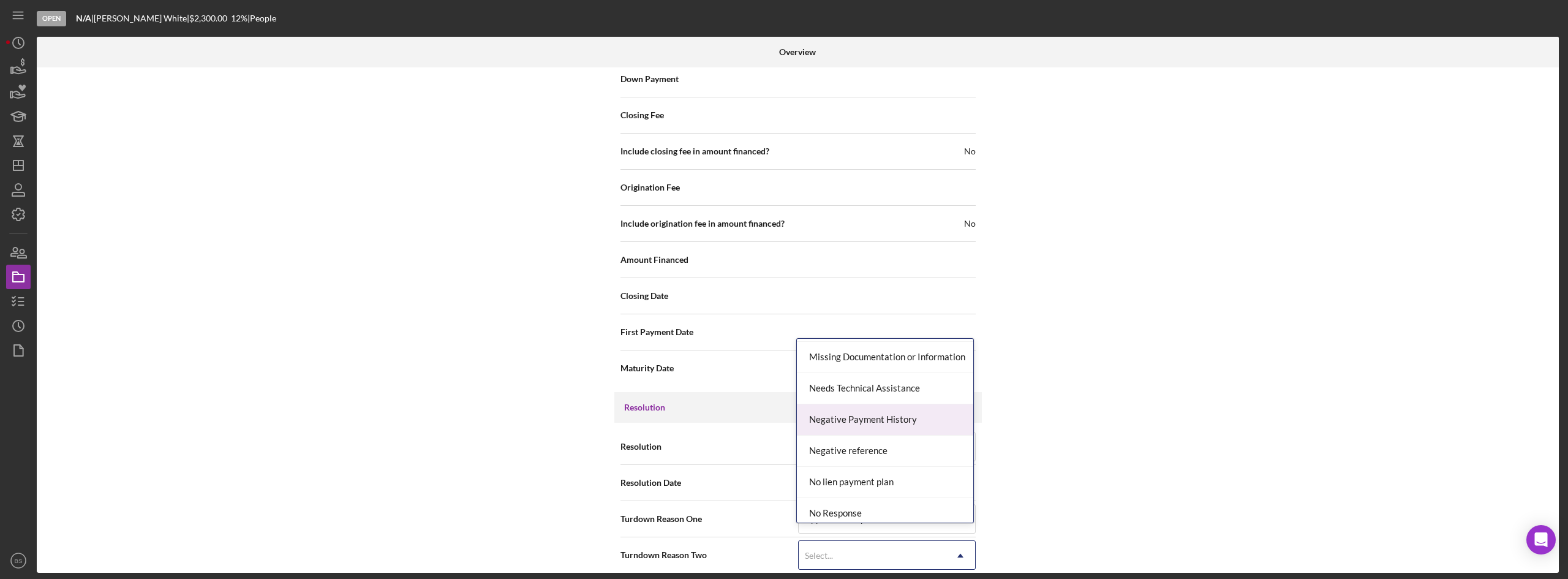
scroll to position [858, 0]
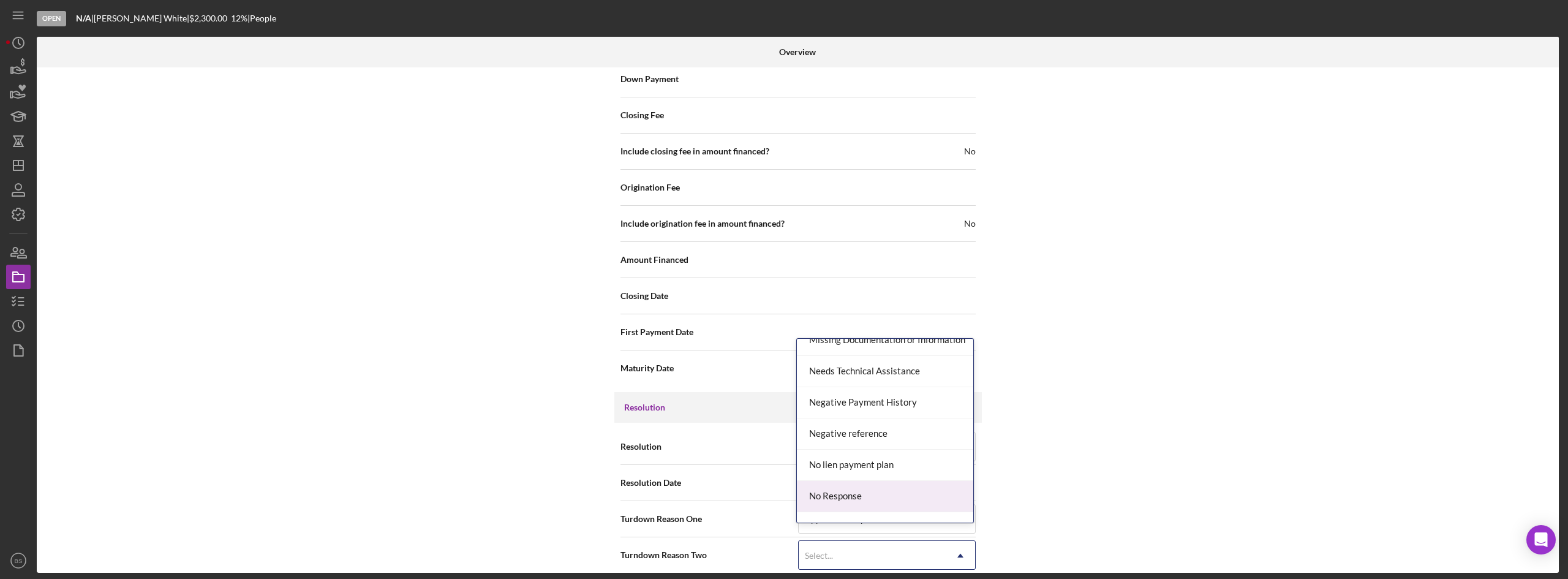
click at [858, 498] on div "No Response" at bounding box center [885, 496] width 177 height 31
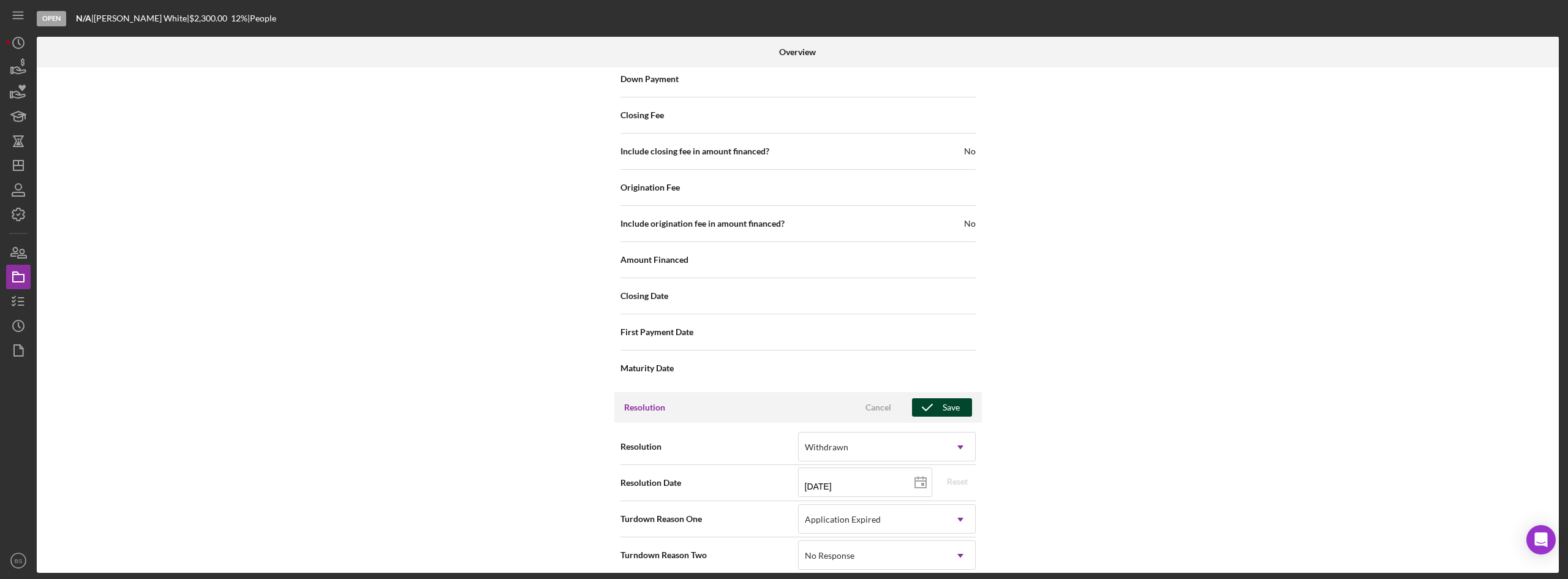
click at [931, 394] on icon "button" at bounding box center [927, 407] width 30 height 30
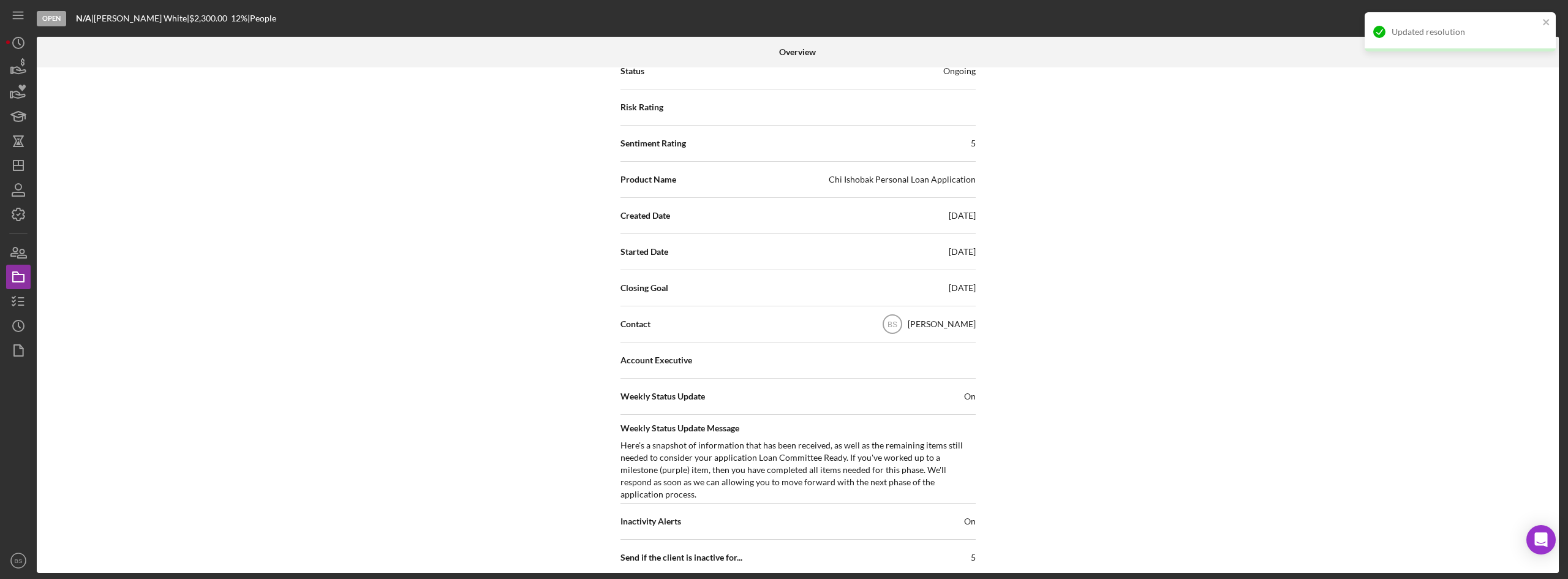
scroll to position [0, 0]
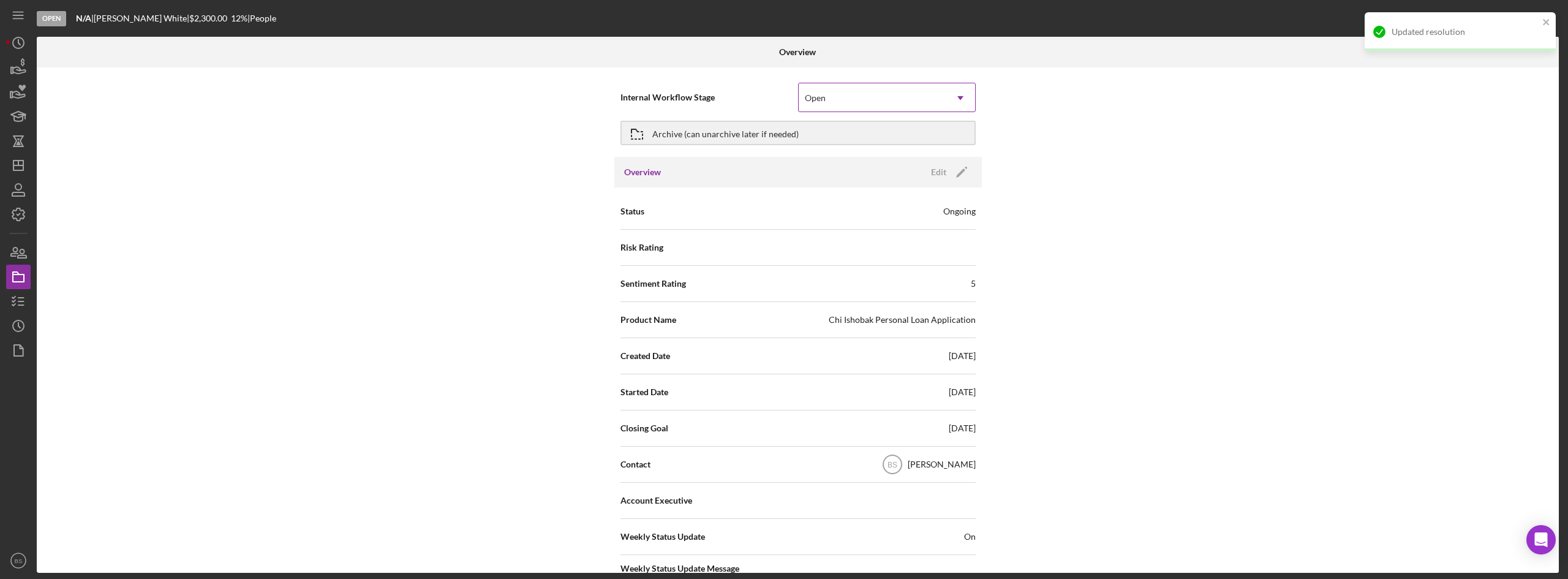
click at [946, 101] on icon "Icon/Dropdown Arrow" at bounding box center [960, 97] width 29 height 29
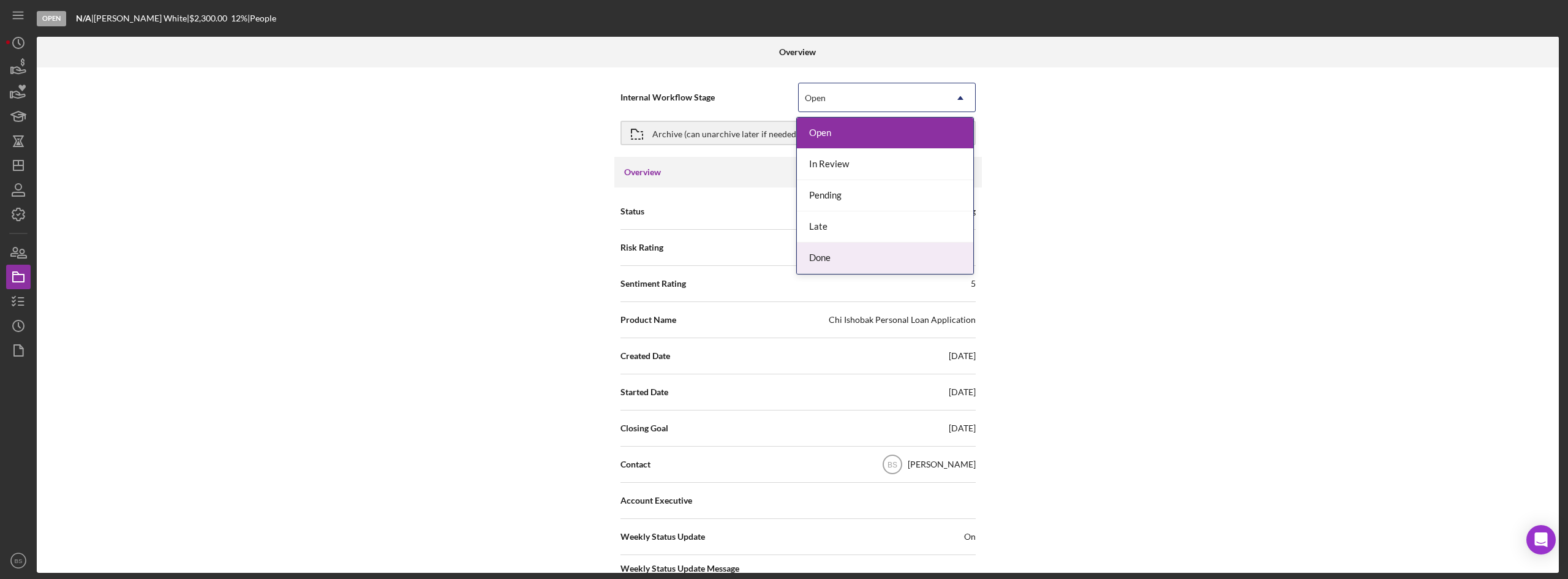
click at [883, 269] on div "Done" at bounding box center [885, 257] width 177 height 31
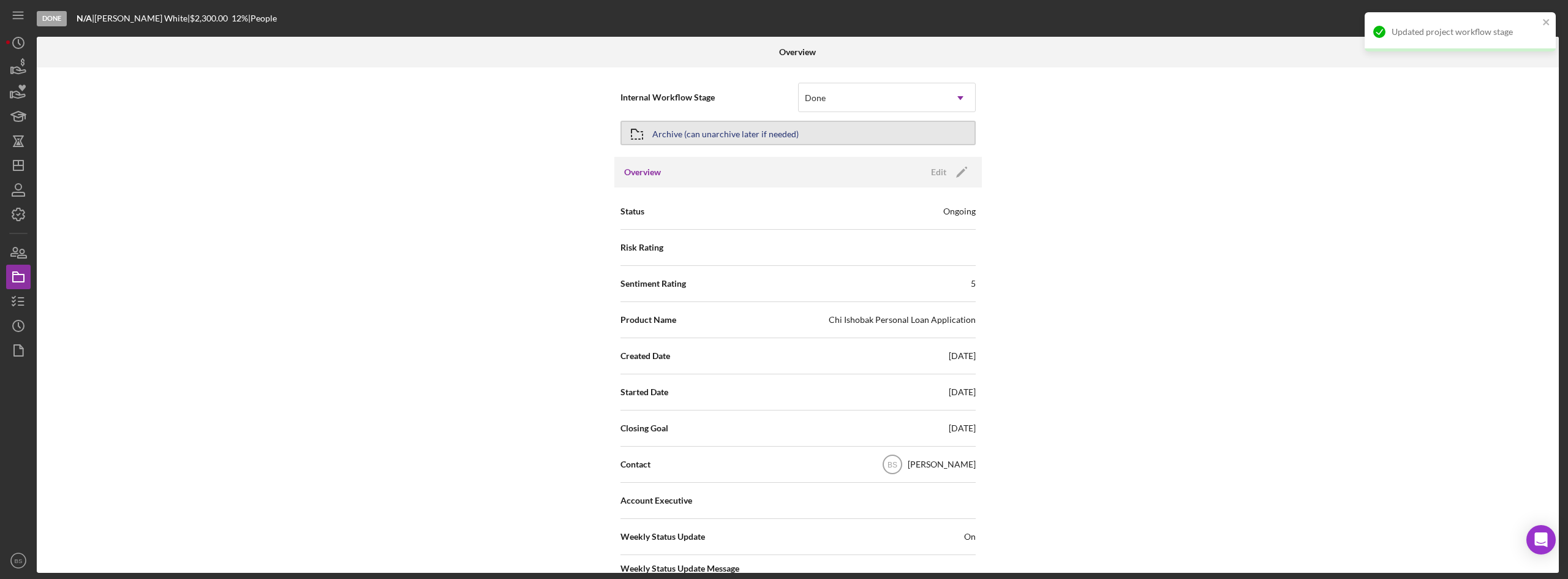
click at [849, 121] on button "Archive (can unarchive later if needed)" at bounding box center [798, 133] width 356 height 25
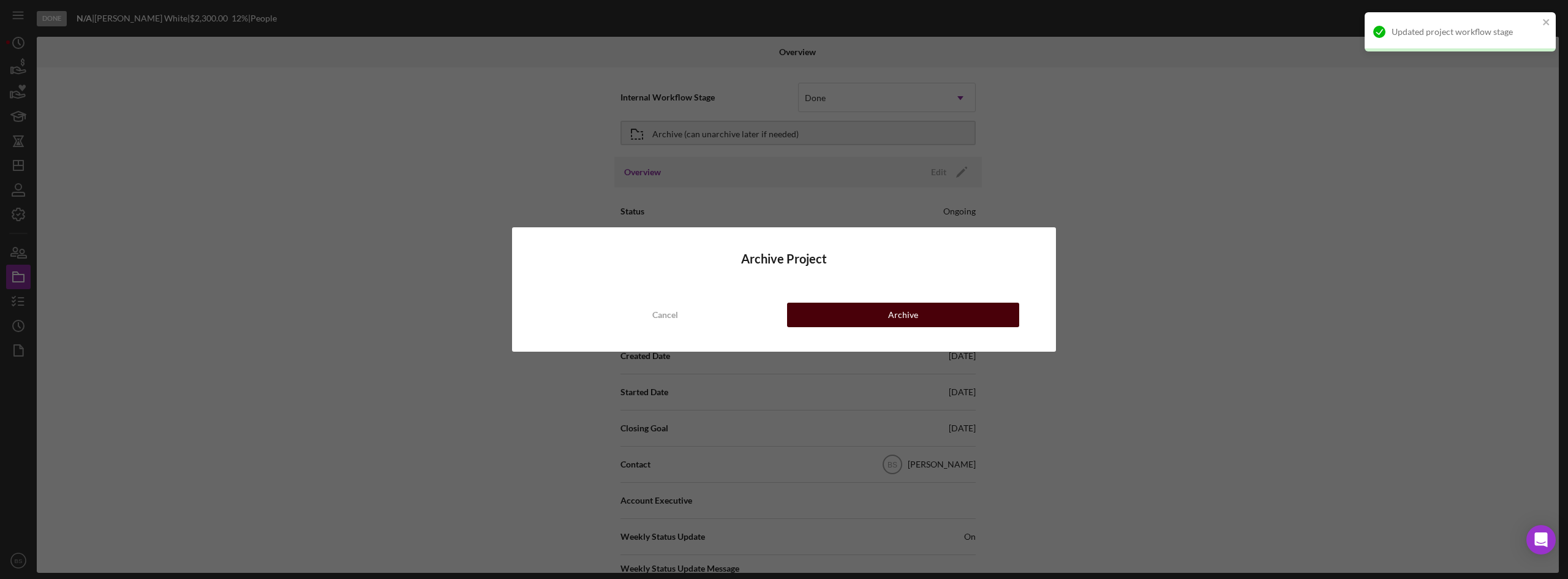
click at [869, 322] on button "Archive" at bounding box center [902, 315] width 232 height 25
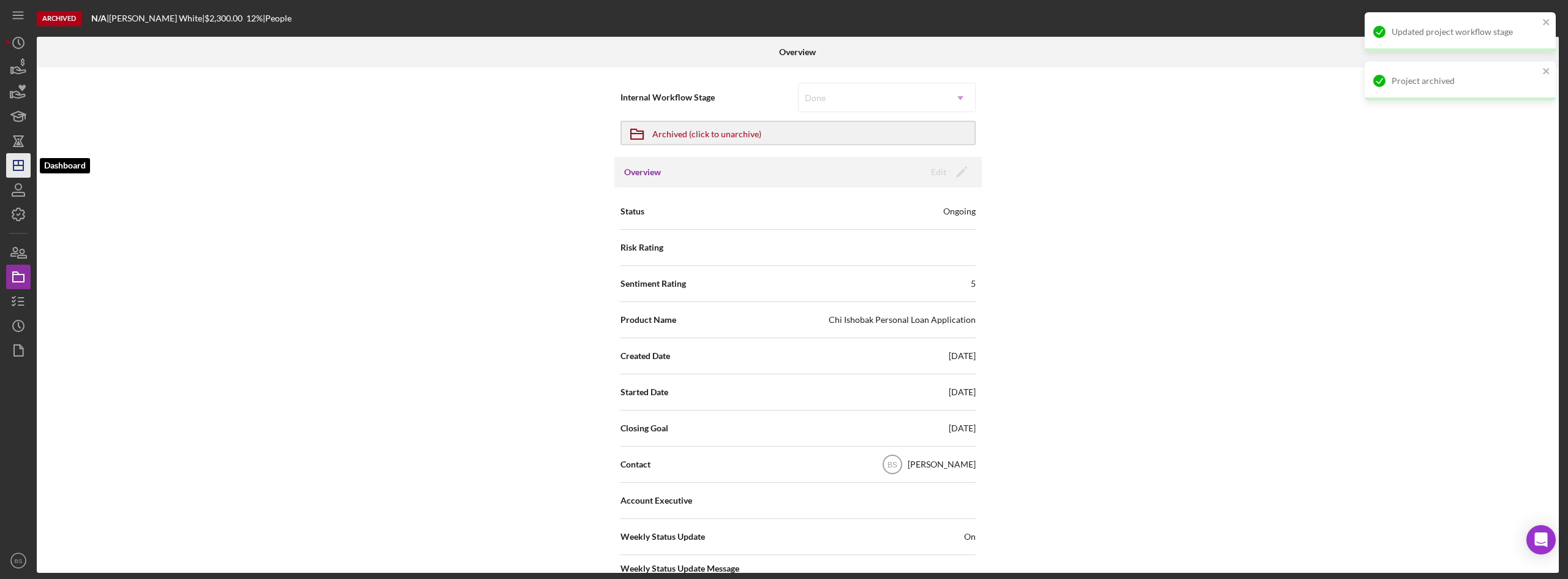
click at [22, 166] on line "button" at bounding box center [18, 166] width 9 height 0
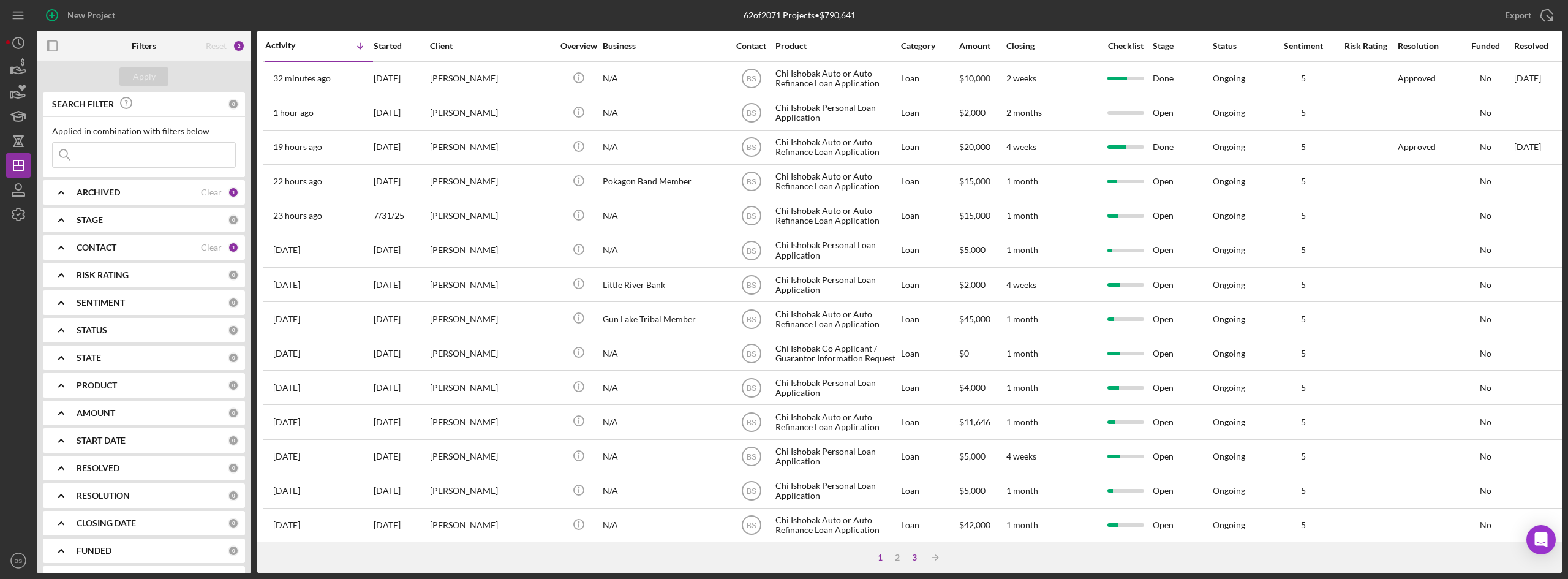
click at [918, 553] on div "3" at bounding box center [915, 557] width 17 height 9
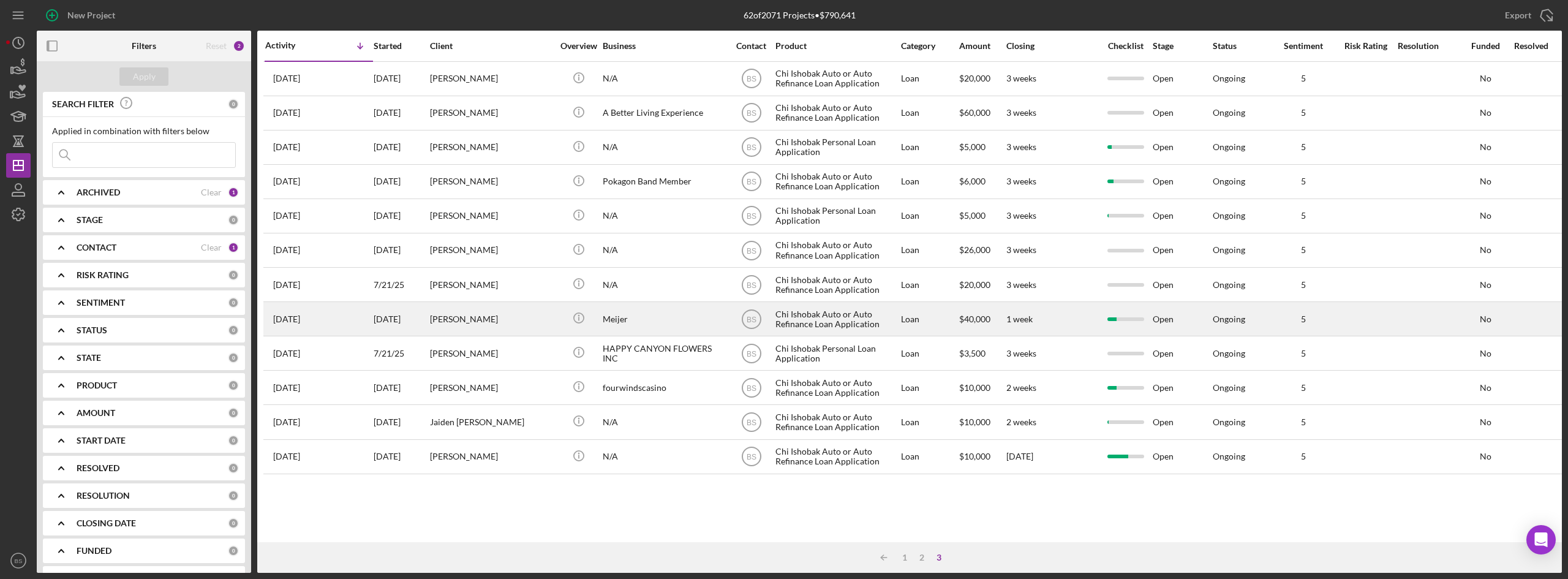
click at [481, 324] on div "[PERSON_NAME]" at bounding box center [492, 319] width 123 height 32
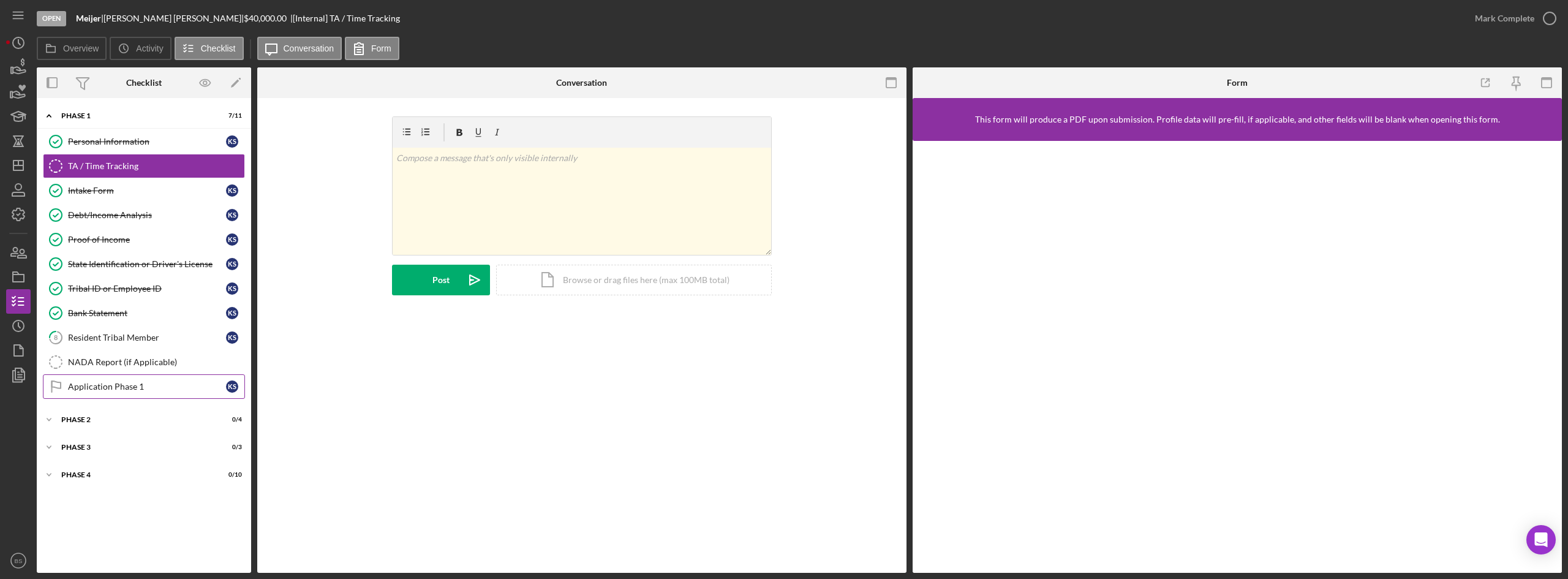
click at [98, 395] on link "Application Phase 1 Application Phase 1 K S" at bounding box center [144, 387] width 202 height 25
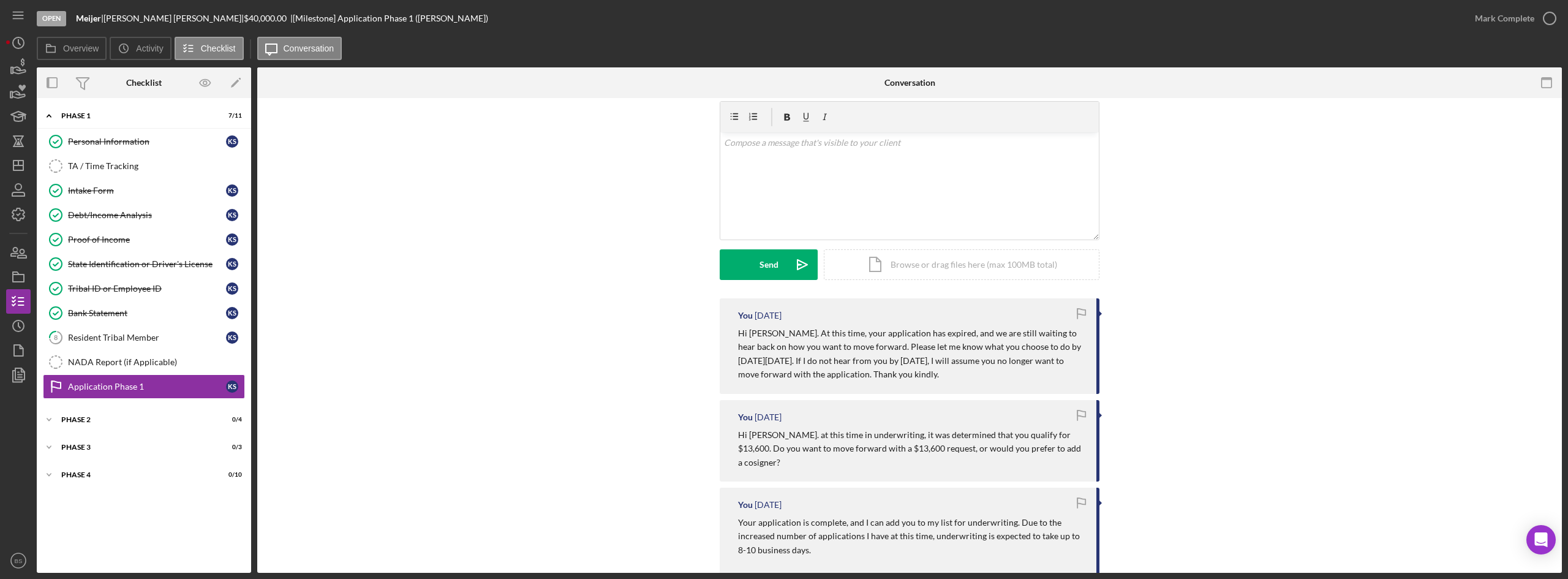
scroll to position [61, 0]
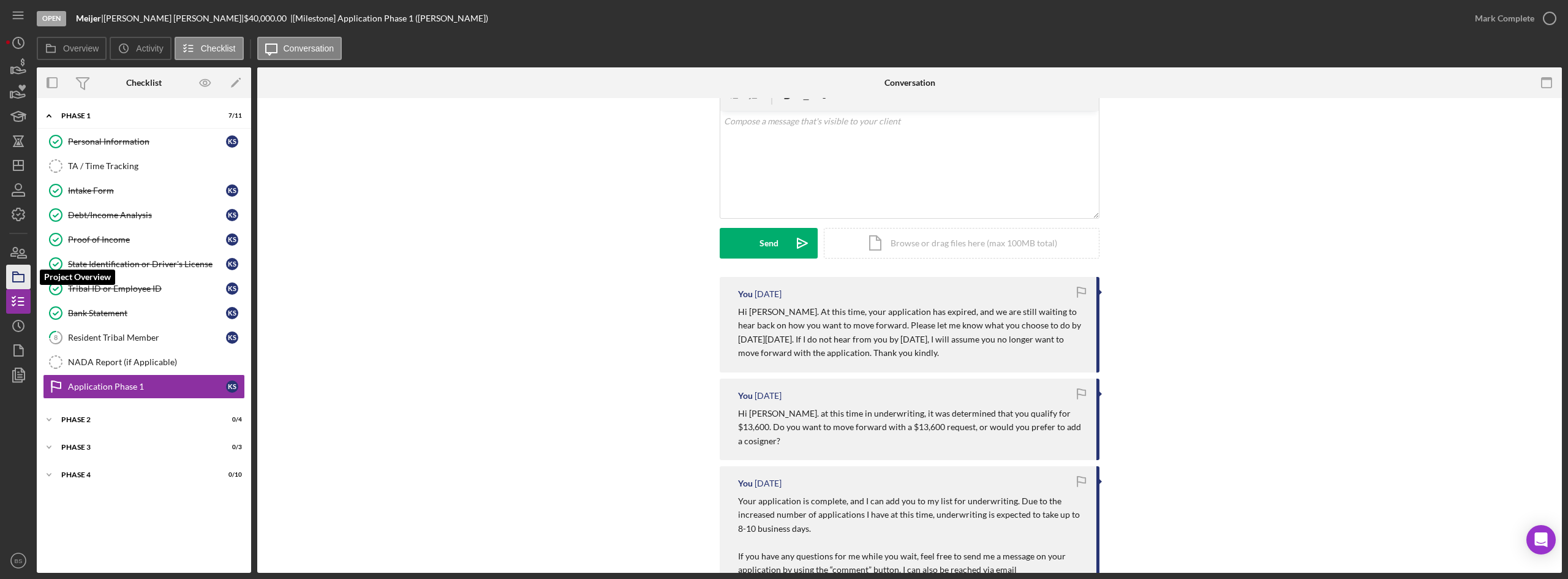
click at [22, 271] on icon "button" at bounding box center [18, 277] width 30 height 30
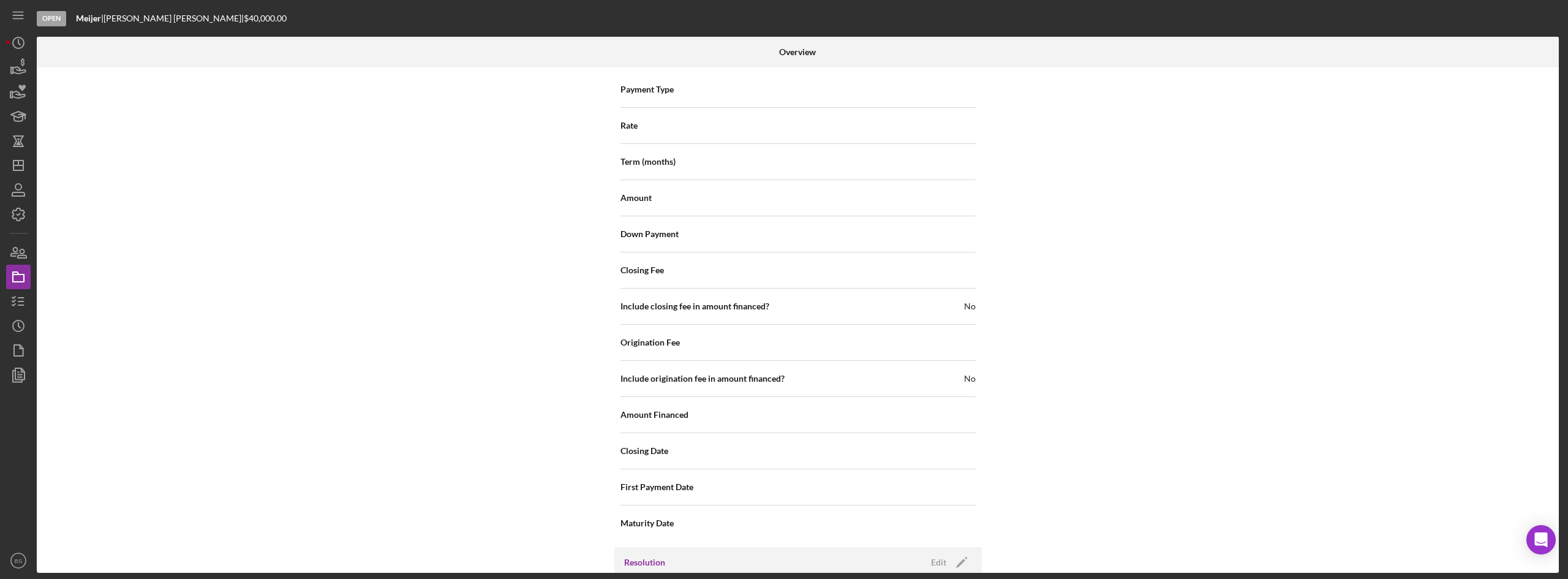
scroll to position [1316, 0]
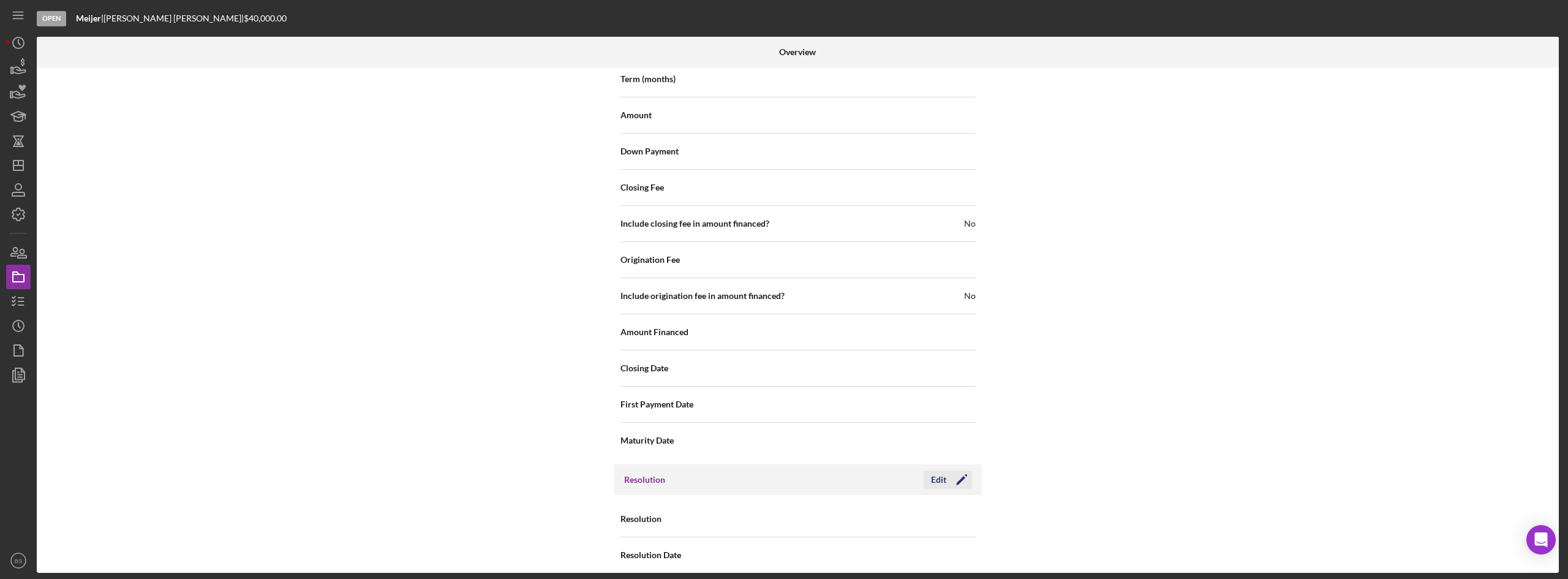
click at [950, 465] on icon "Icon/Edit" at bounding box center [962, 480] width 30 height 30
click at [871, 505] on div "Select..." at bounding box center [872, 519] width 147 height 28
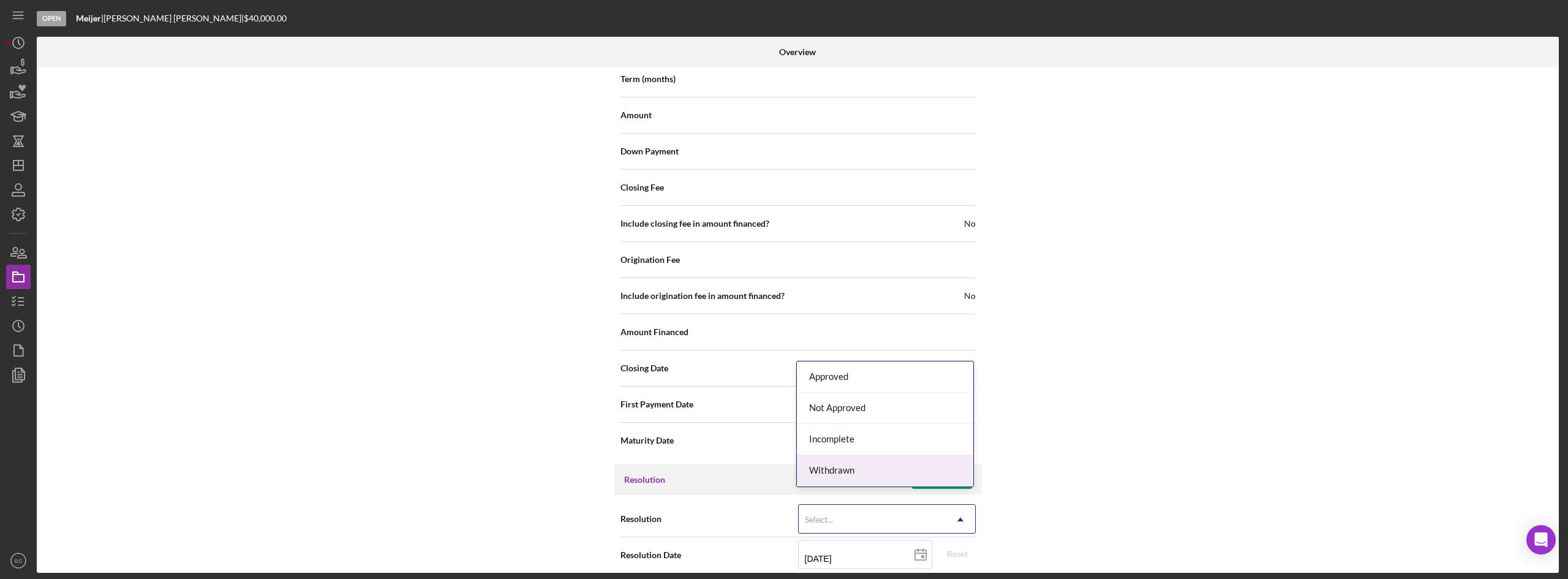
click at [868, 479] on div "Withdrawn" at bounding box center [885, 470] width 177 height 31
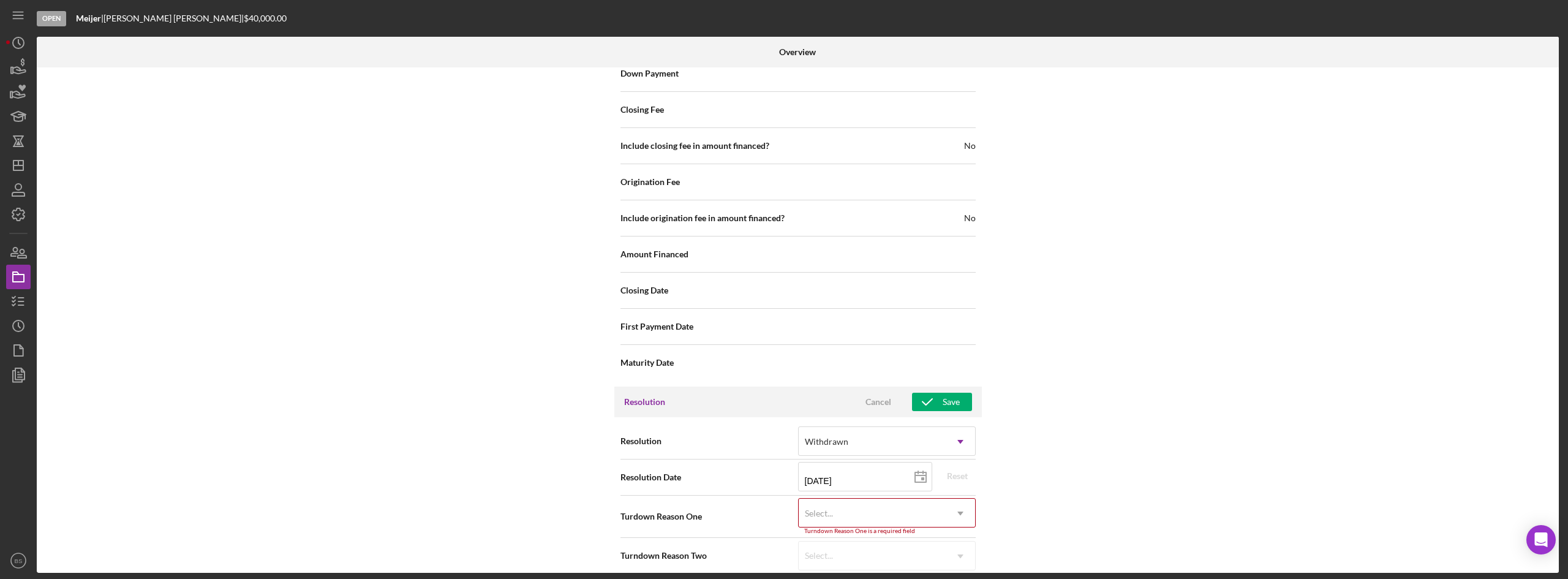
scroll to position [1395, 0]
click at [858, 499] on div "Select..." at bounding box center [872, 513] width 147 height 28
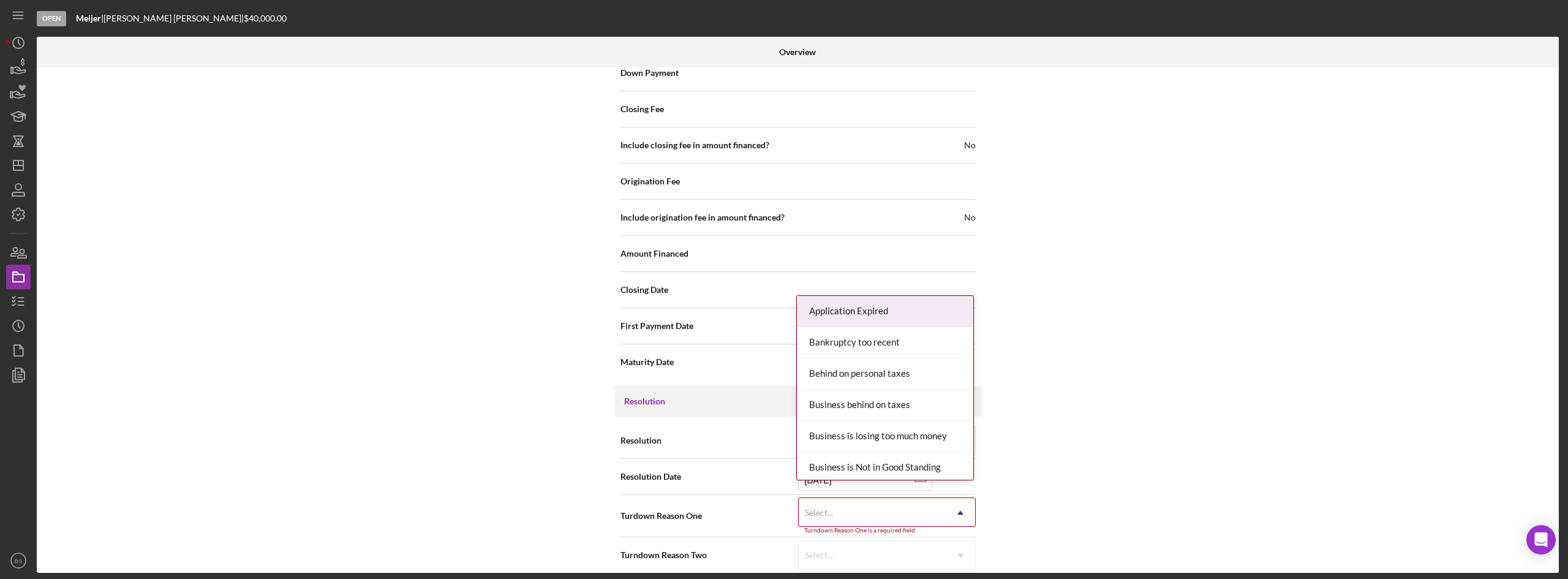
click at [883, 307] on div "Application Expired" at bounding box center [885, 311] width 177 height 31
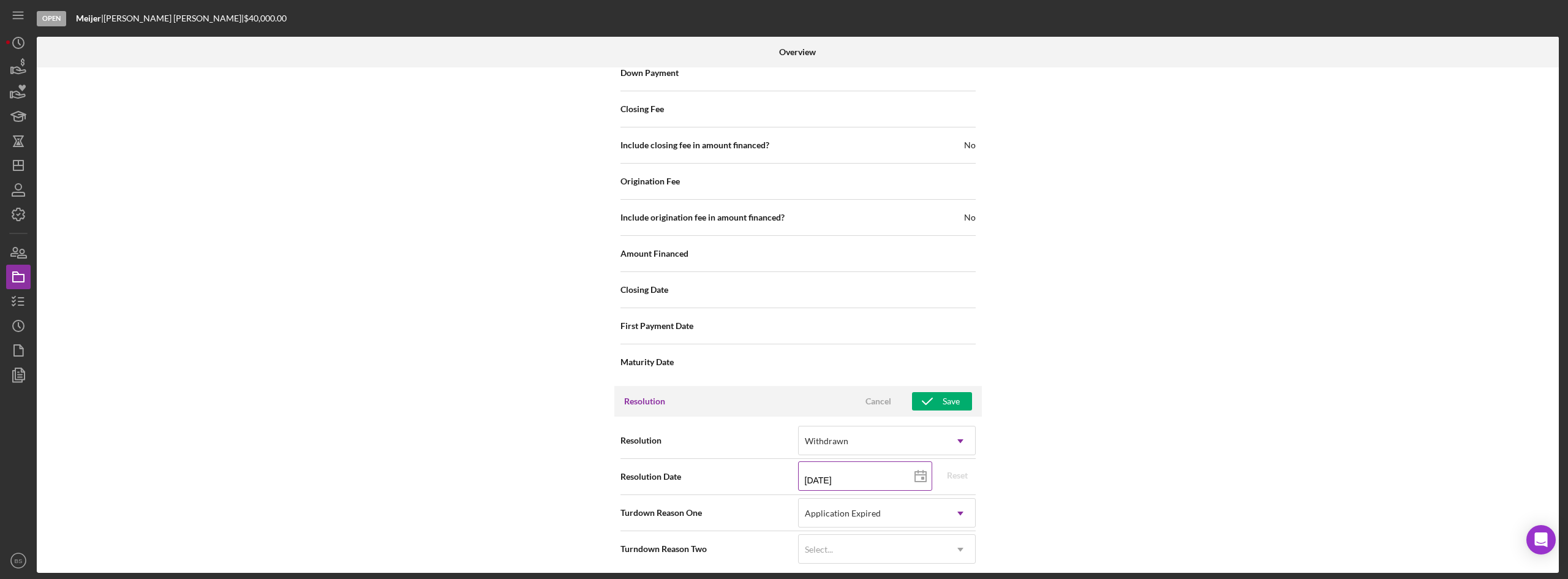
scroll to position [1389, 0]
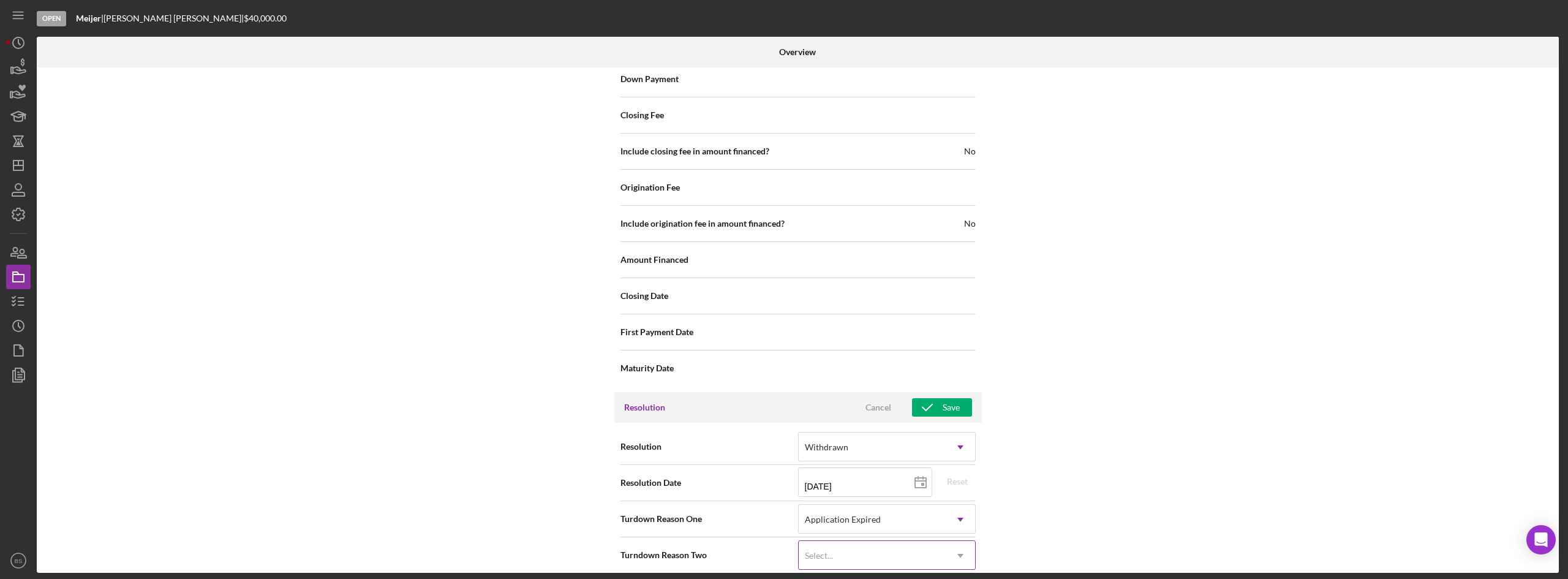
click at [840, 550] on div "Select..." at bounding box center [872, 556] width 147 height 28
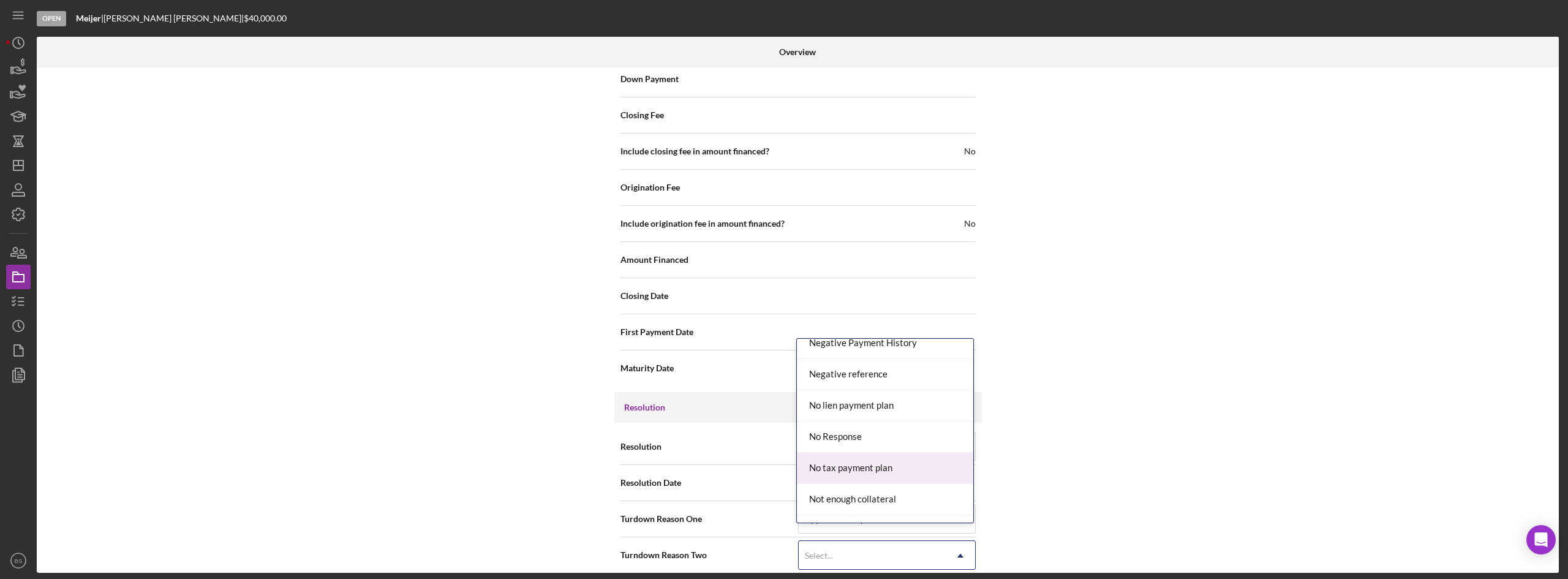
scroll to position [919, 0]
click at [867, 437] on div "No Response" at bounding box center [885, 435] width 177 height 31
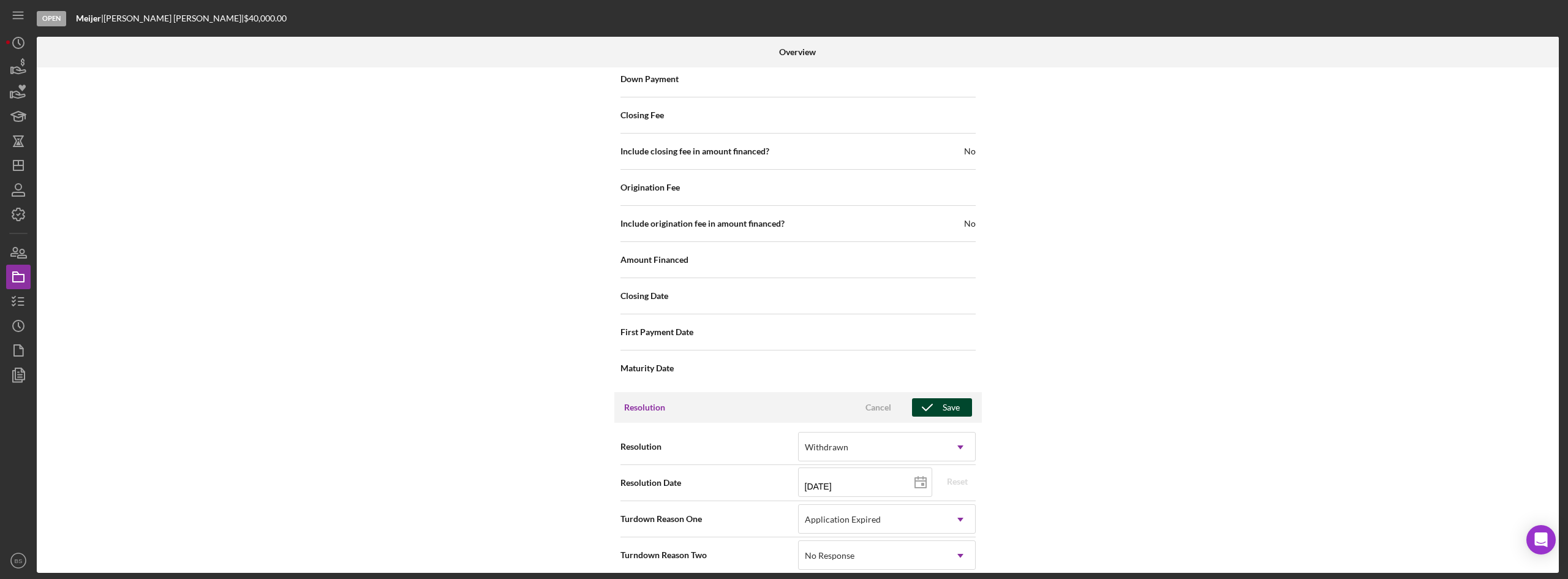
click at [922, 393] on icon "button" at bounding box center [927, 407] width 30 height 30
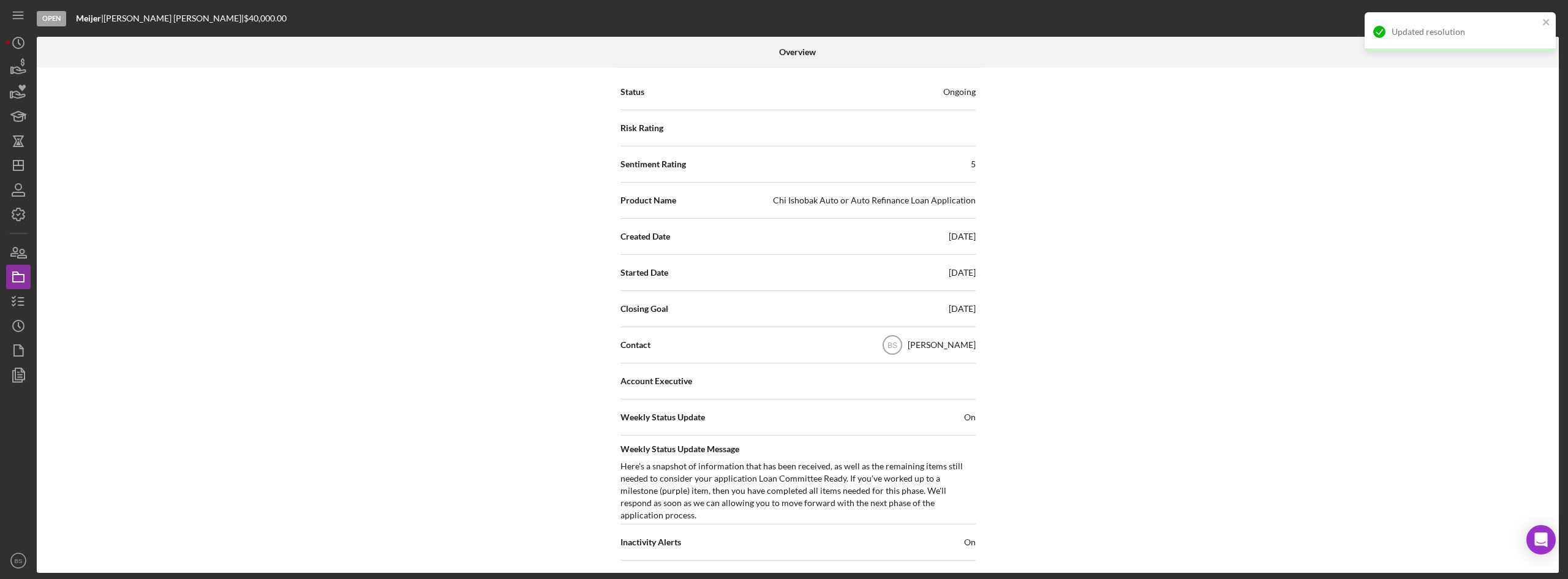
scroll to position [0, 0]
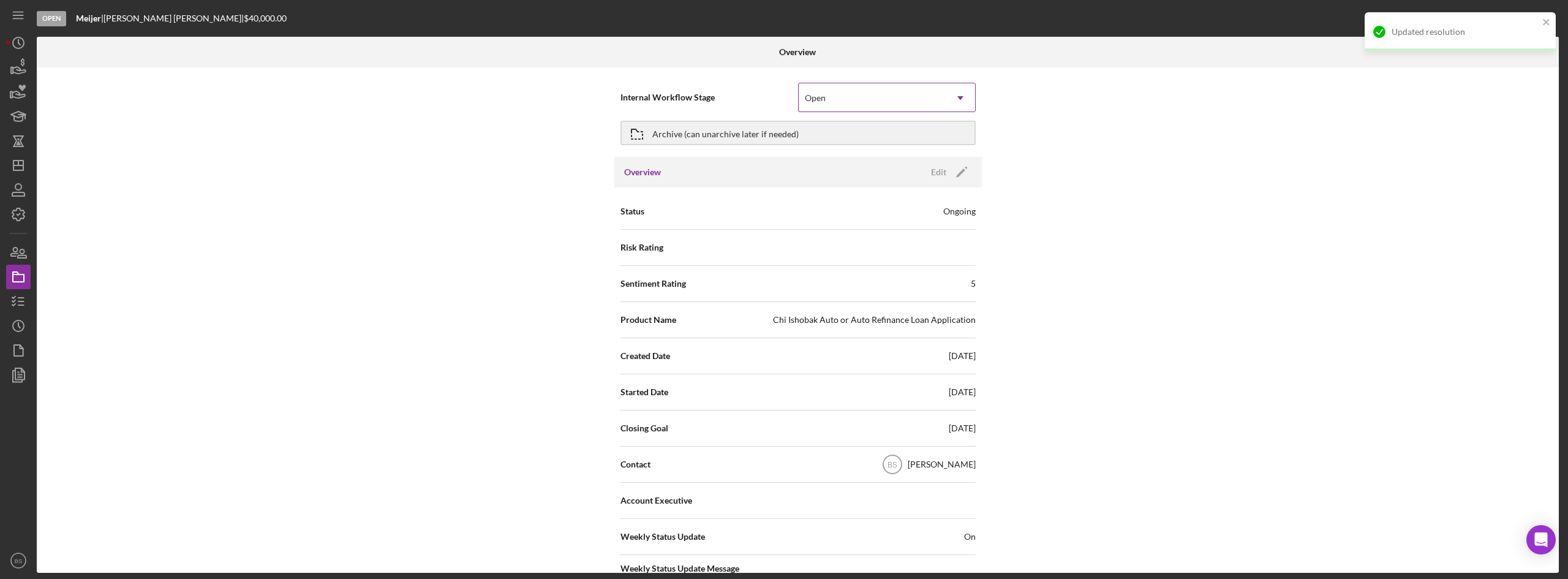
click at [886, 106] on div "Open" at bounding box center [872, 98] width 147 height 28
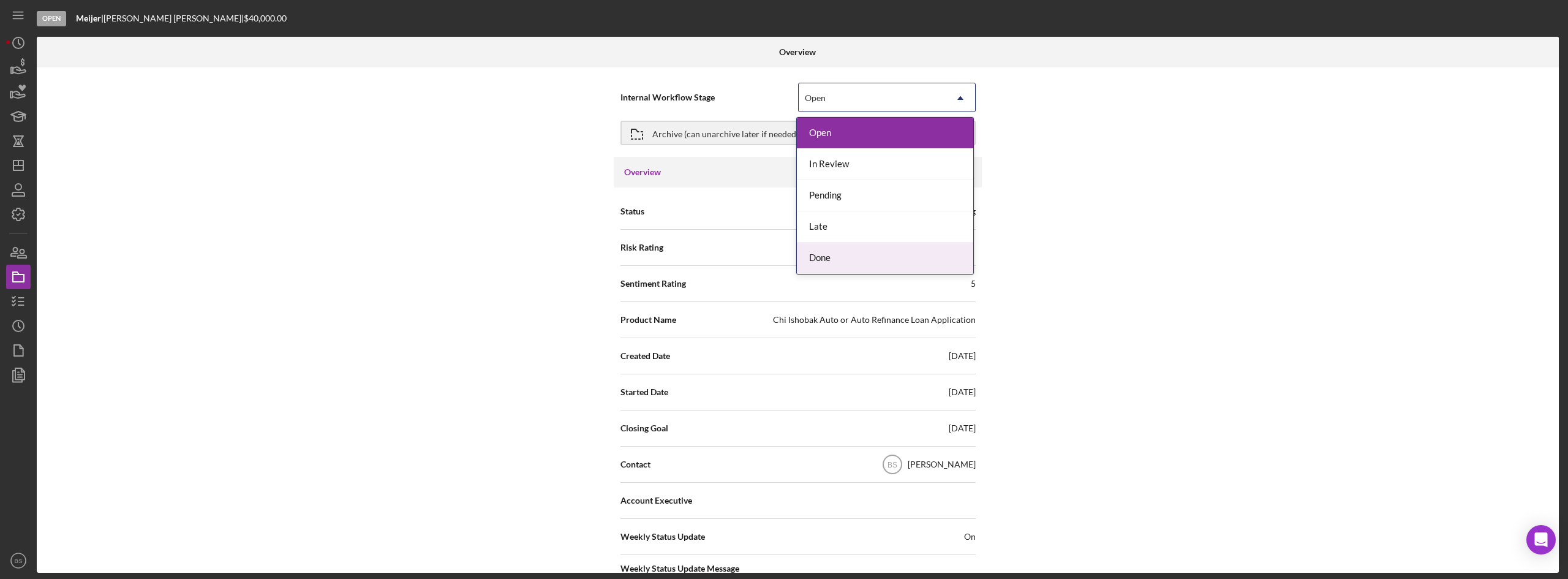
click at [855, 261] on div "Done" at bounding box center [885, 257] width 177 height 31
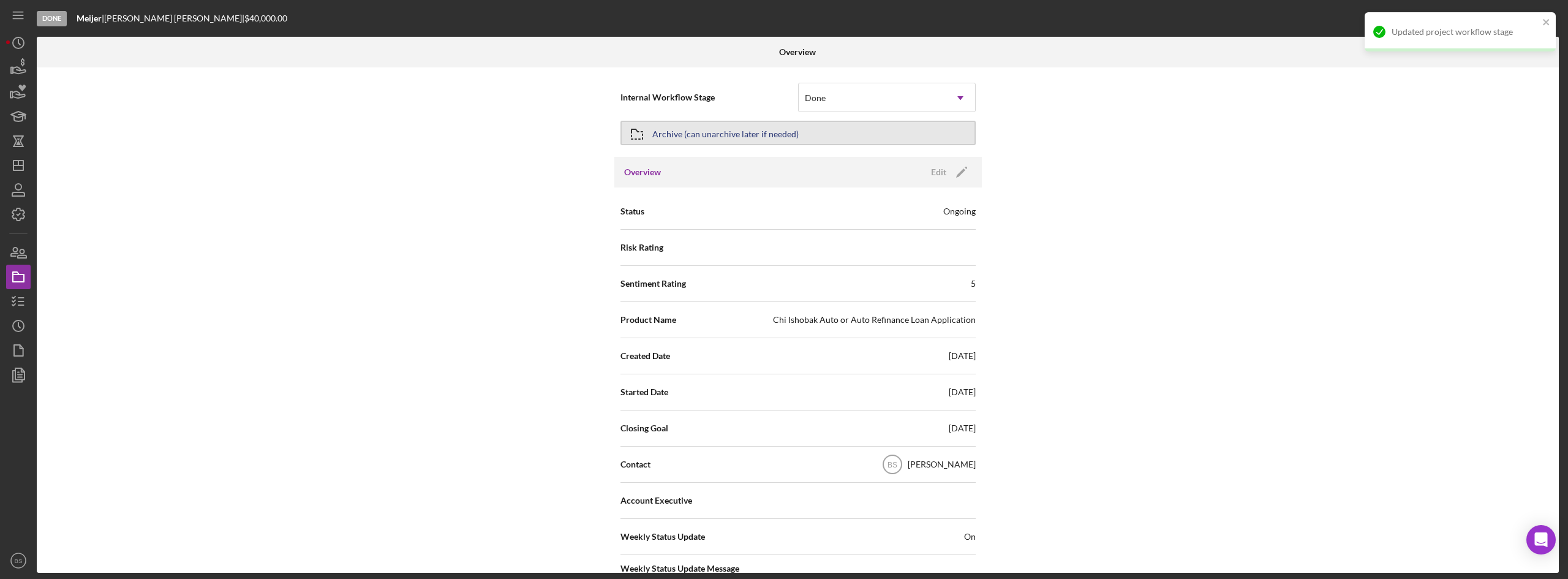
click at [856, 132] on button "Archive (can unarchive later if needed)" at bounding box center [798, 133] width 356 height 25
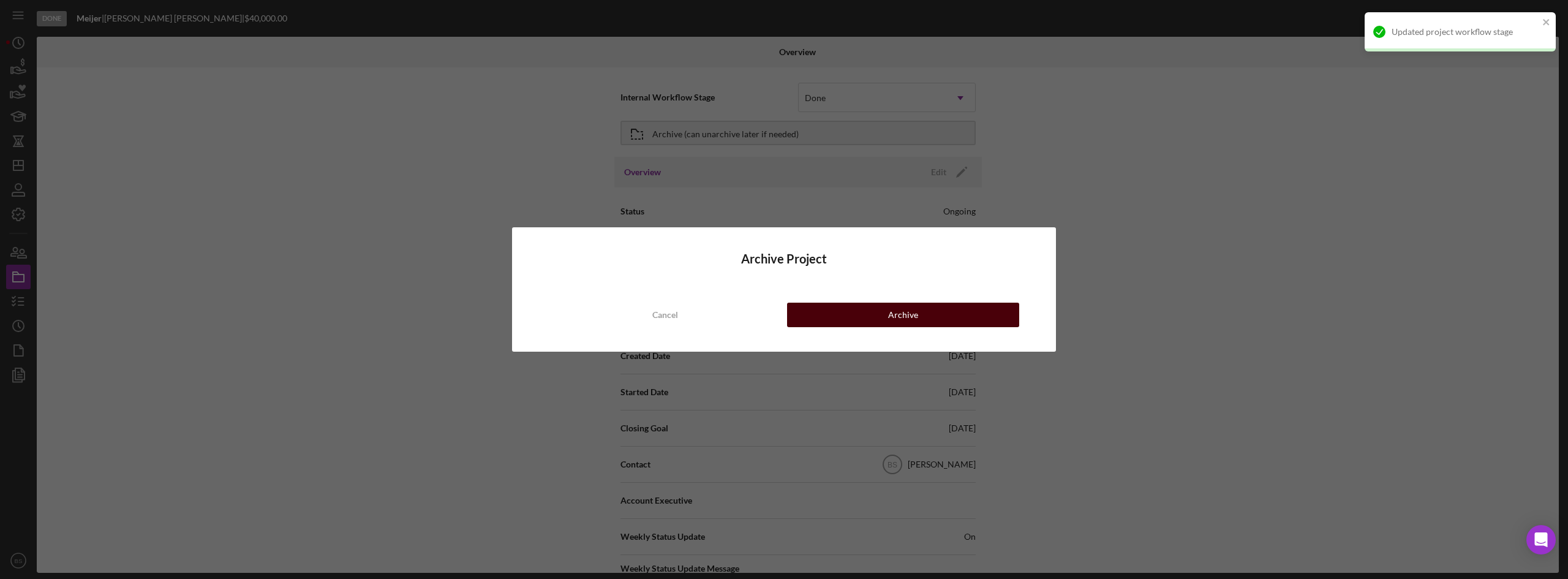
click at [852, 325] on button "Archive" at bounding box center [902, 315] width 232 height 25
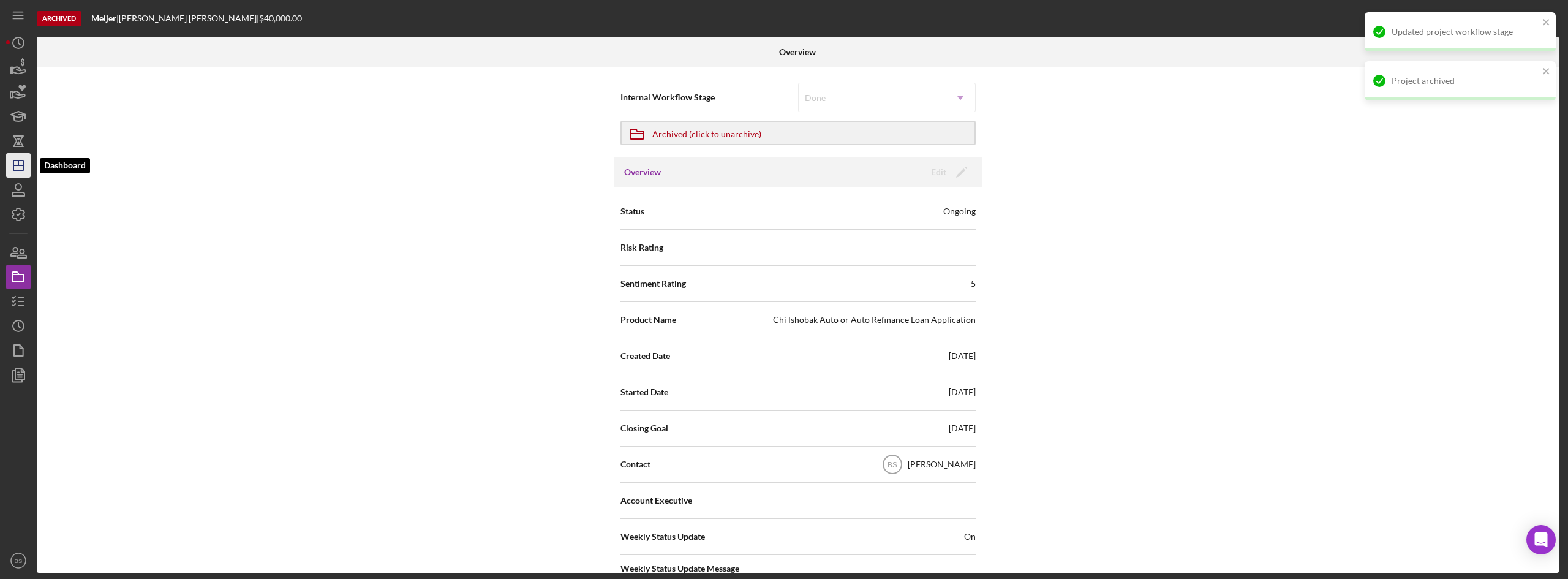
click at [26, 169] on icon "Icon/Dashboard" at bounding box center [18, 166] width 30 height 30
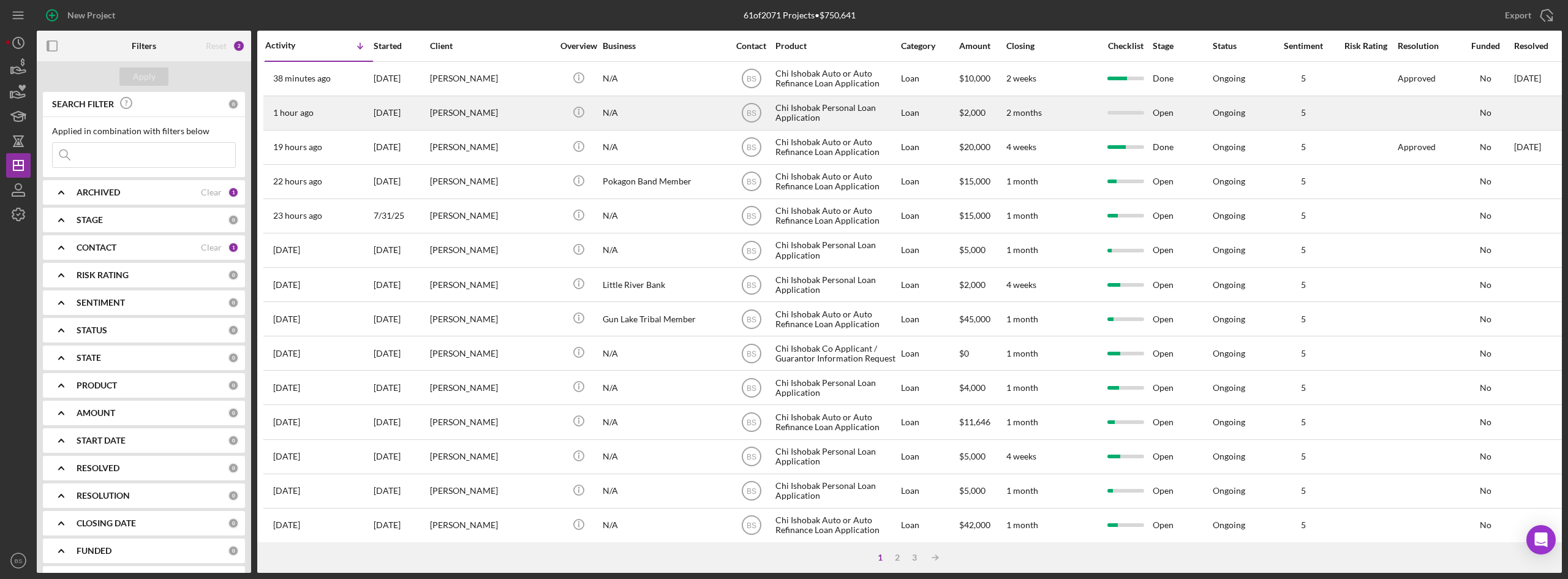
click at [454, 103] on div "[PERSON_NAME]" at bounding box center [492, 113] width 123 height 32
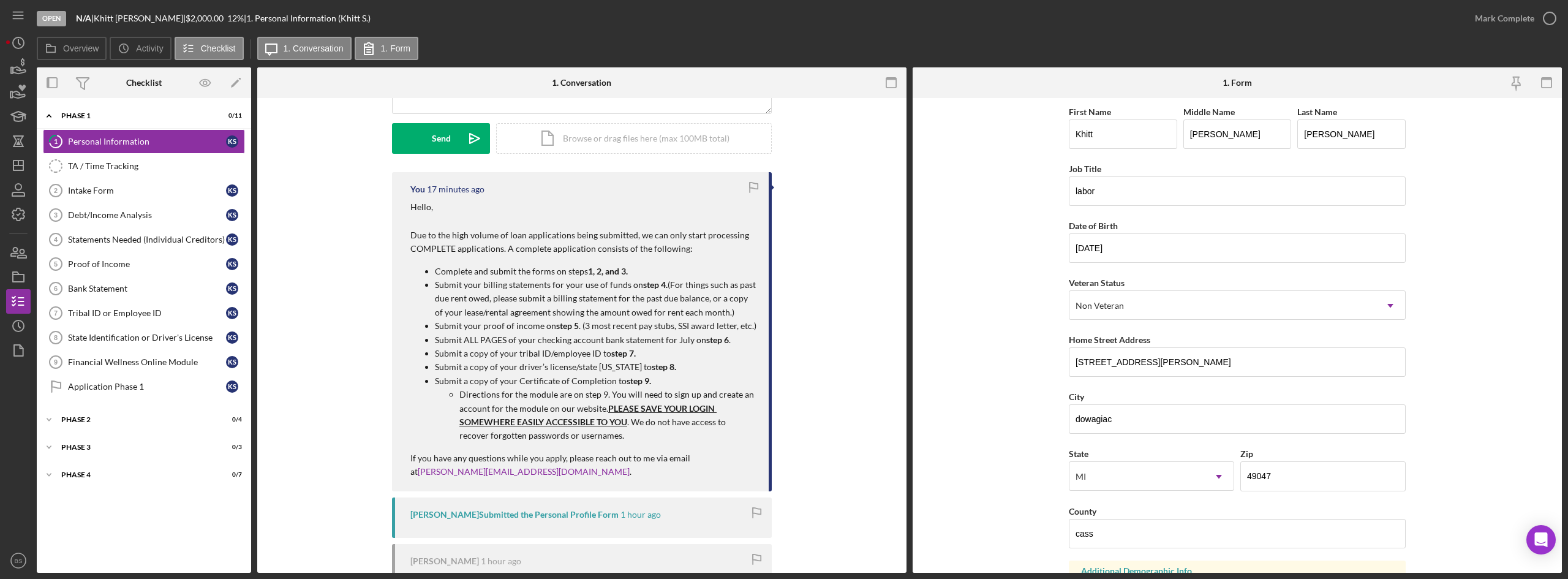
scroll to position [184, 0]
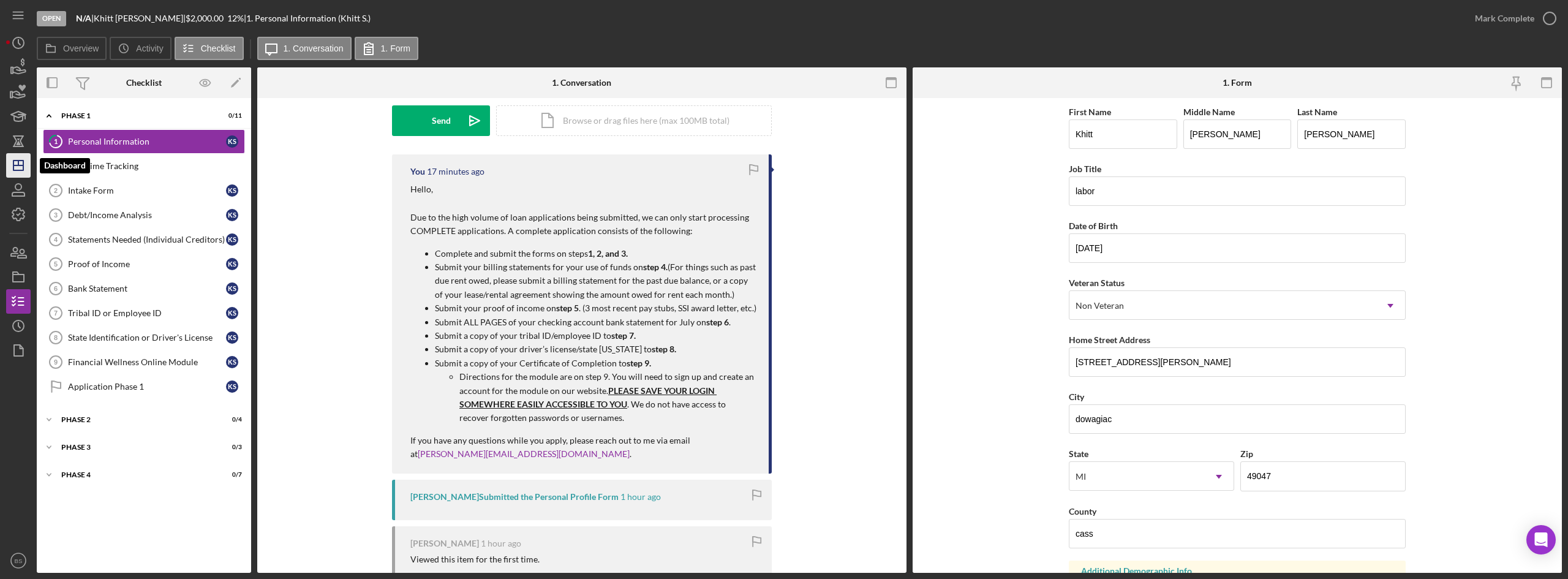
click at [18, 165] on line "button" at bounding box center [18, 163] width 0 height 5
